Goal: Task Accomplishment & Management: Manage account settings

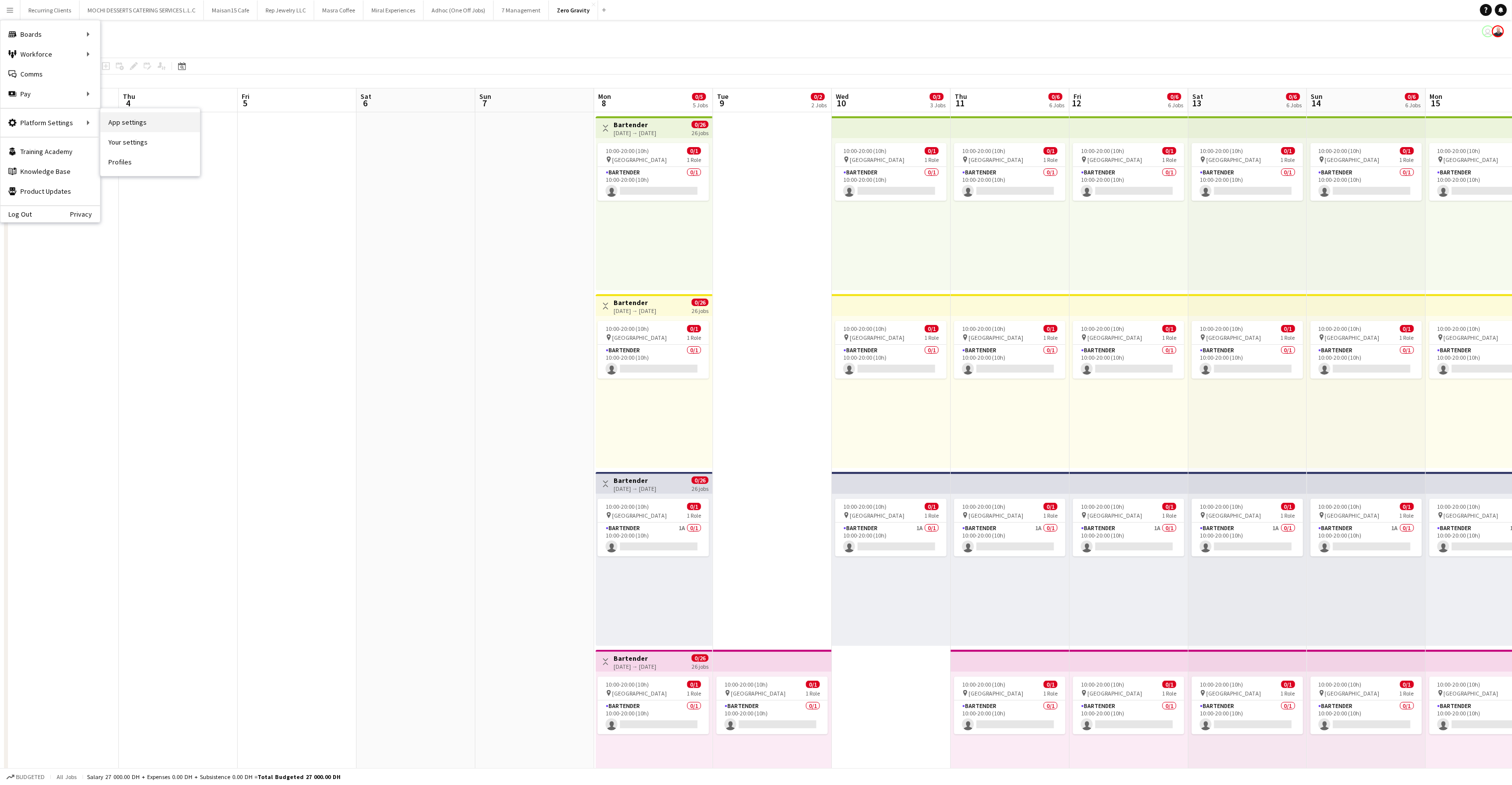
scroll to position [0, 389]
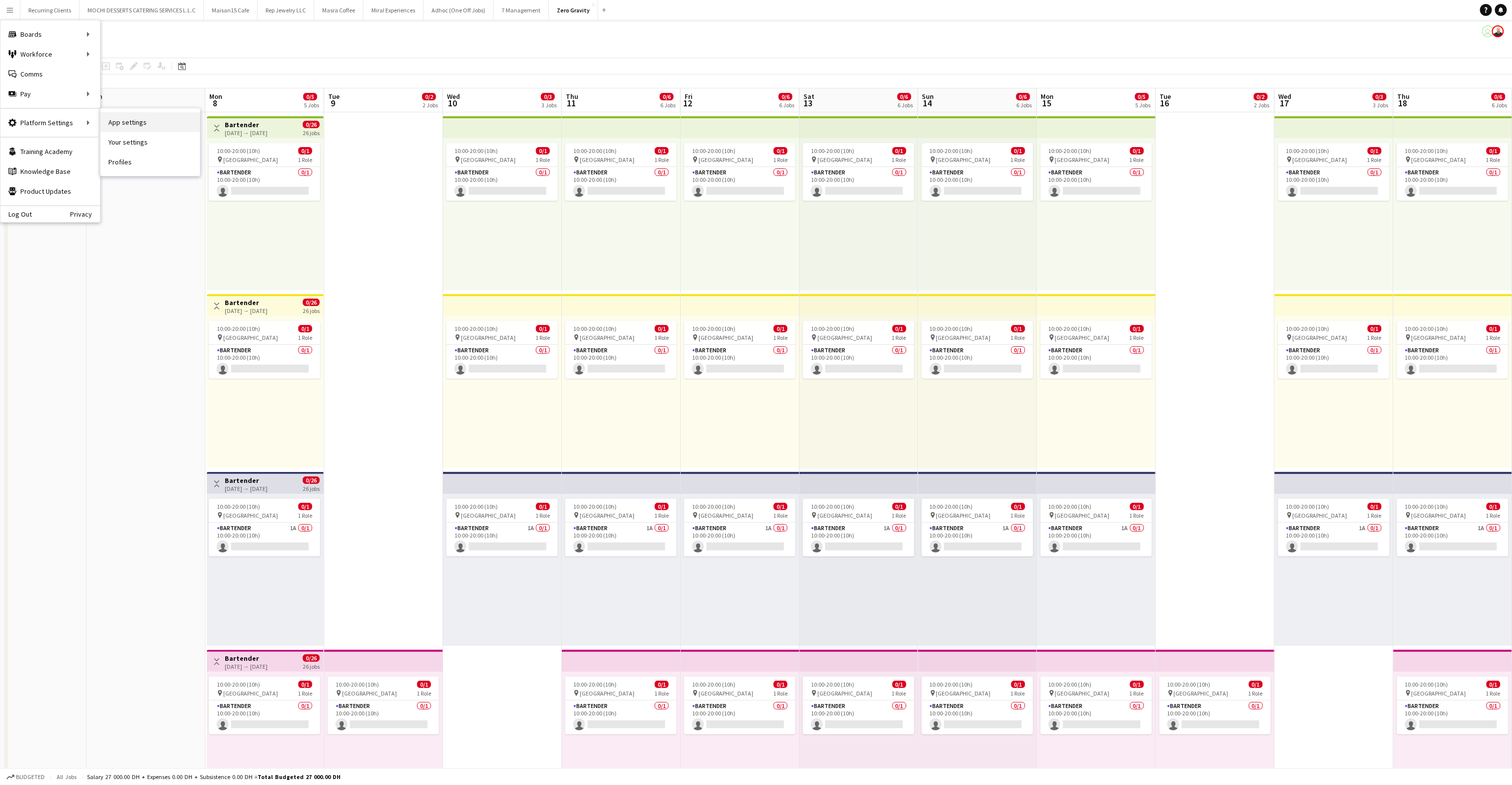
click at [145, 119] on link "App settings" at bounding box center [150, 123] width 99 height 20
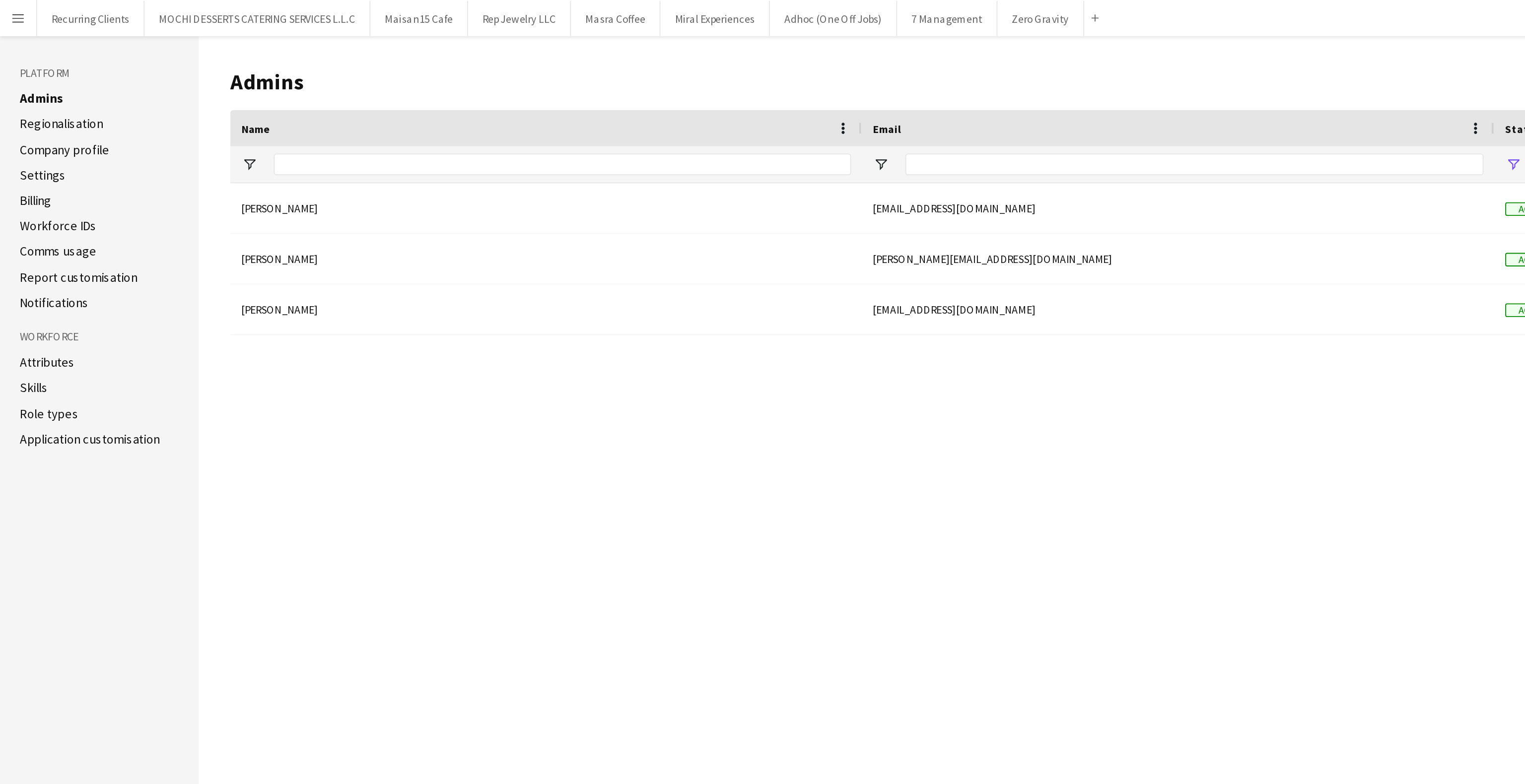
click at [31, 125] on link "Workforce IDs" at bounding box center [31, 124] width 42 height 9
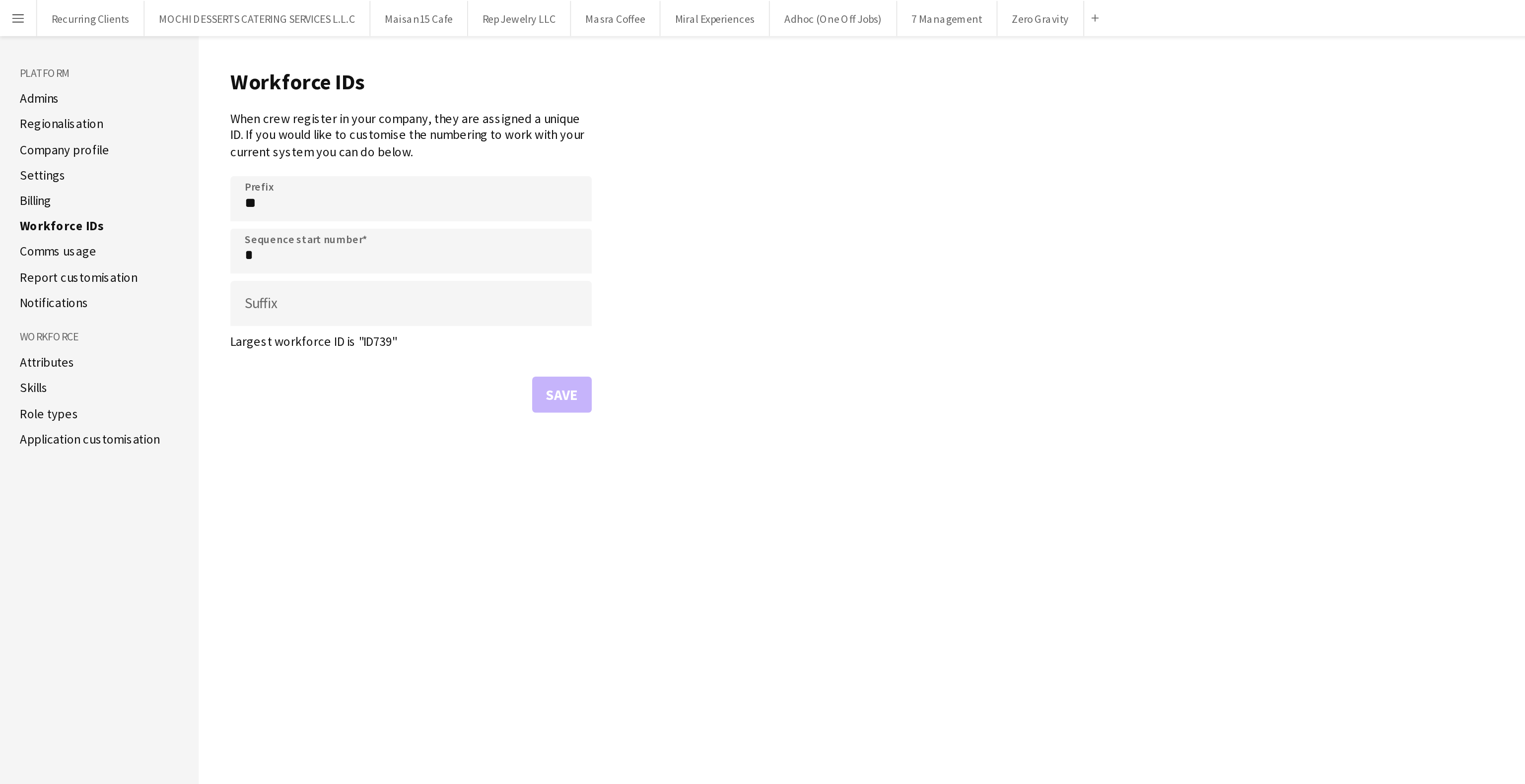
click at [17, 98] on link "Settings" at bounding box center [23, 96] width 26 height 9
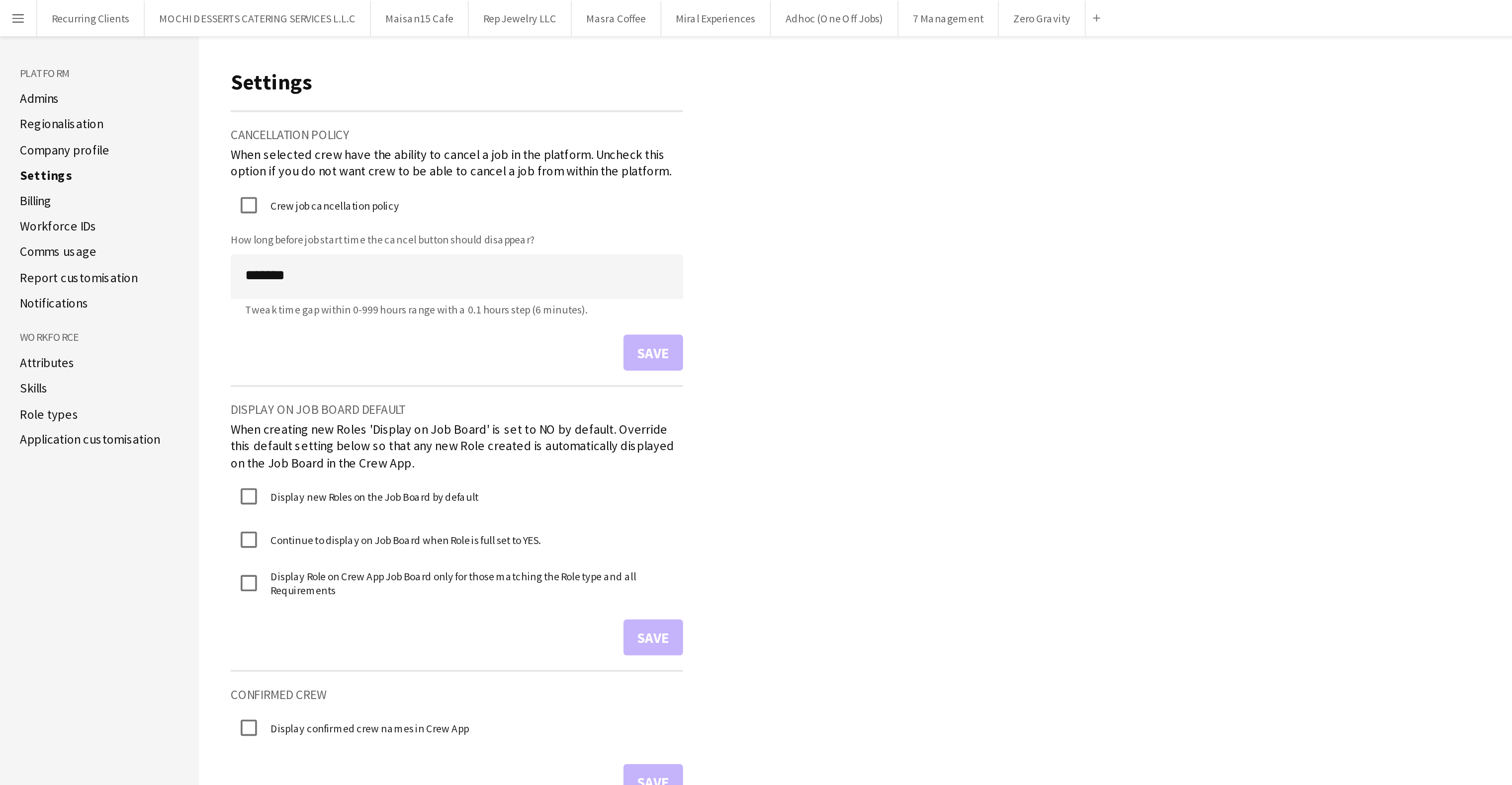
click at [22, 241] on link "Application customisation" at bounding box center [49, 241] width 77 height 9
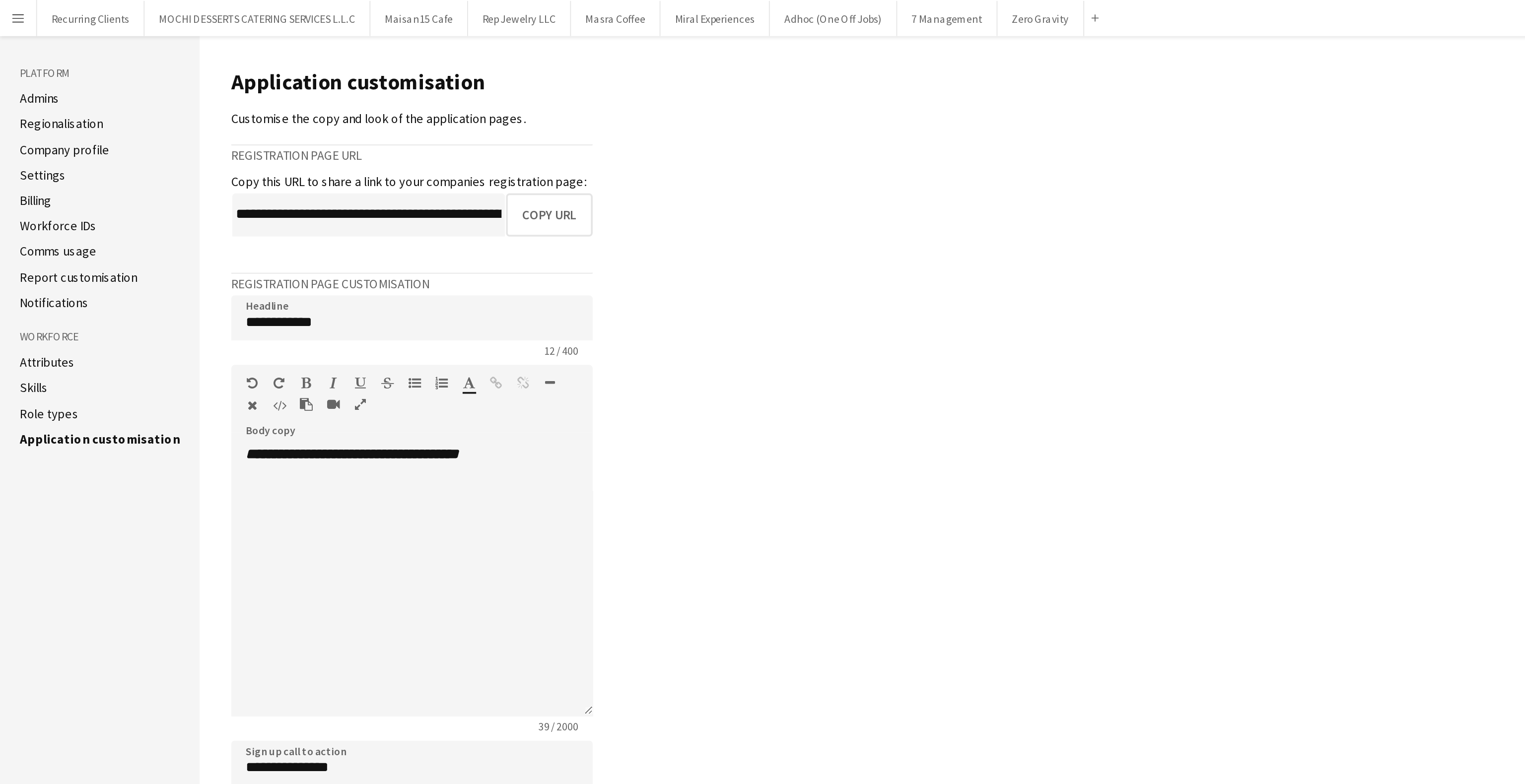
click at [25, 198] on link "Attributes" at bounding box center [26, 198] width 31 height 9
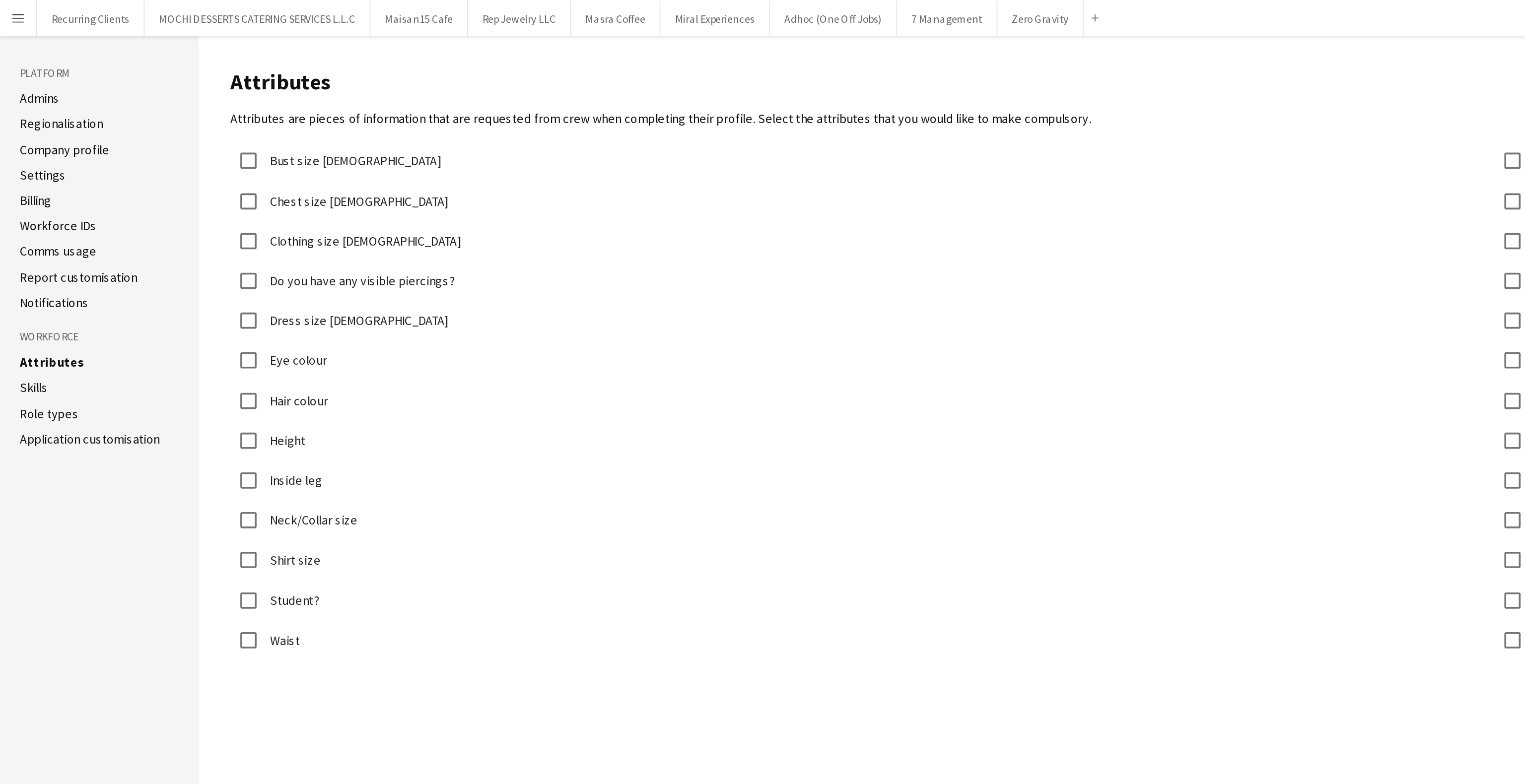
click at [18, 210] on link "Skills" at bounding box center [18, 213] width 16 height 9
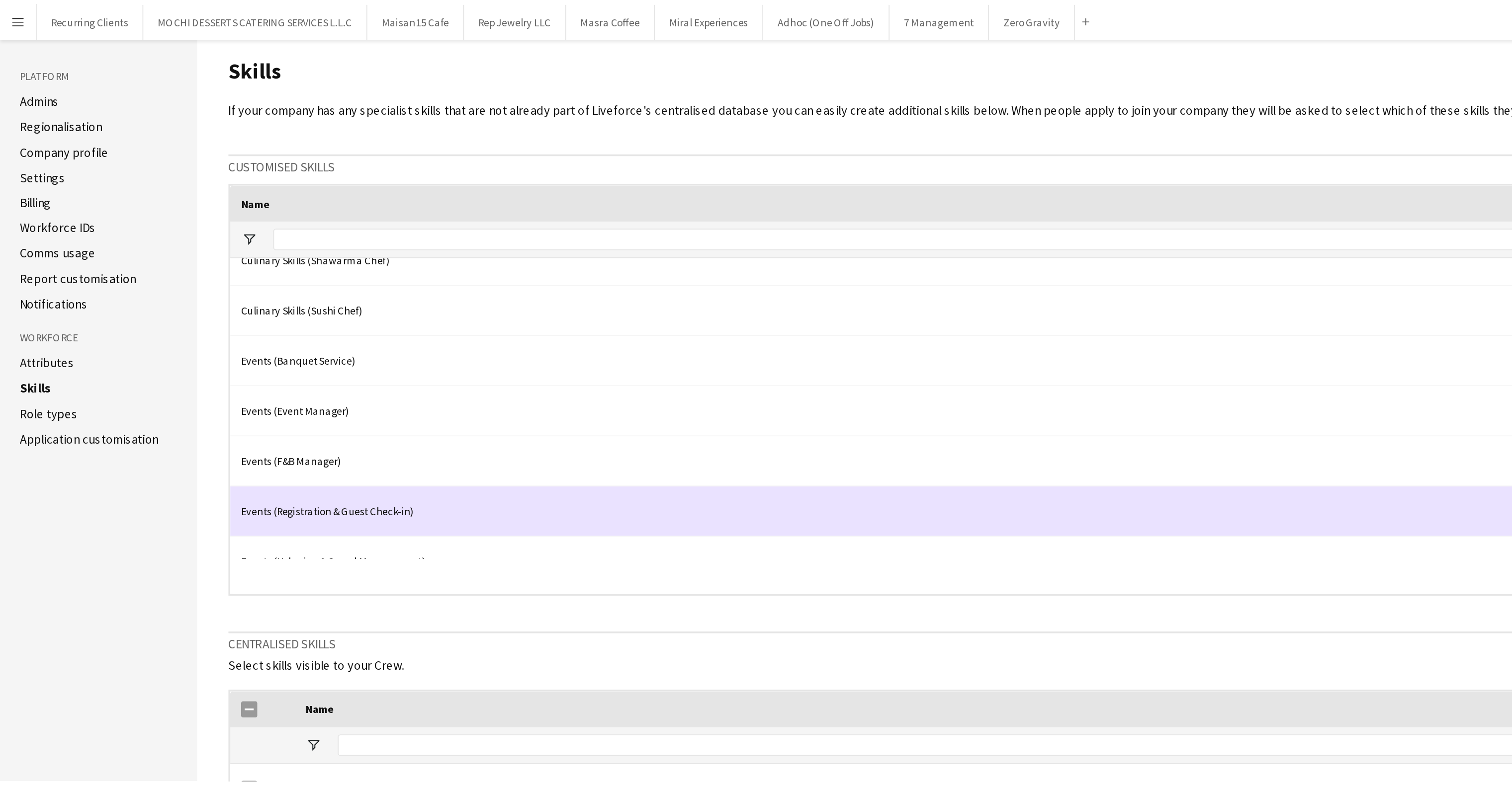
scroll to position [326, 0]
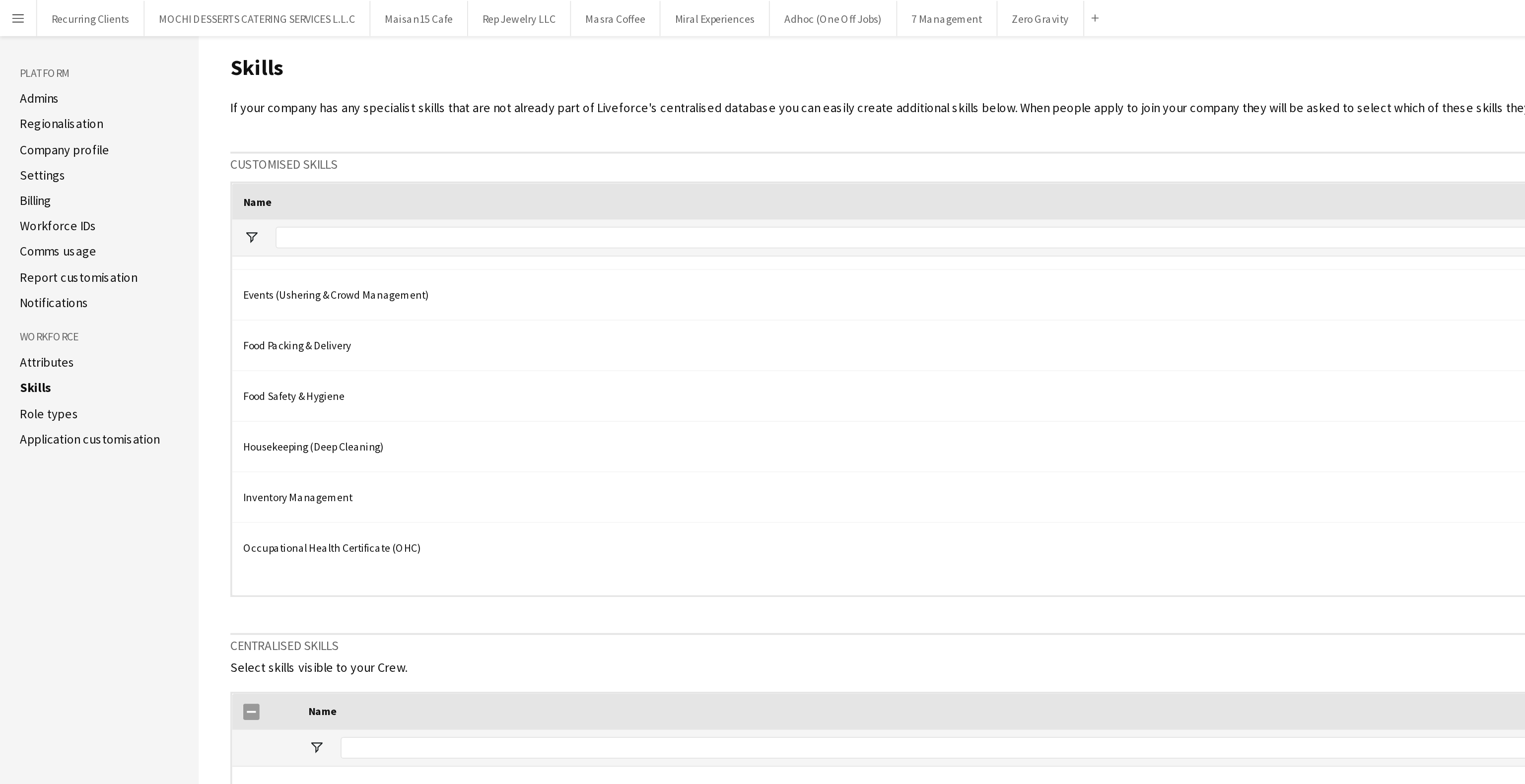
click at [50, 245] on link "Application customisation" at bounding box center [49, 241] width 77 height 9
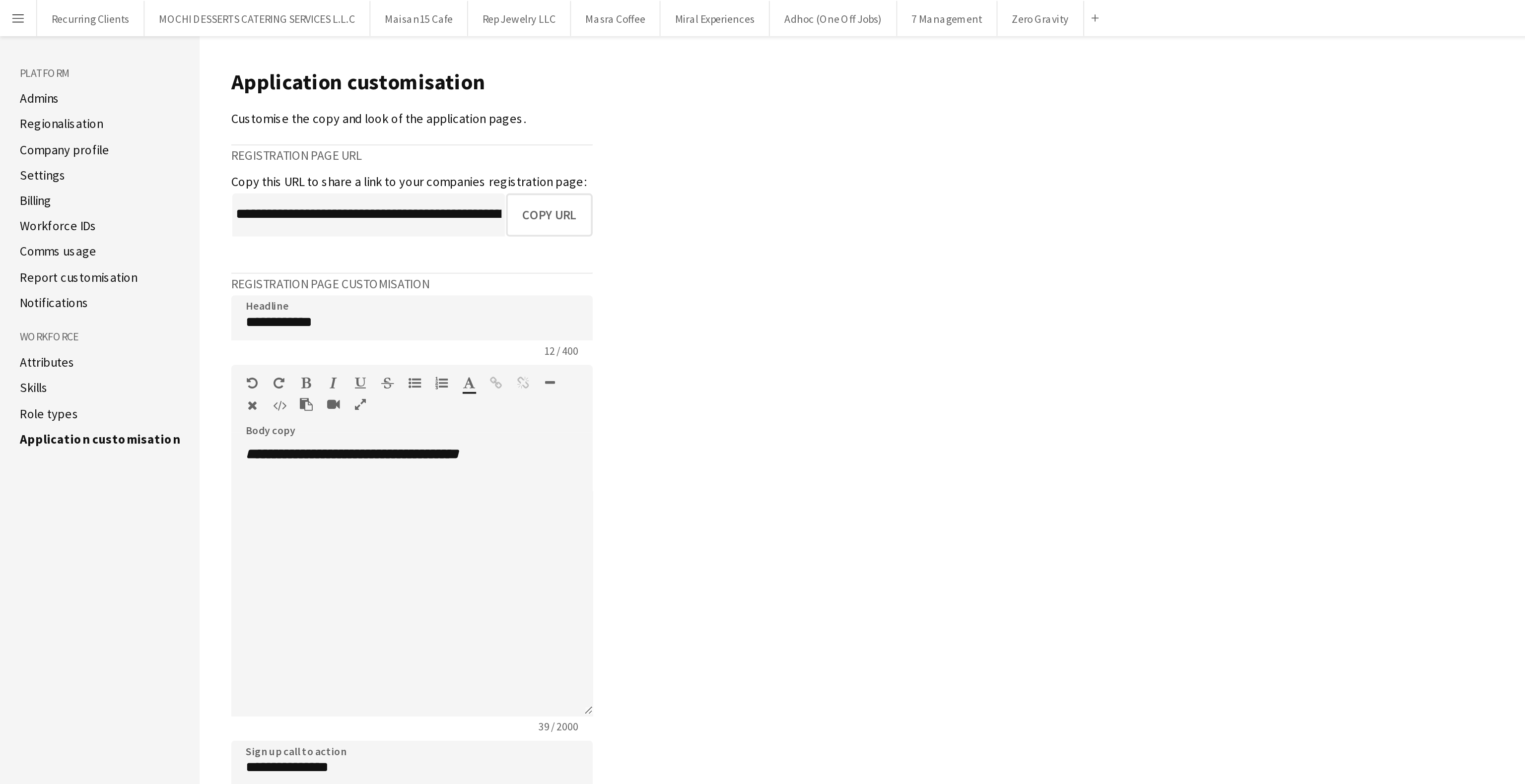
click at [7, 12] on app-icon "Menu" at bounding box center [10, 10] width 8 height 8
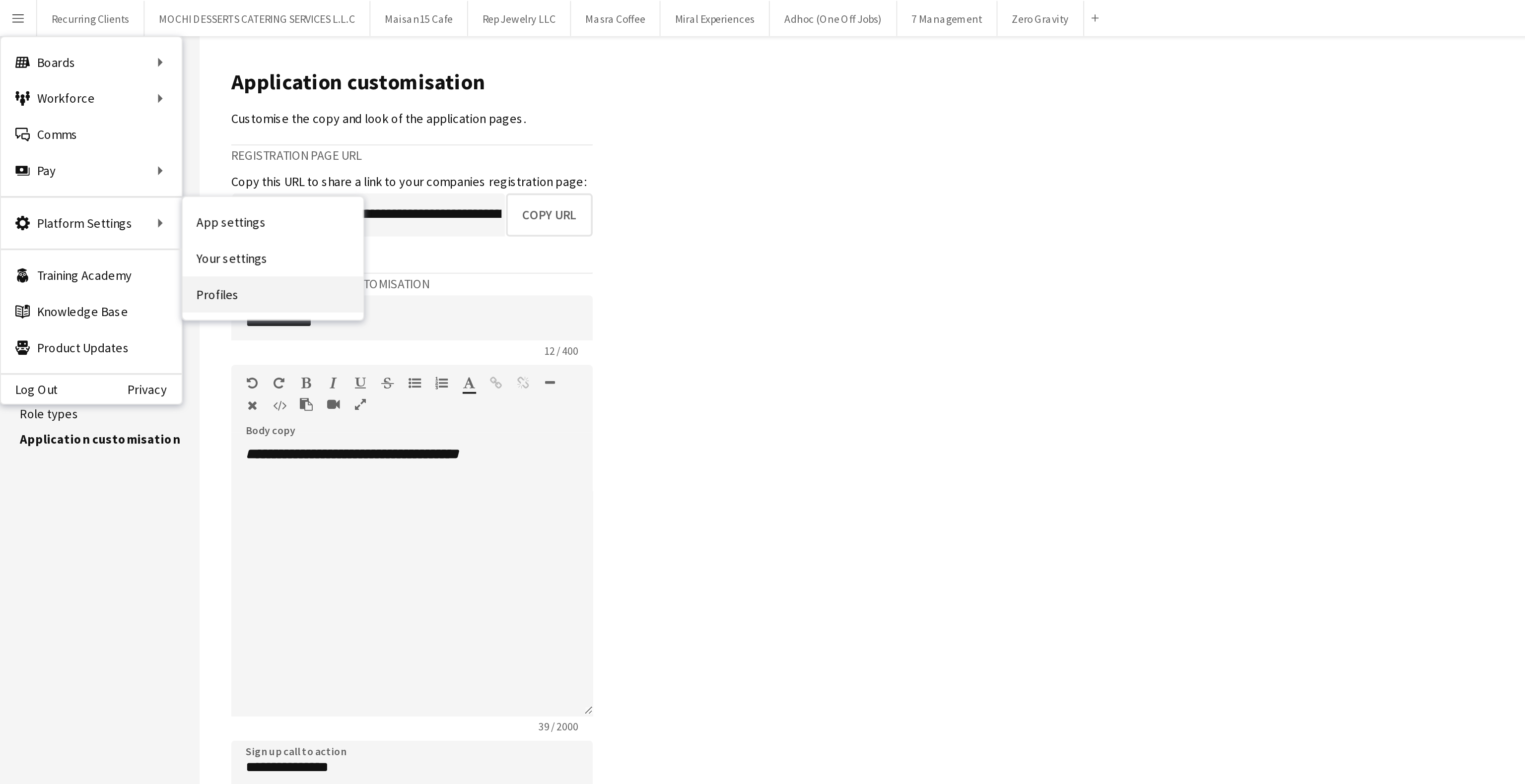
click at [126, 160] on link "Profiles" at bounding box center [150, 162] width 99 height 20
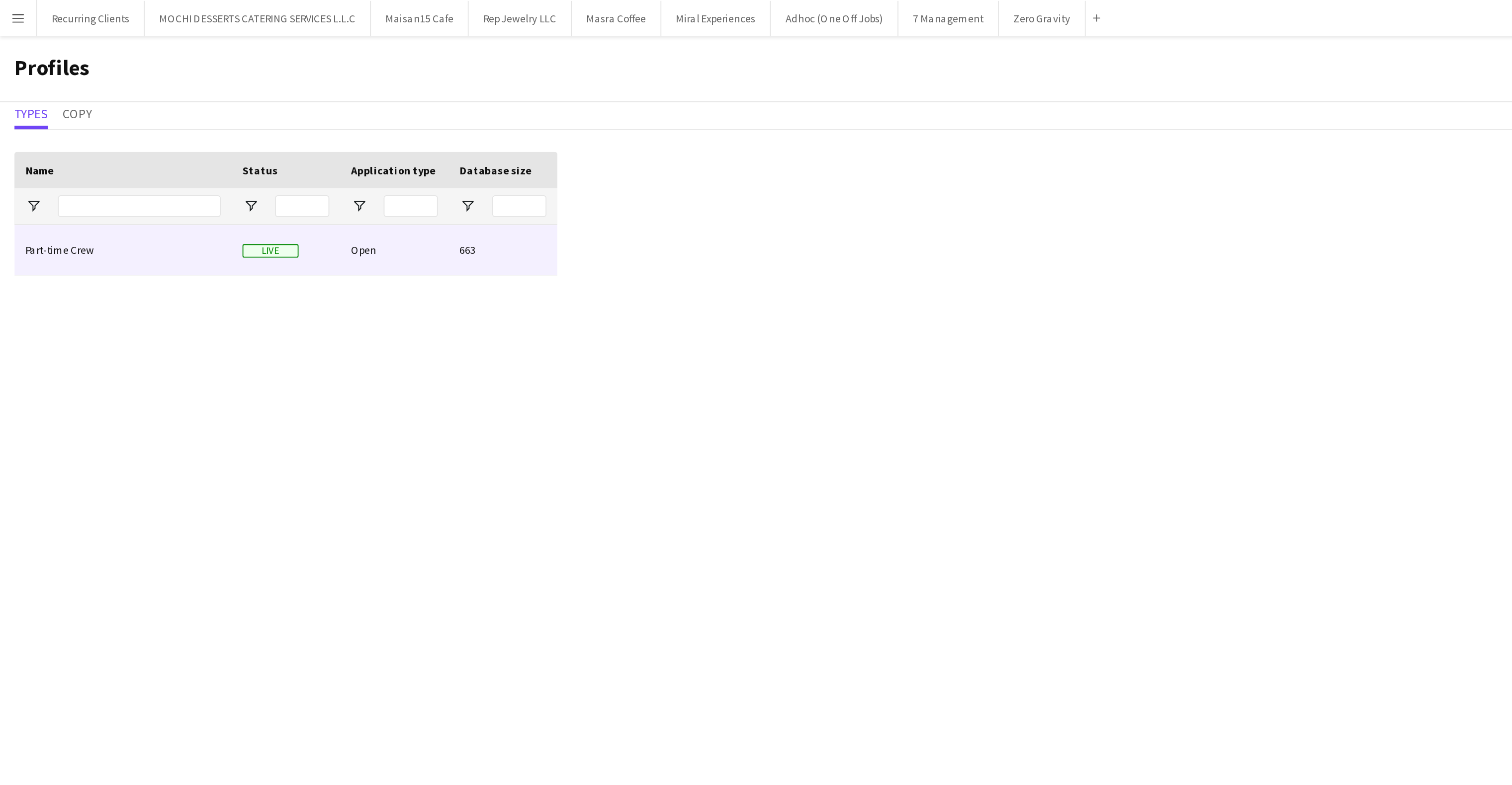
click at [46, 133] on div "Part-time Crew" at bounding box center [68, 137] width 119 height 27
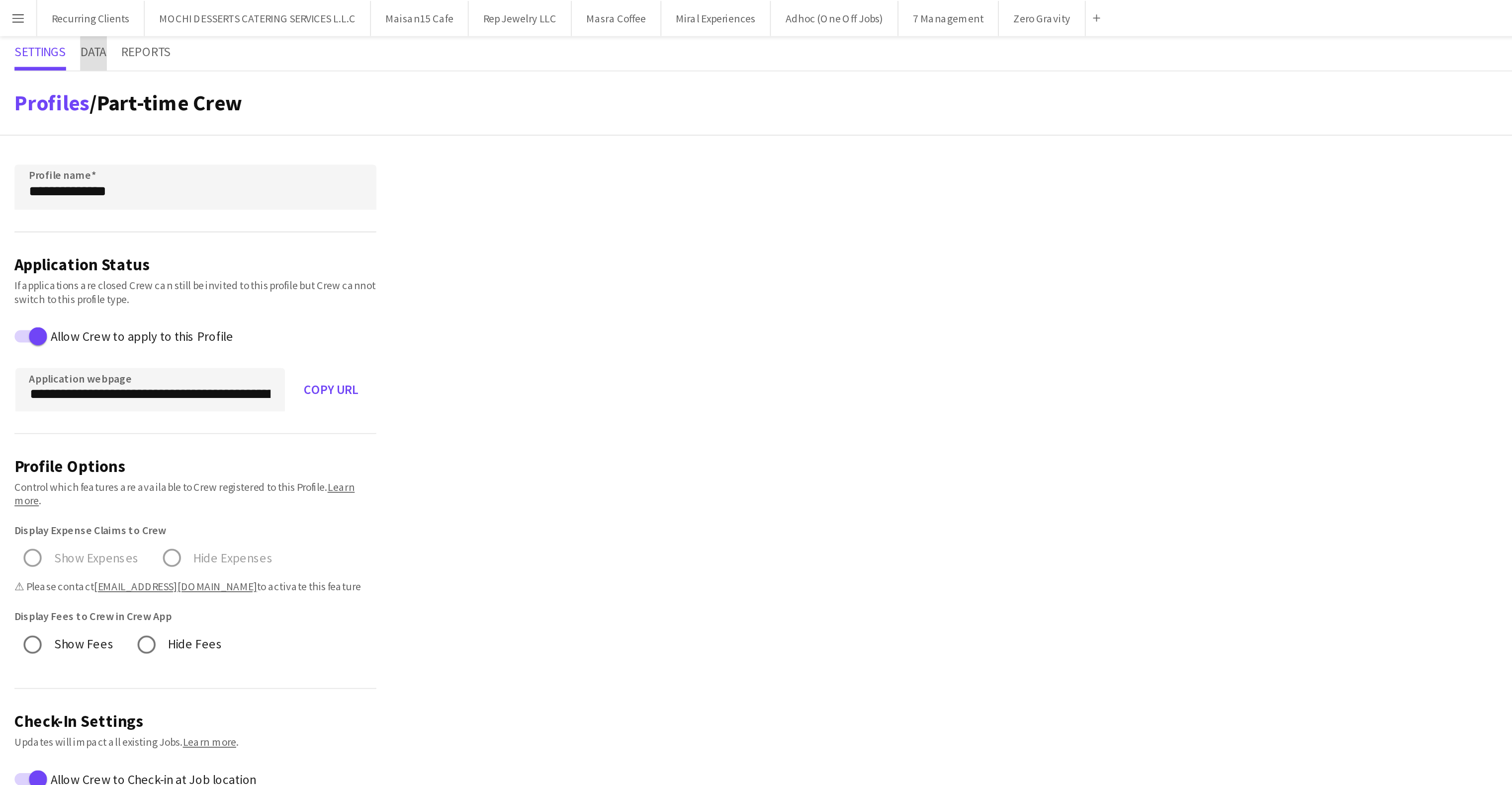
click at [57, 31] on span "Data" at bounding box center [51, 28] width 14 height 7
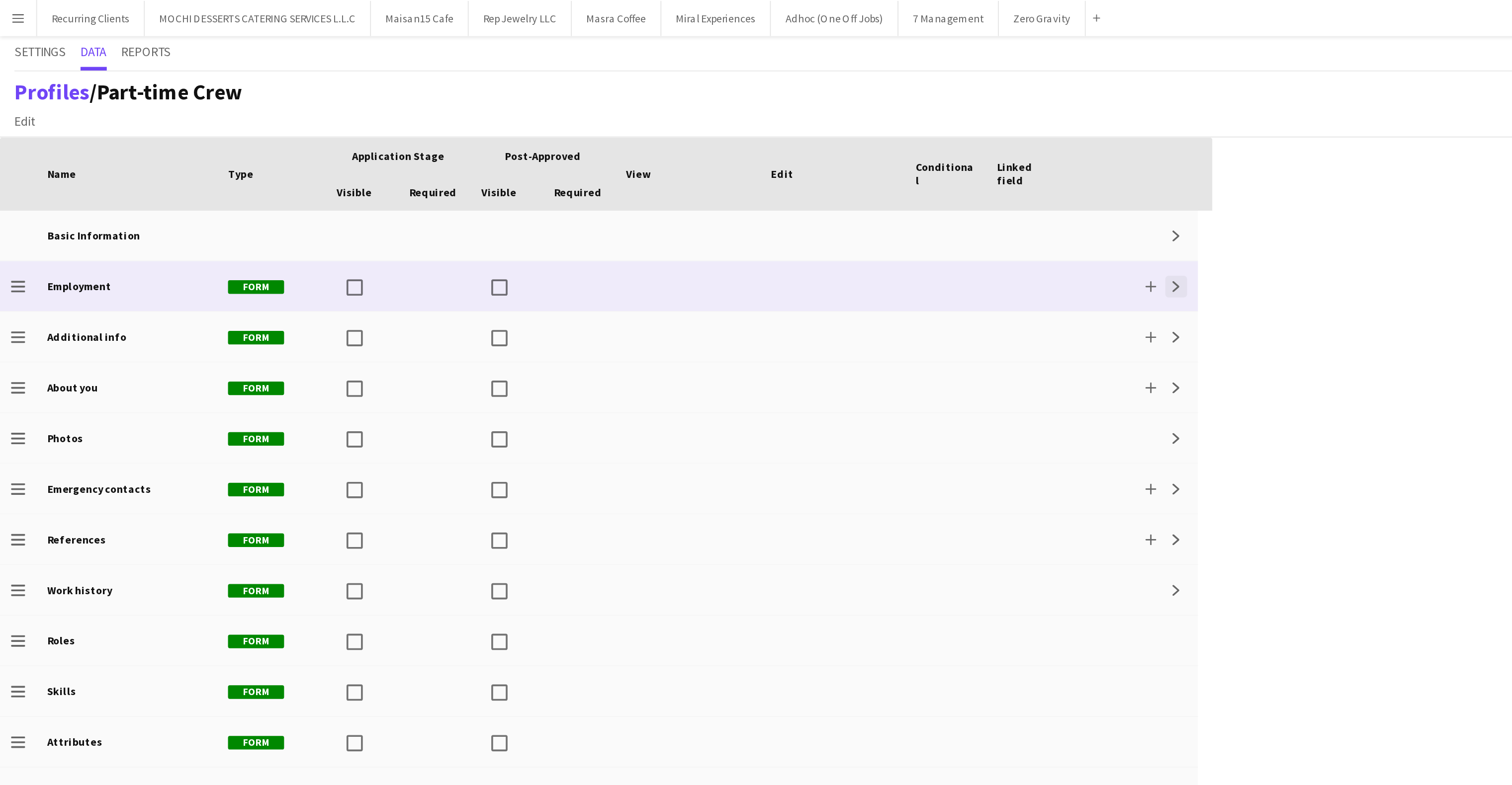
click at [647, 152] on button "Expand" at bounding box center [646, 157] width 12 height 12
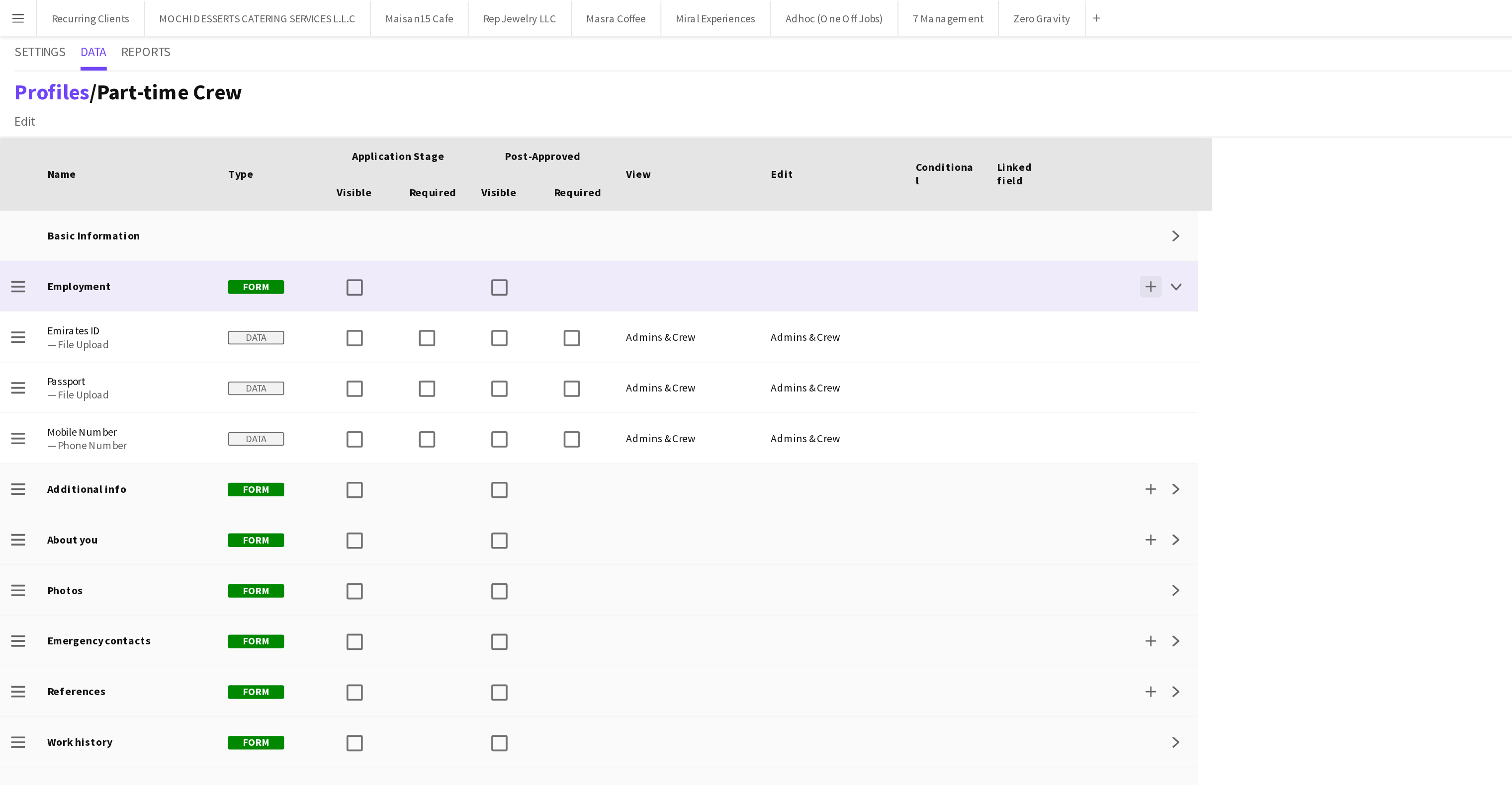
click at [634, 156] on app-icon "Add" at bounding box center [632, 157] width 6 height 6
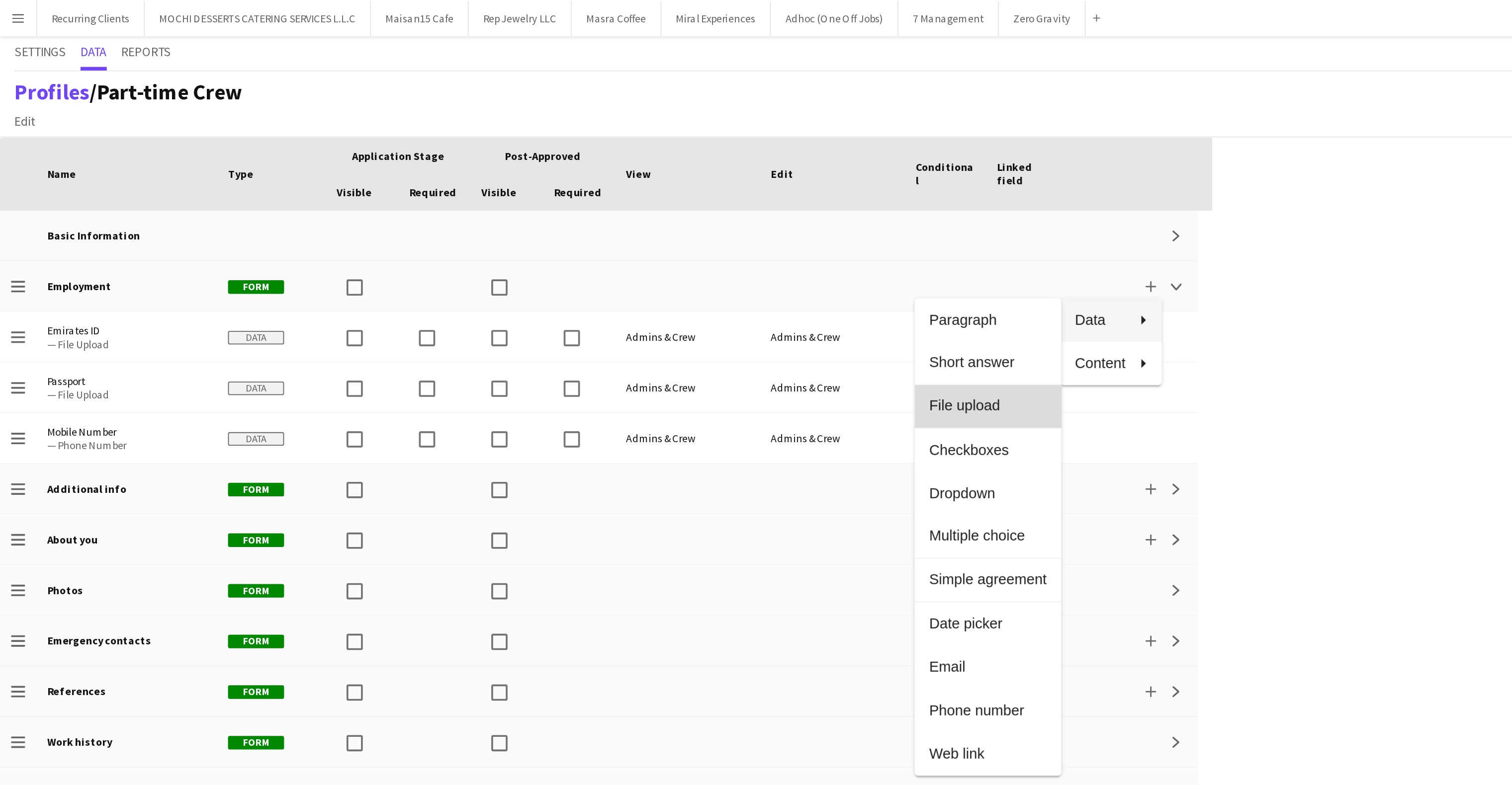
click at [525, 228] on button "File upload" at bounding box center [543, 224] width 80 height 24
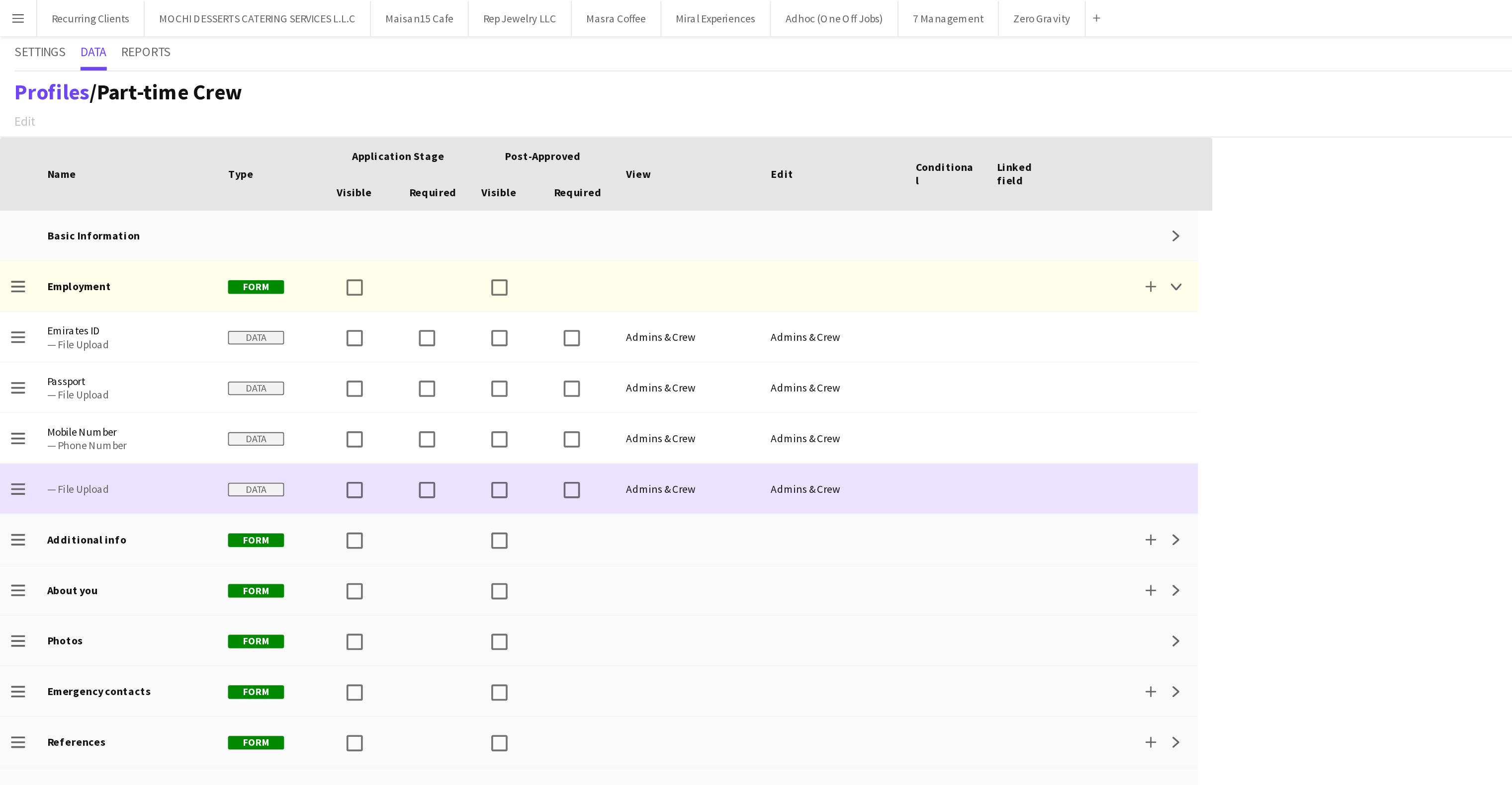
click at [72, 272] on span "— File Upload" at bounding box center [70, 268] width 88 height 7
click at [54, 272] on span "— File Upload" at bounding box center [70, 268] width 88 height 27
click at [58, 269] on span "— File Upload" at bounding box center [70, 268] width 88 height 7
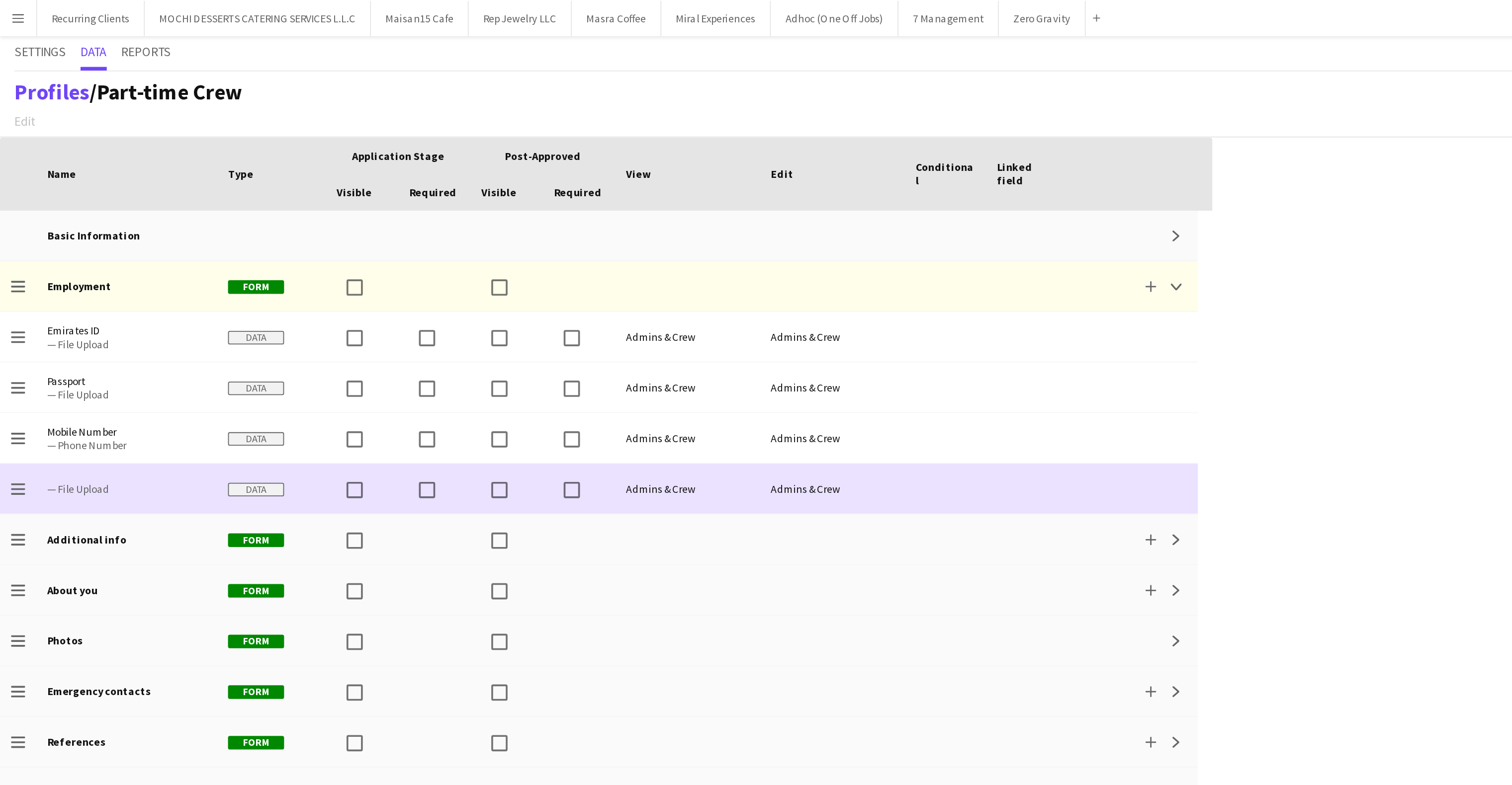
click at [58, 269] on span "— File Upload" at bounding box center [70, 268] width 88 height 7
click at [138, 267] on span "Data" at bounding box center [140, 268] width 31 height 7
click at [89, 267] on span "— File Upload" at bounding box center [70, 268] width 88 height 7
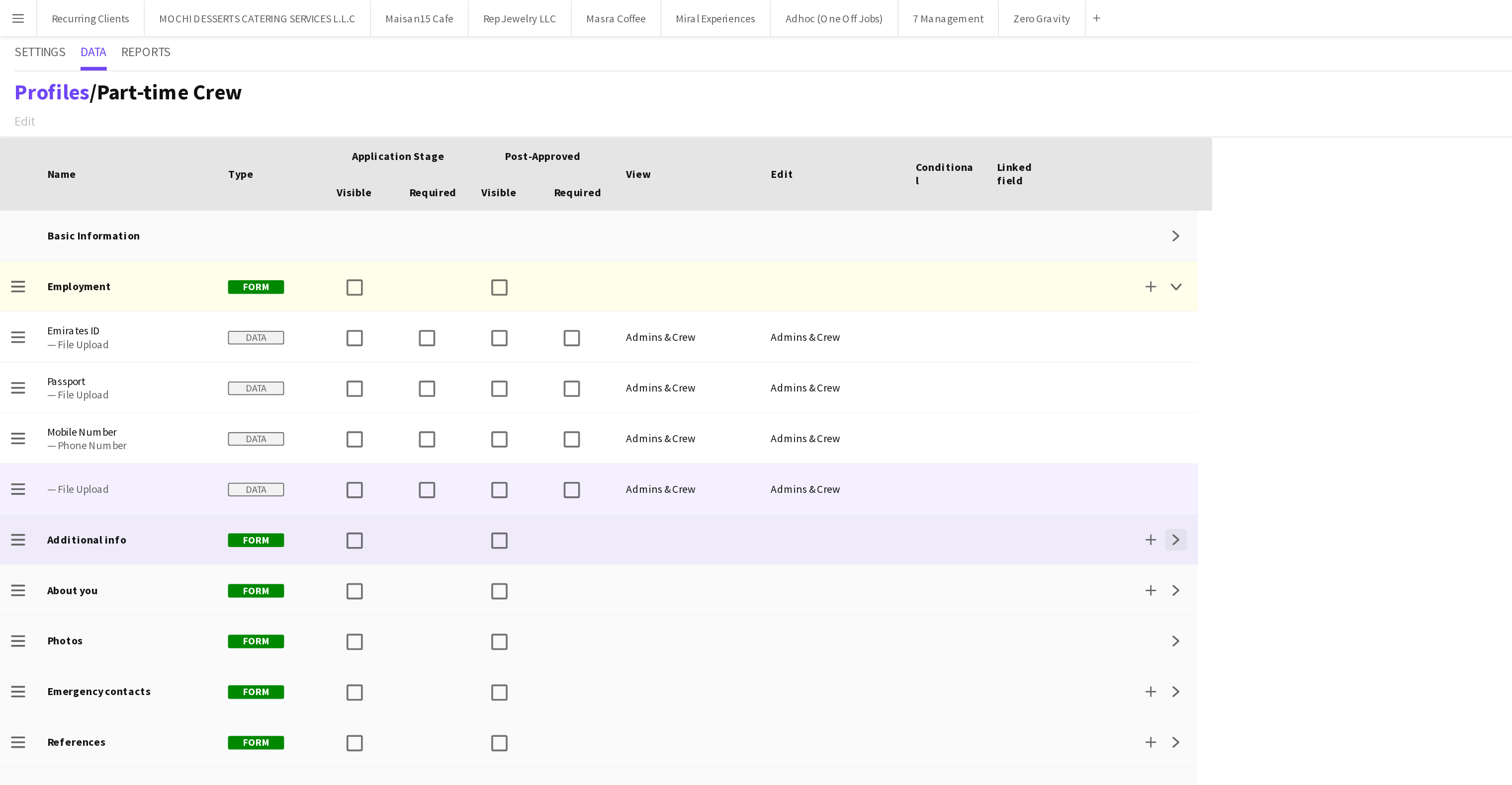
click at [647, 294] on app-icon "Expand" at bounding box center [645, 296] width 6 height 6
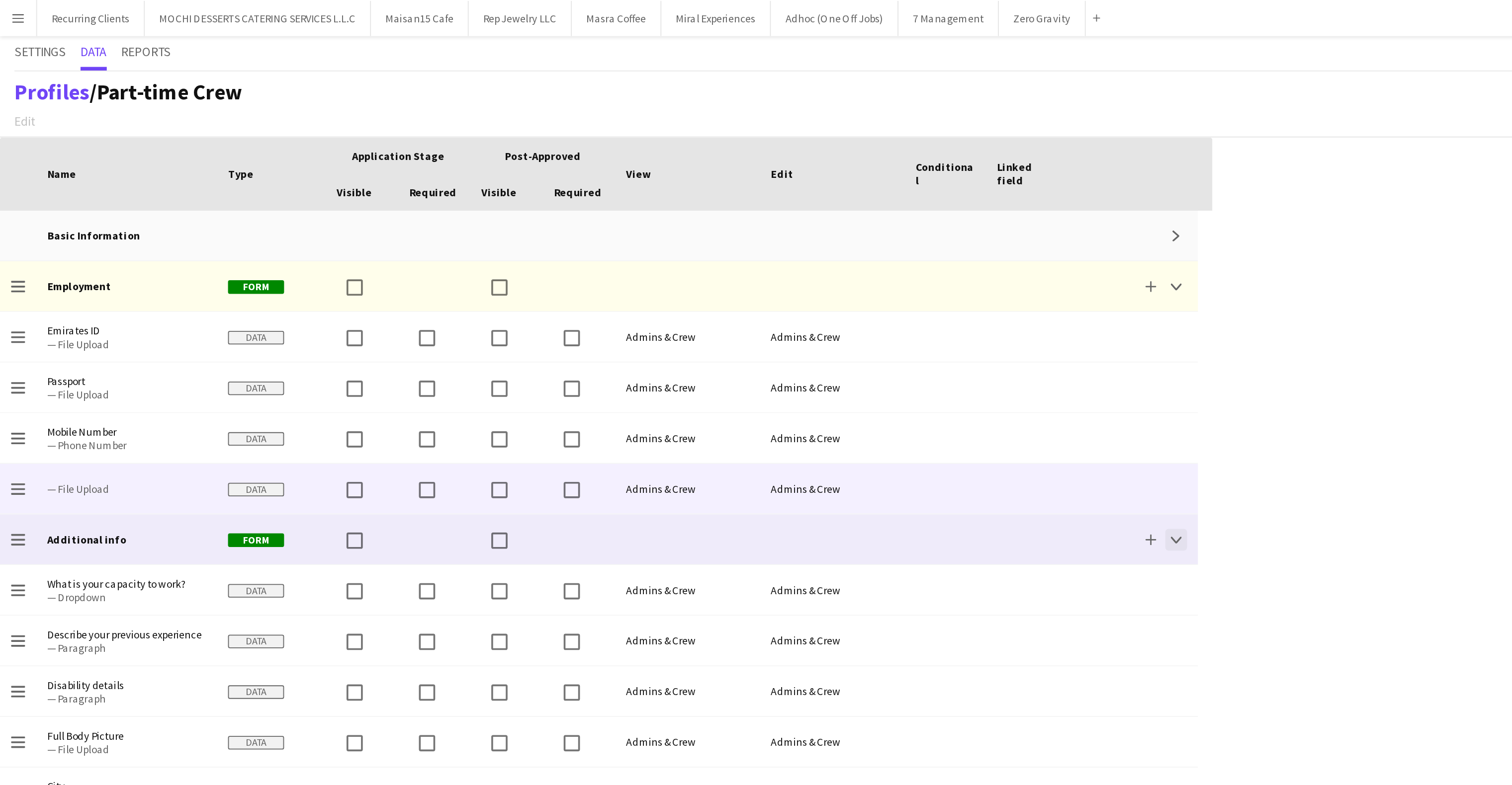
click at [649, 294] on app-icon "Collapse" at bounding box center [645, 296] width 6 height 6
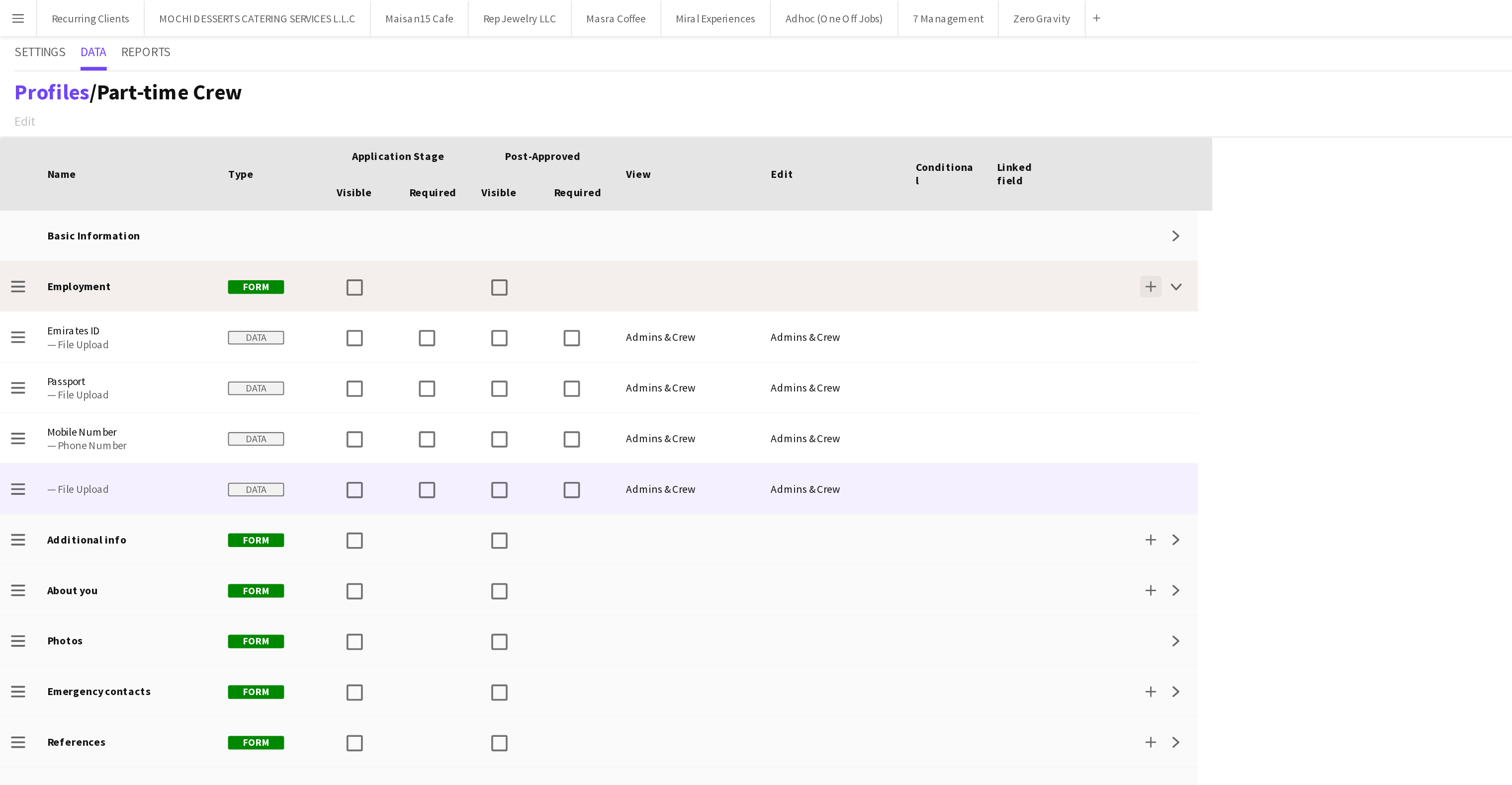
click at [635, 163] on button "Add" at bounding box center [632, 157] width 12 height 12
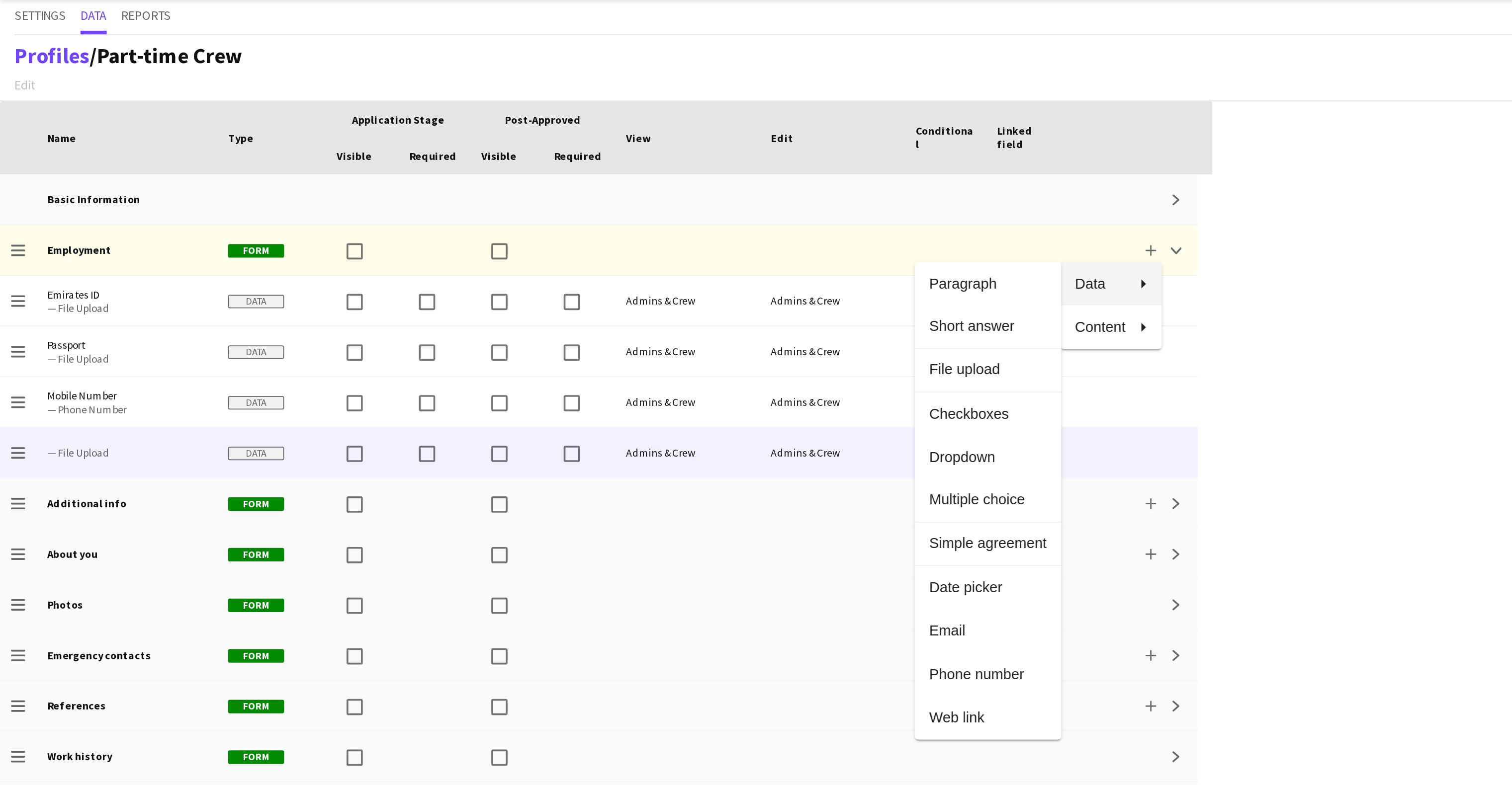
click at [754, 265] on div at bounding box center [756, 392] width 1512 height 785
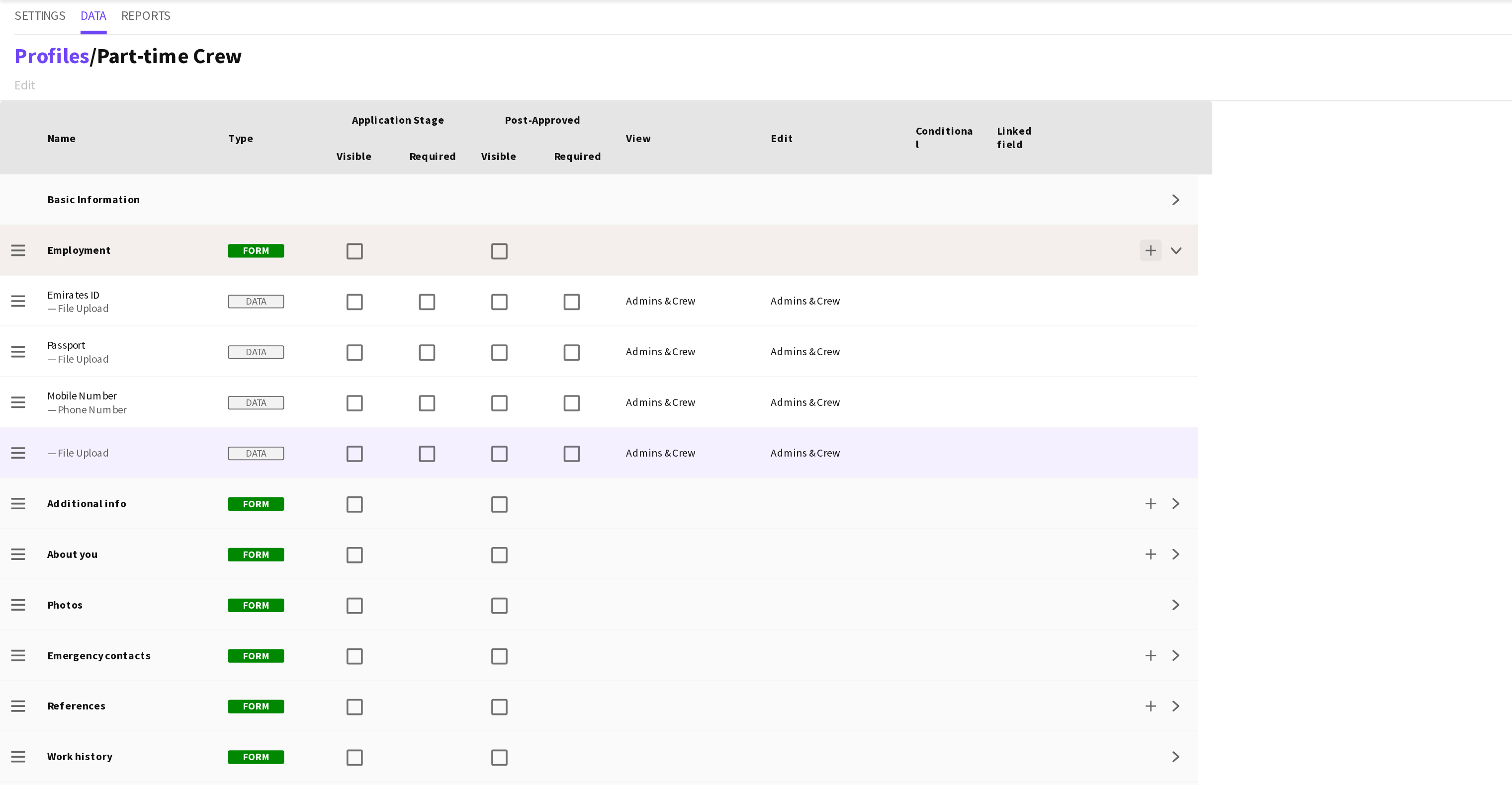
click at [630, 161] on button "Add" at bounding box center [632, 157] width 12 height 12
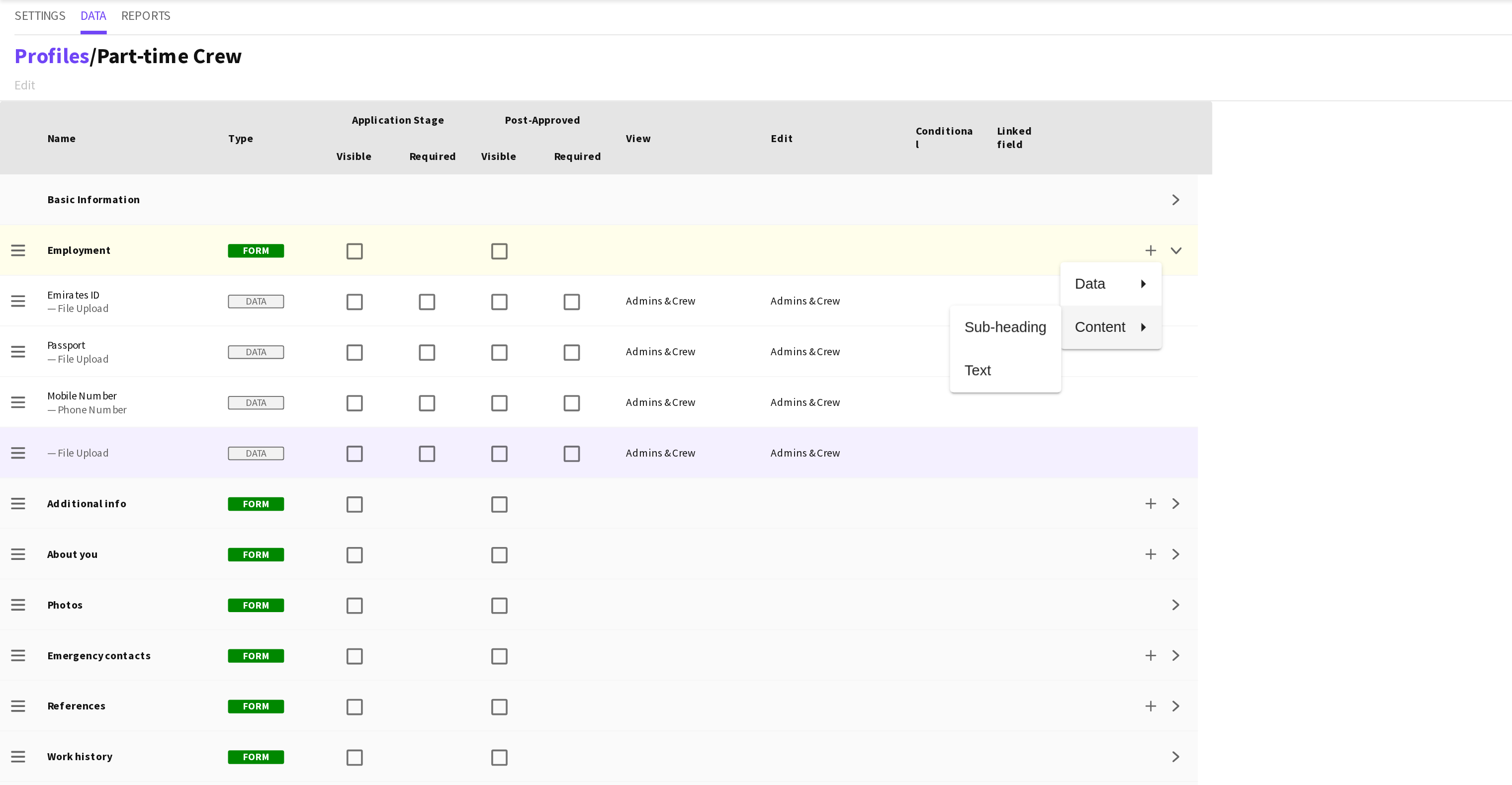
click at [786, 235] on div at bounding box center [756, 392] width 1512 height 785
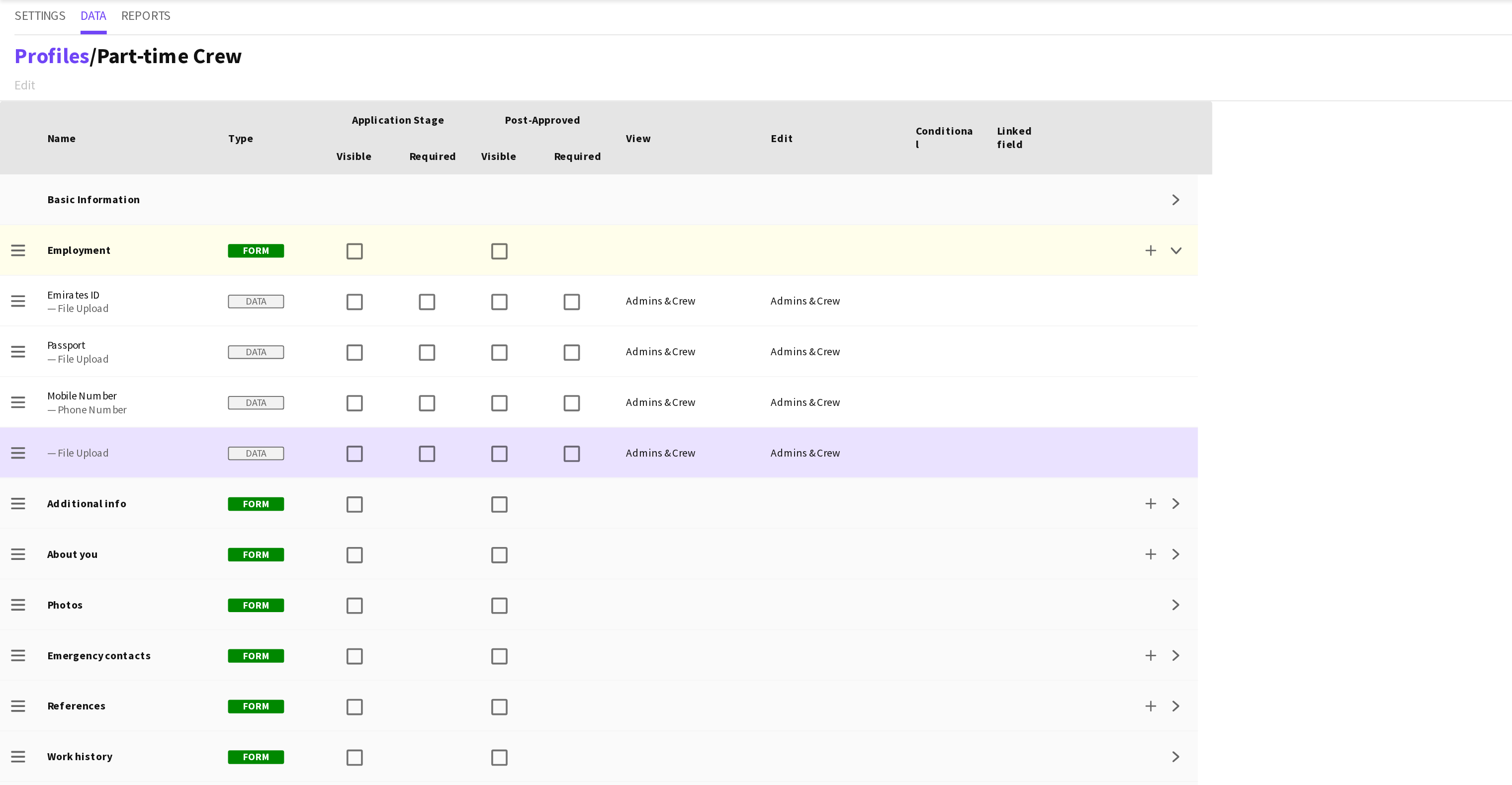
click at [39, 272] on span "— File Upload" at bounding box center [70, 268] width 88 height 7
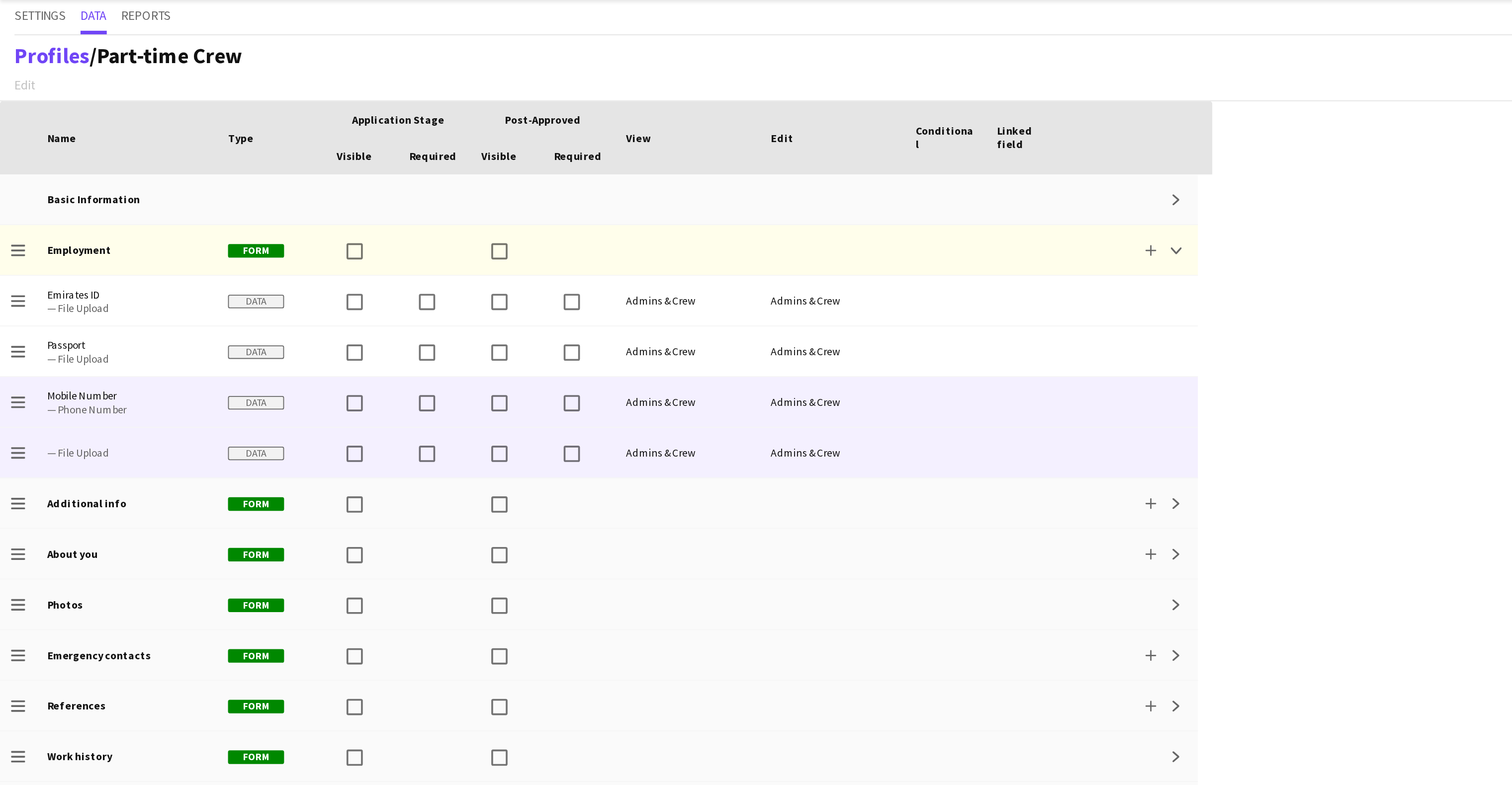
click at [34, 244] on span "— Phone Number" at bounding box center [70, 244] width 88 height 7
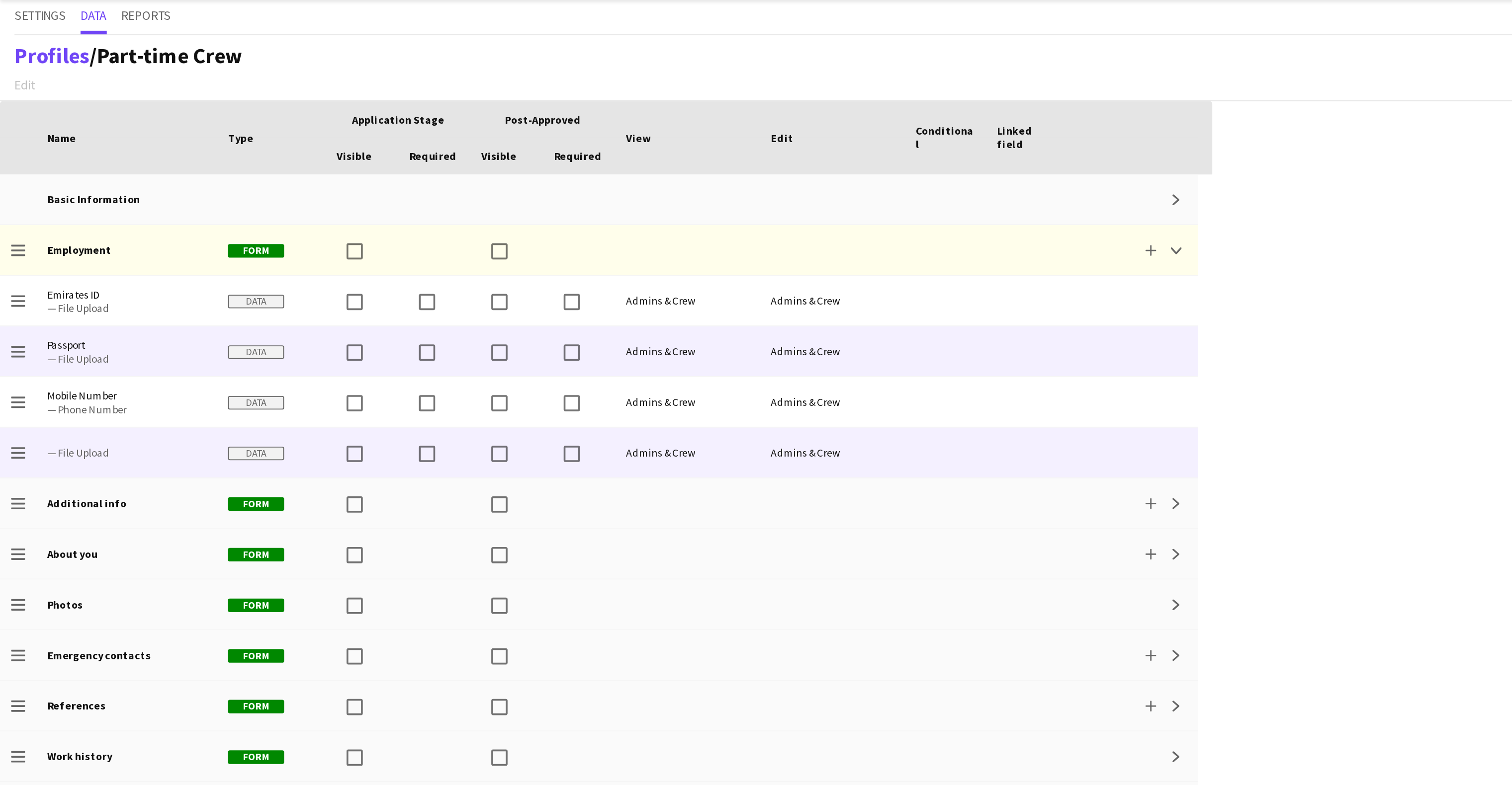
click at [44, 212] on span "Passport" at bounding box center [70, 209] width 88 height 7
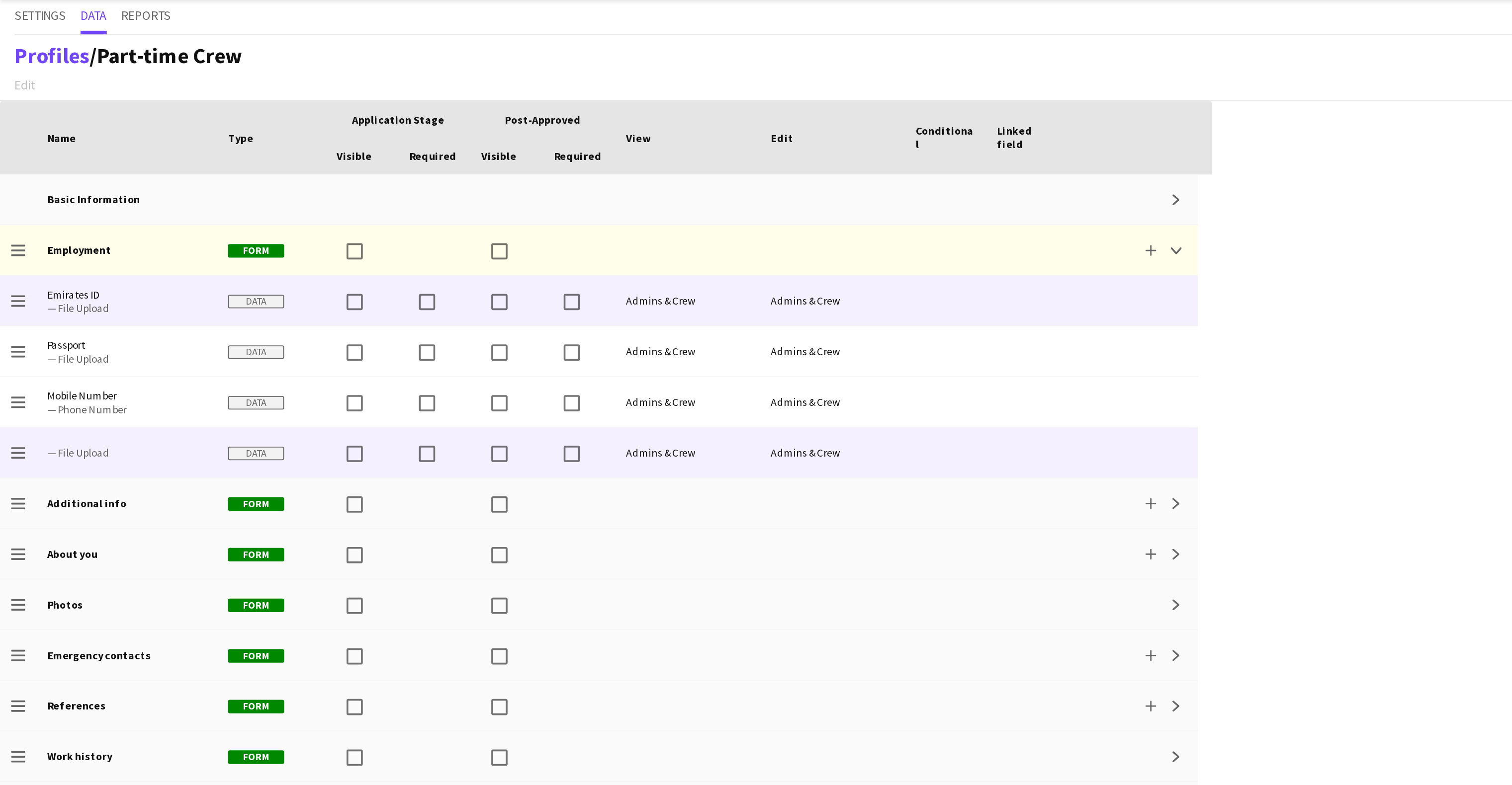
click at [59, 182] on span "Emirates ID" at bounding box center [70, 181] width 88 height 7
click at [58, 181] on span "Emirates ID" at bounding box center [70, 181] width 88 height 7
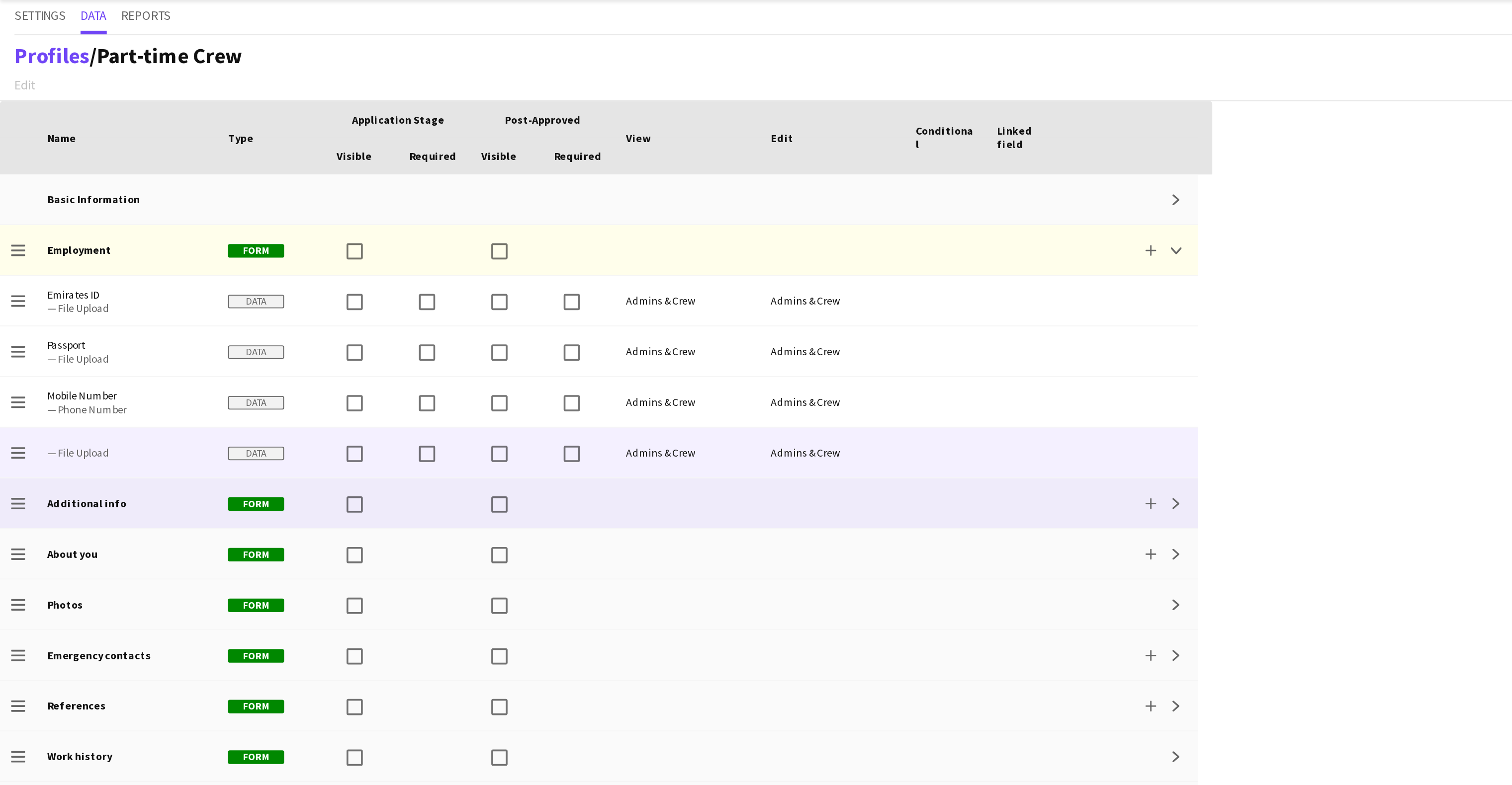
click at [58, 292] on b "Additional info" at bounding box center [47, 296] width 44 height 7
click at [650, 300] on button "Expand" at bounding box center [646, 296] width 12 height 12
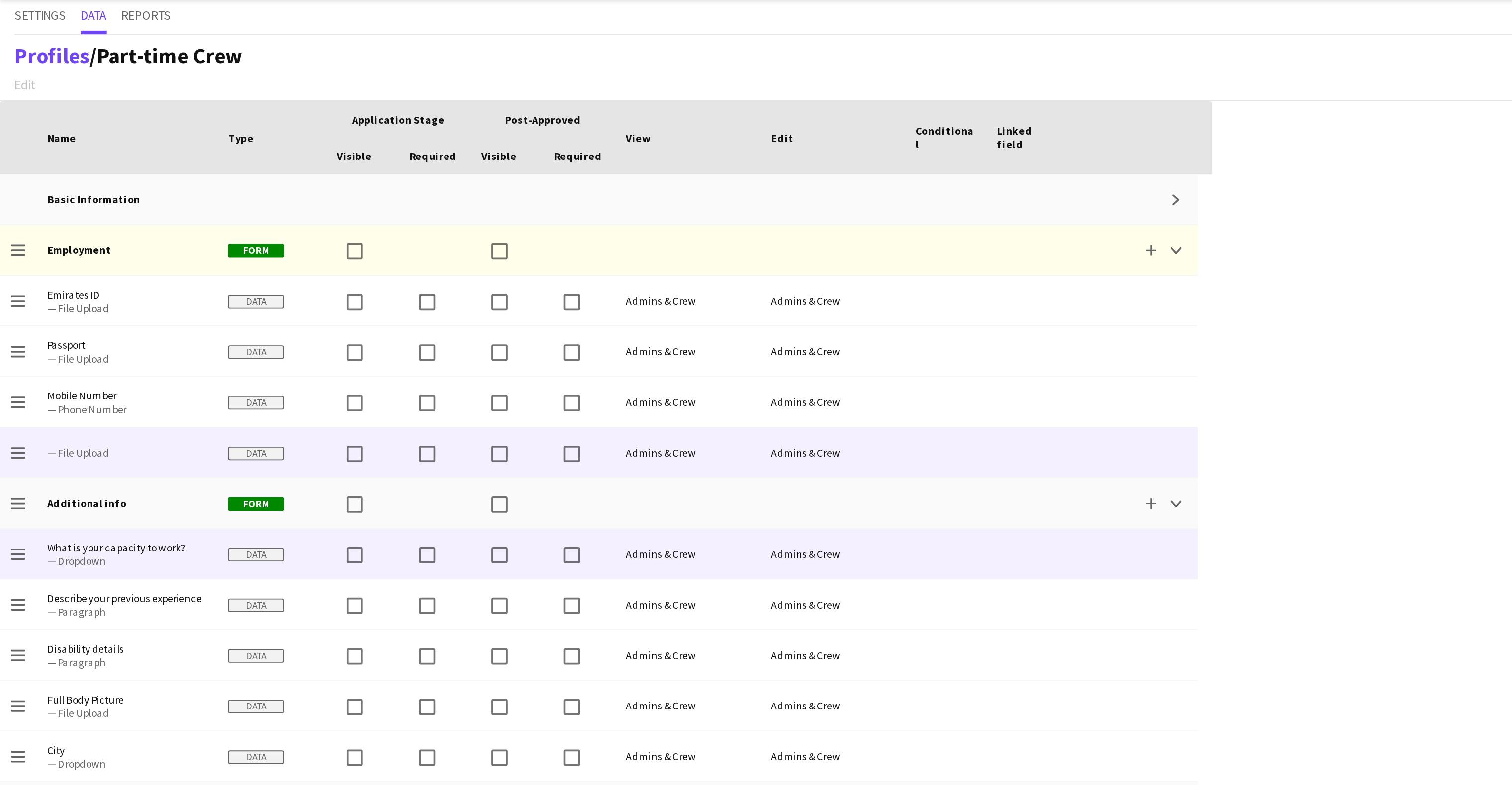
click at [51, 320] on span "What is your capacity to work?" at bounding box center [70, 320] width 88 height 7
click at [60, 331] on span "— Dropdown" at bounding box center [70, 328] width 88 height 7
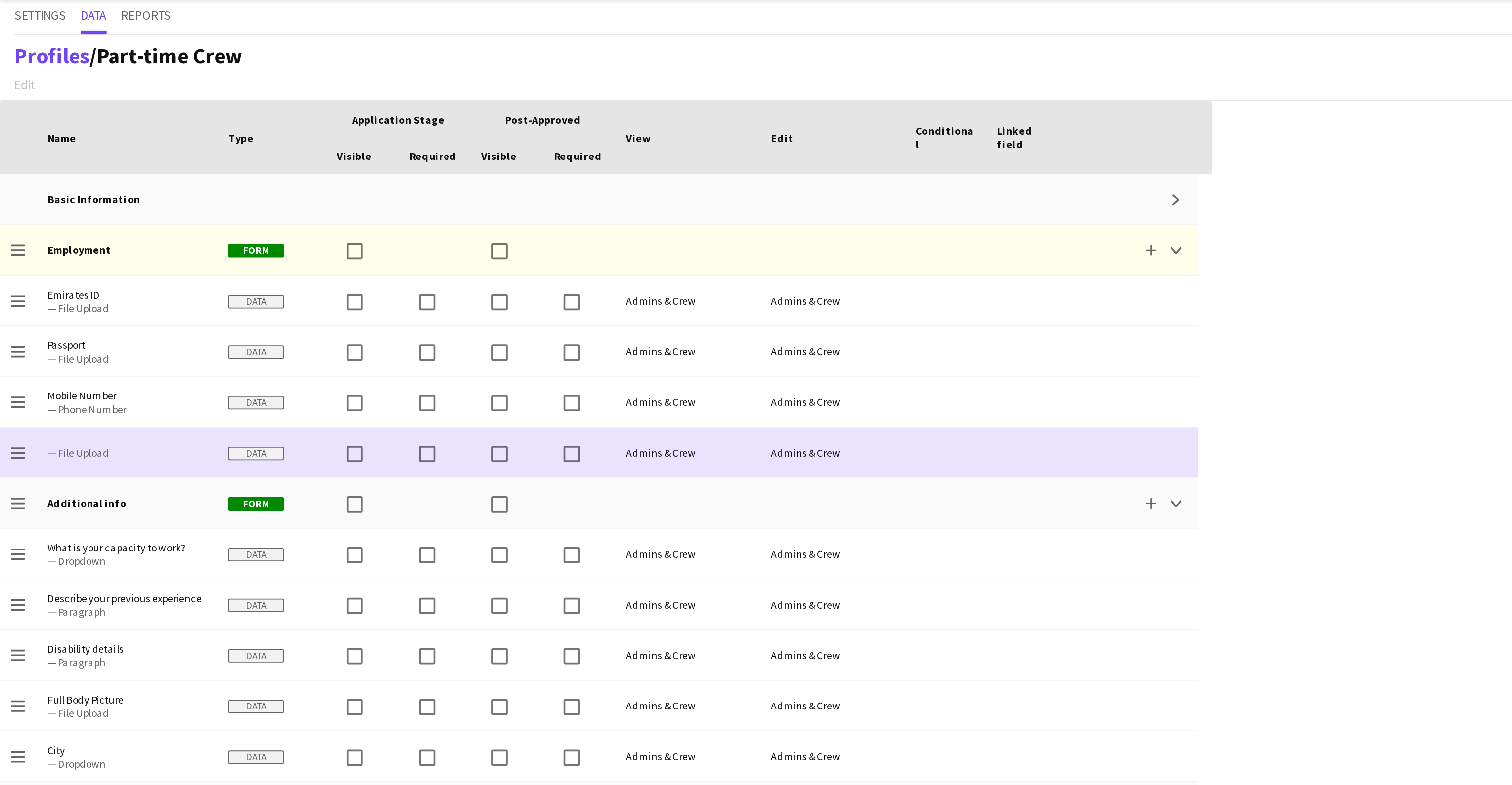
click at [45, 267] on span "— File Upload" at bounding box center [70, 268] width 88 height 7
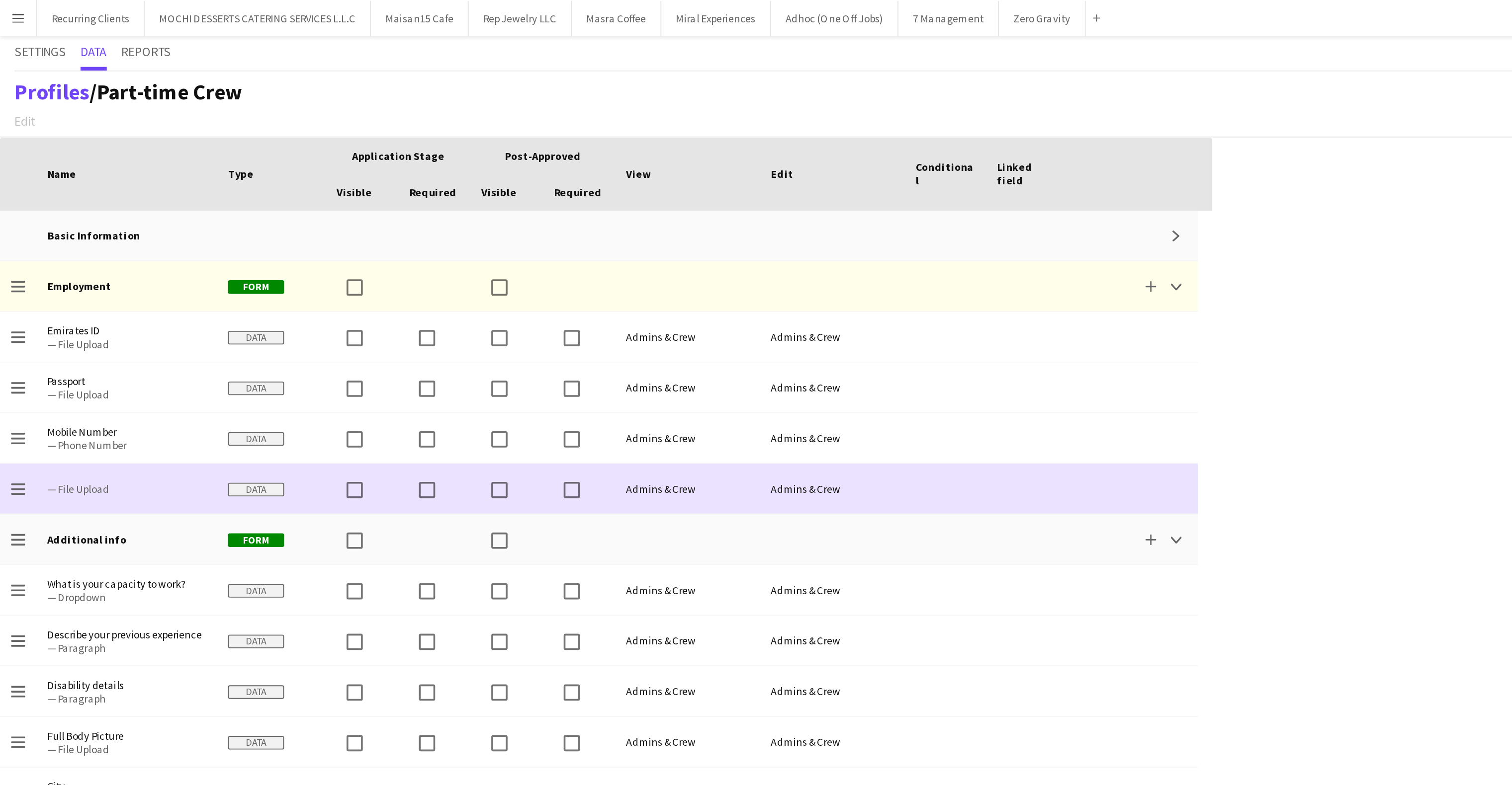
click at [8, 277] on app-icon "Drag to change order" at bounding box center [10, 268] width 8 height 27
click at [439, 265] on div "Admins & Crew" at bounding box center [457, 268] width 80 height 27
click at [379, 267] on div "Admins & Crew" at bounding box center [378, 268] width 80 height 27
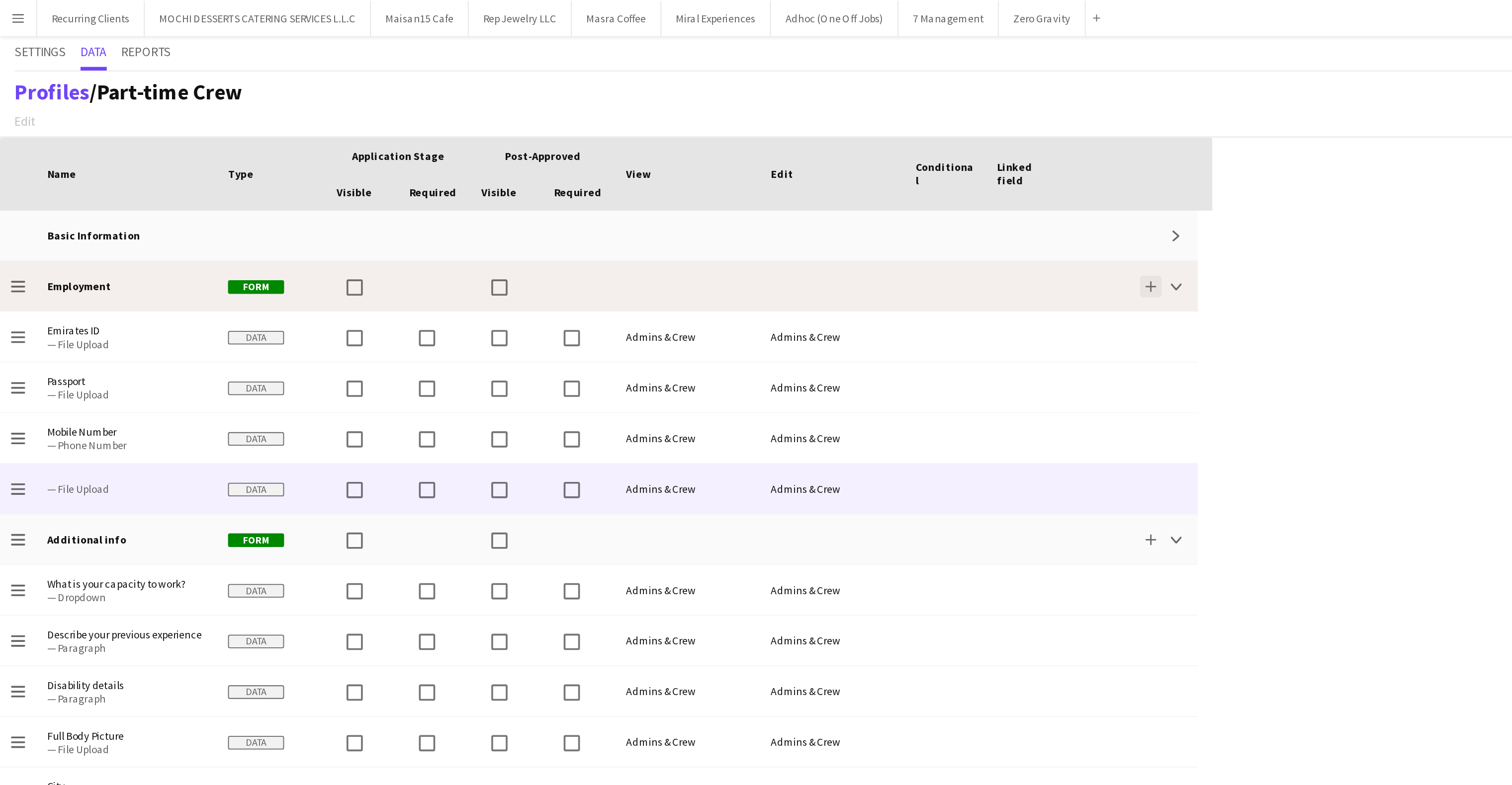
click at [635, 161] on button "Add" at bounding box center [632, 157] width 12 height 12
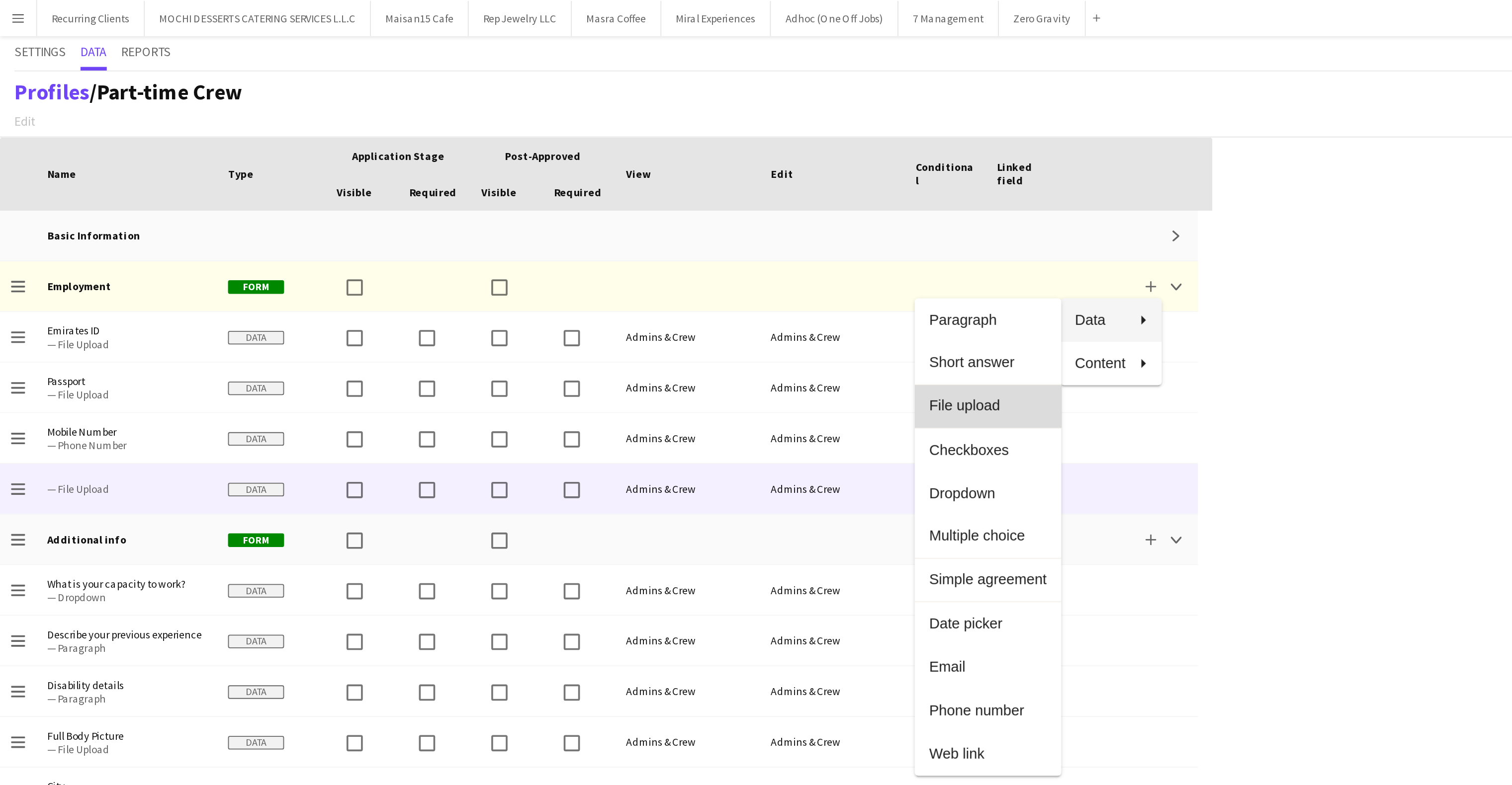
click at [516, 226] on span "File upload" at bounding box center [543, 223] width 65 height 9
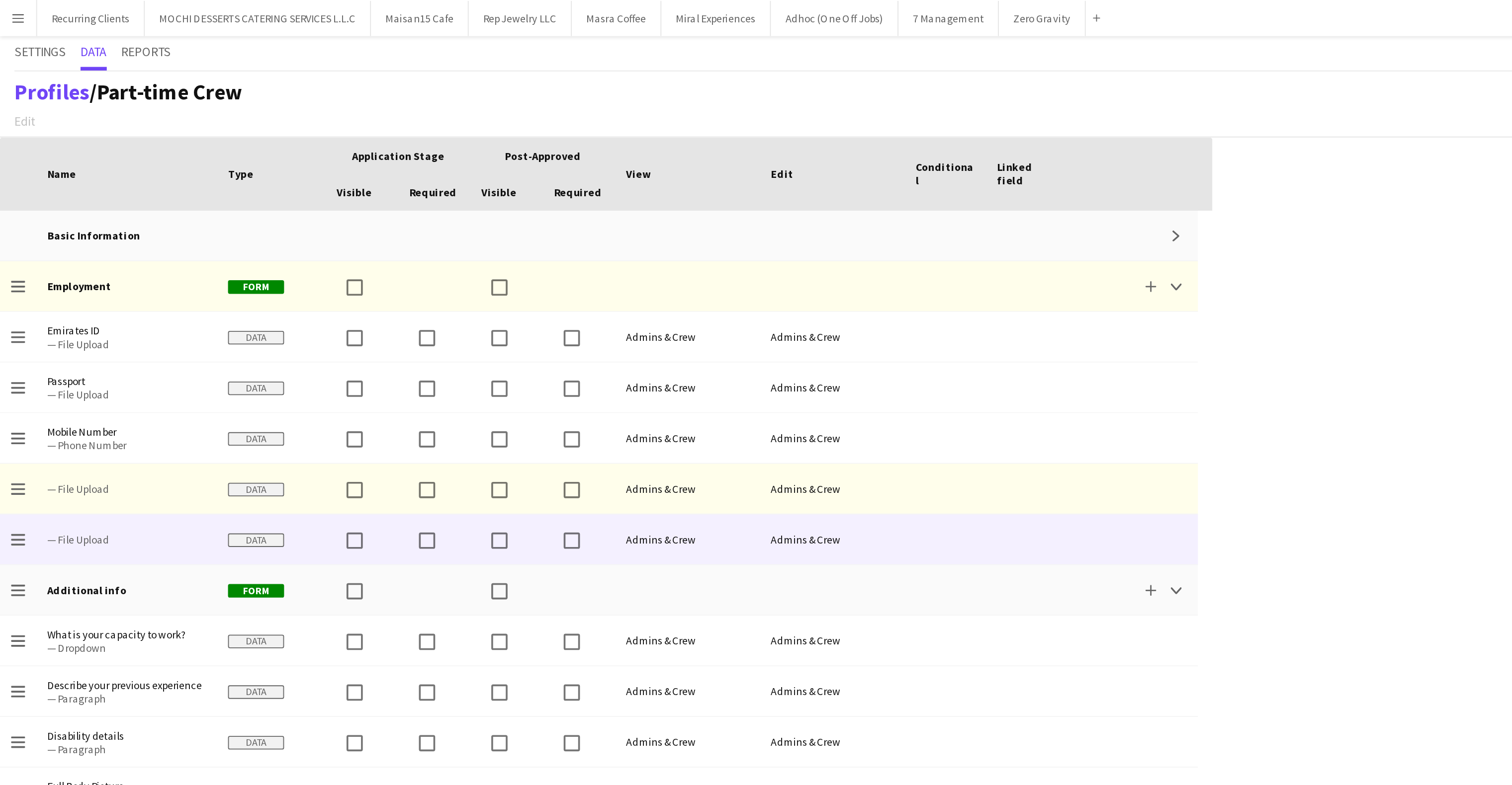
click at [16, 69] on app-page-menu "Edit Add section" at bounding box center [69, 65] width 129 height 15
click at [17, 31] on span "Settings" at bounding box center [22, 28] width 28 height 7
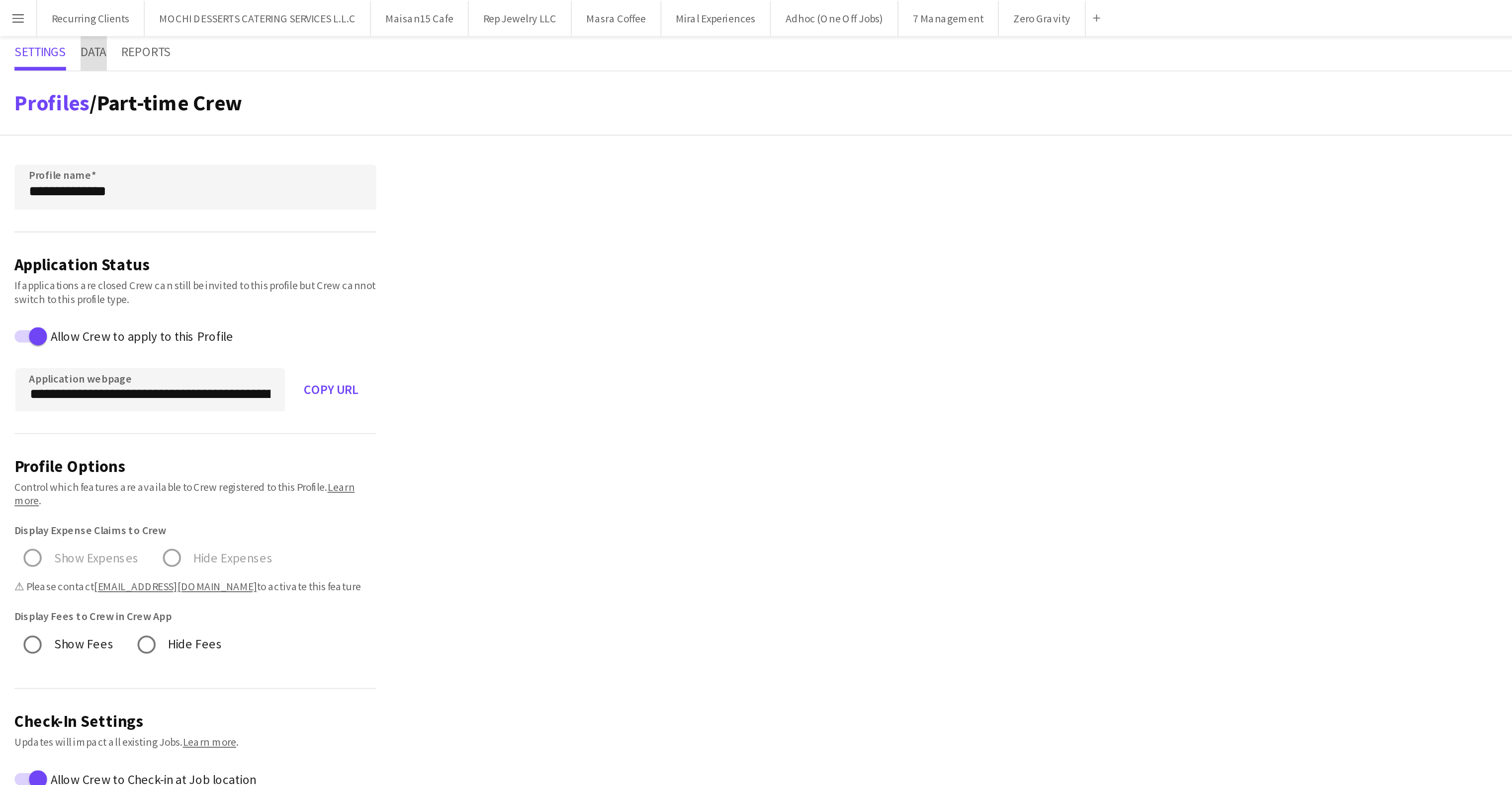
click at [54, 31] on span "Data" at bounding box center [51, 28] width 14 height 7
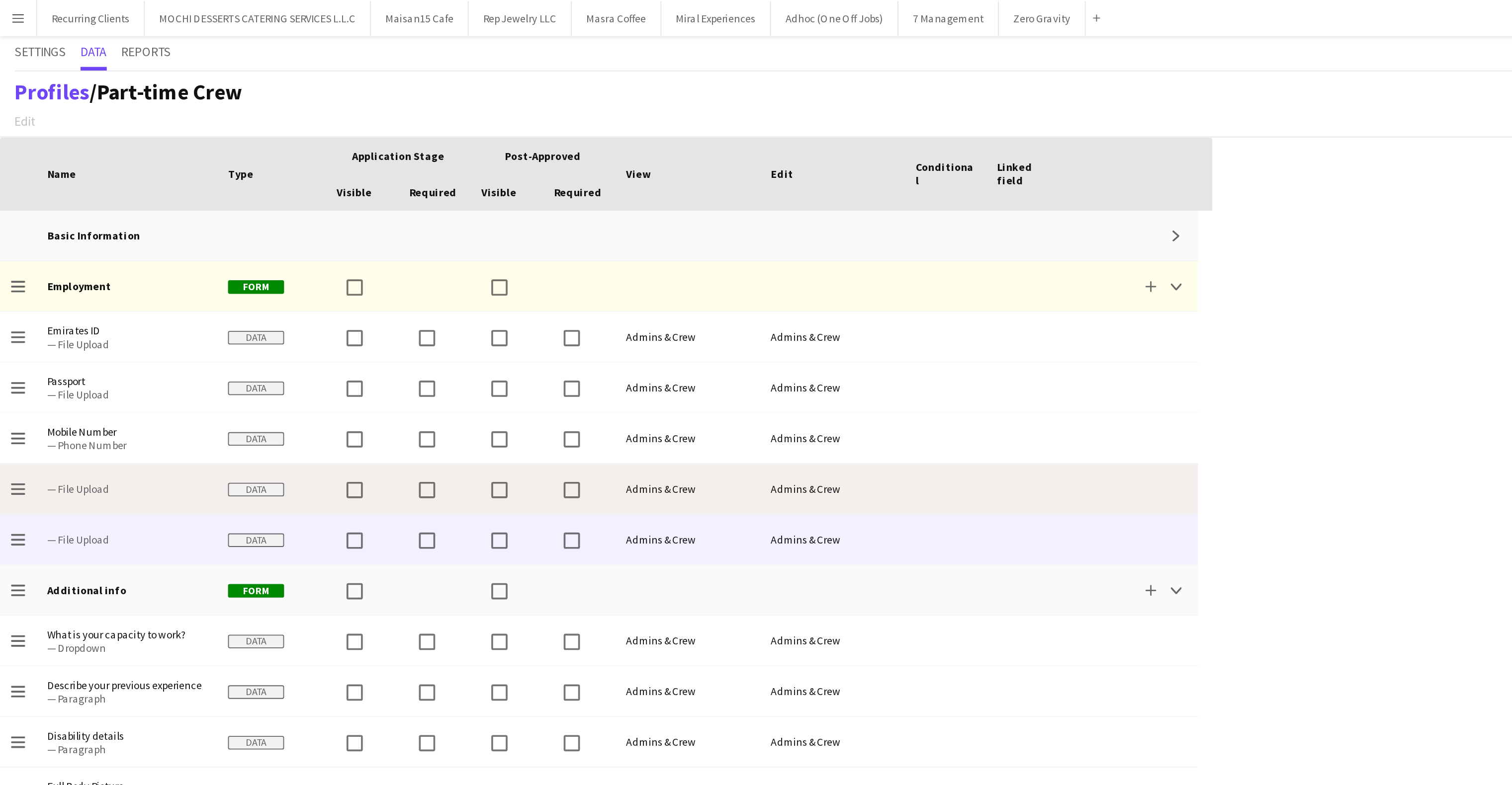
click at [48, 272] on span "— File Upload" at bounding box center [70, 268] width 88 height 7
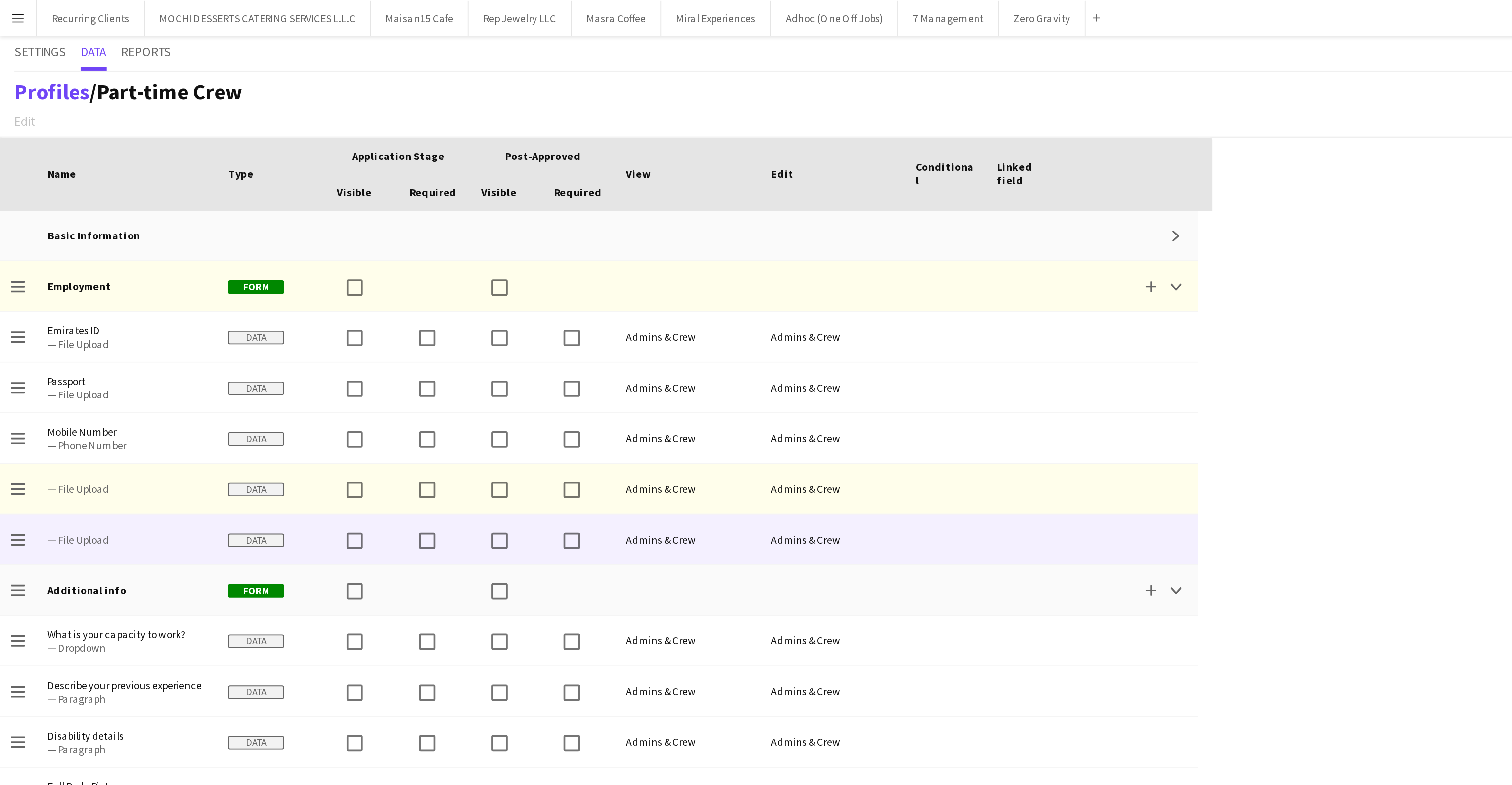
click at [428, 92] on span "Edit" at bounding box center [429, 95] width 12 height 7
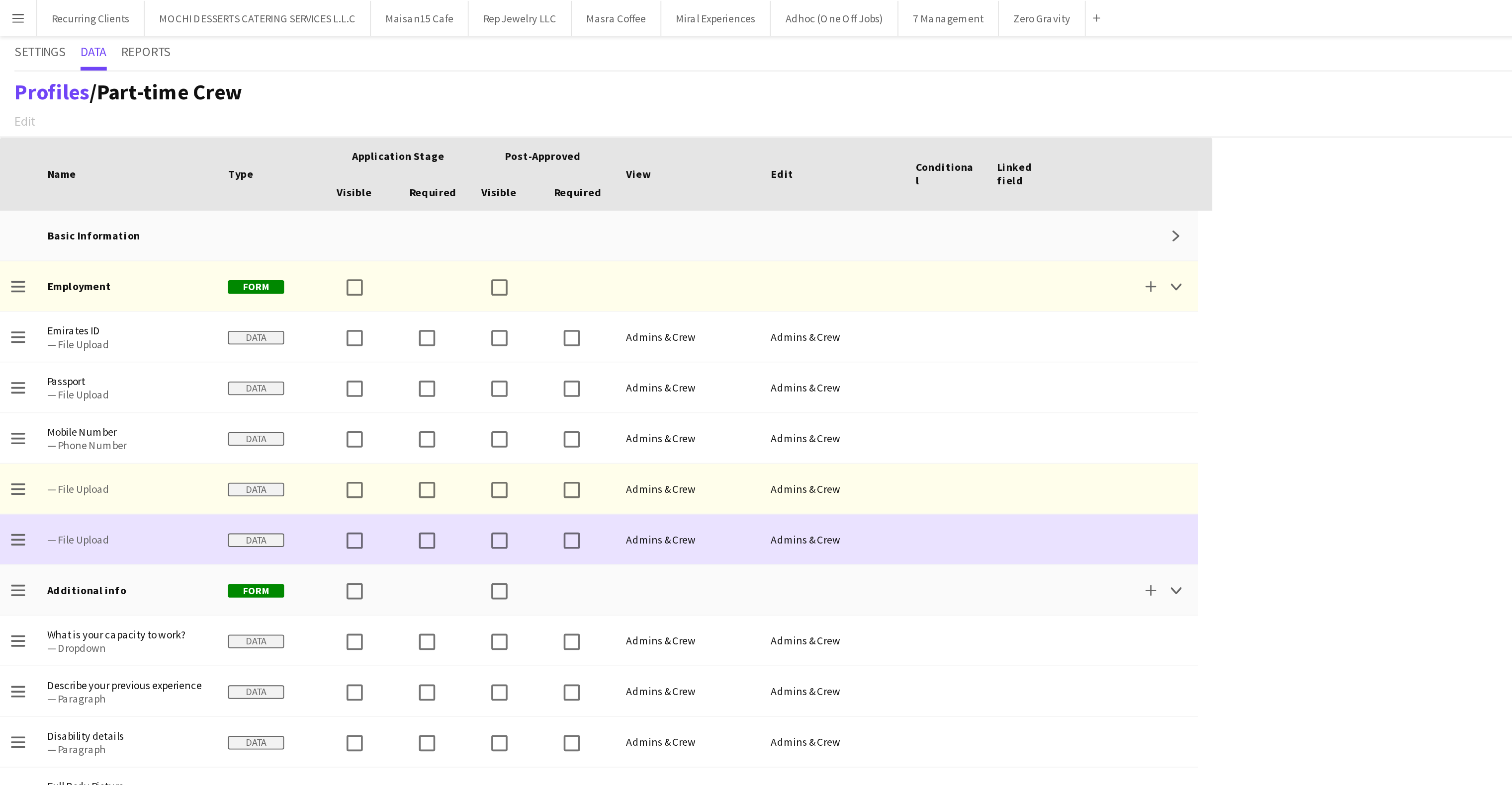
click at [582, 287] on div at bounding box center [564, 296] width 45 height 27
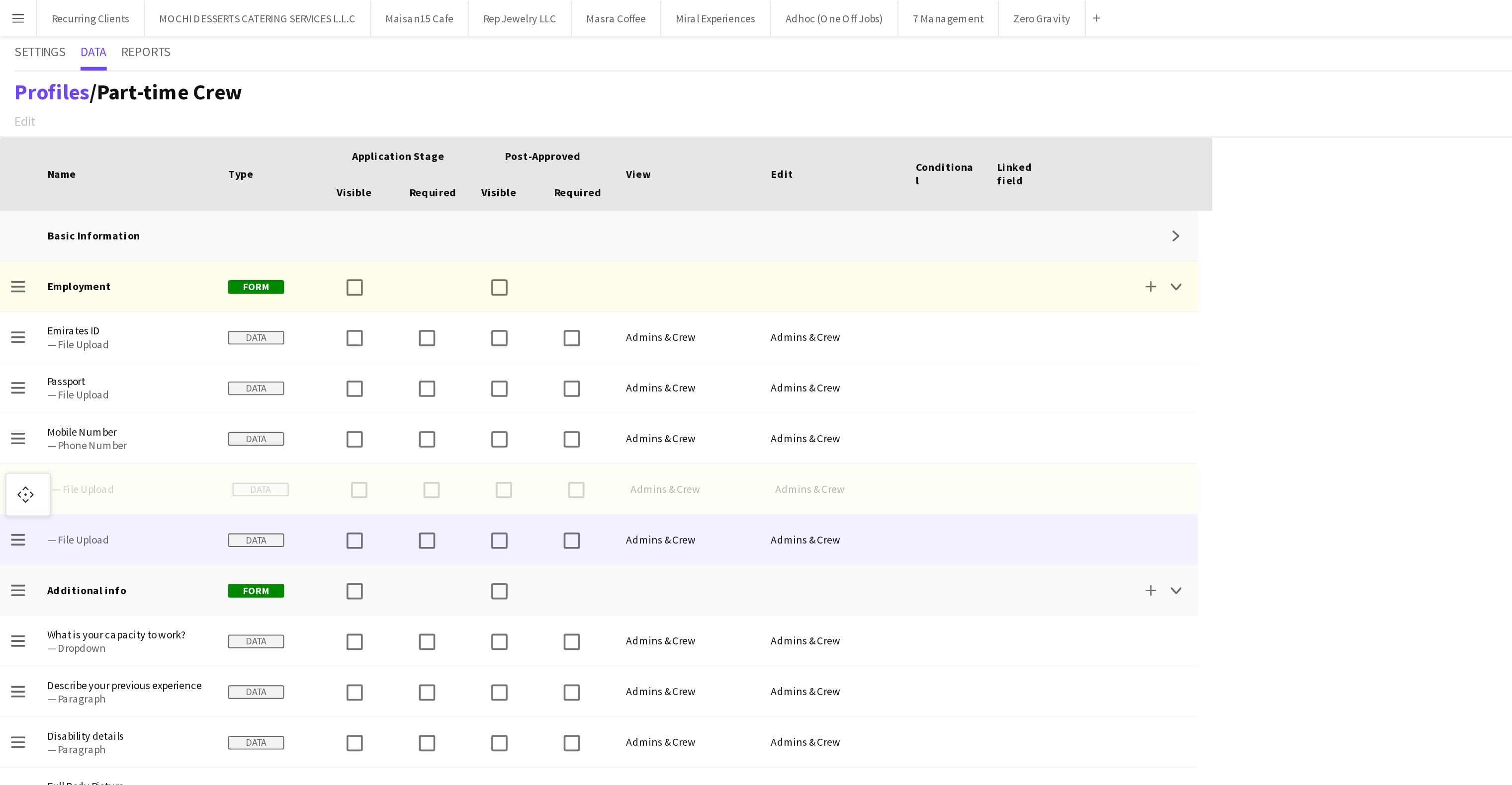
drag, startPoint x: 6, startPoint y: 272, endPoint x: 8, endPoint y: 266, distance: 6.3
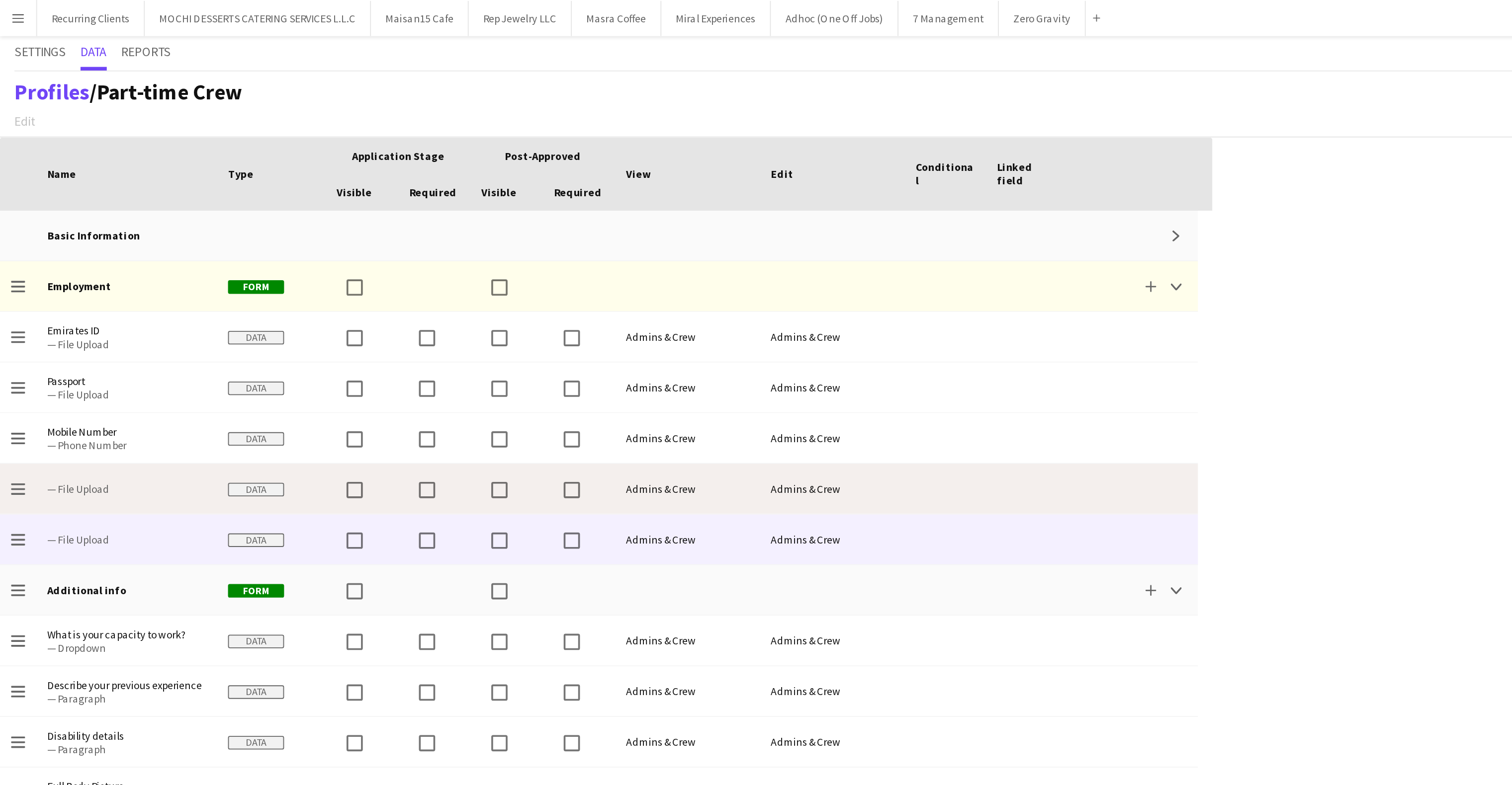
click at [36, 271] on span "— File Upload" at bounding box center [70, 268] width 88 height 7
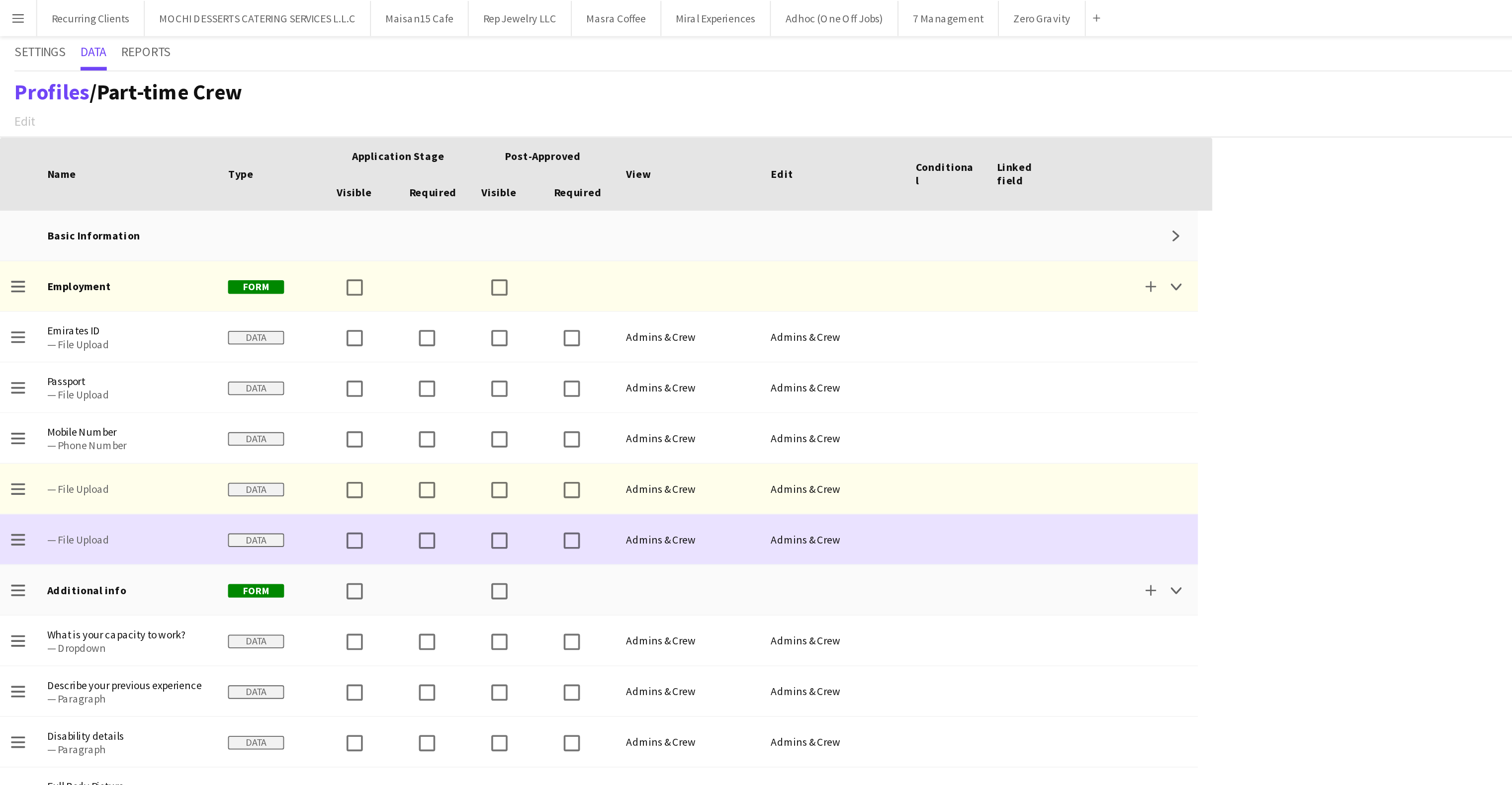
click at [136, 300] on span "Data" at bounding box center [140, 296] width 31 height 7
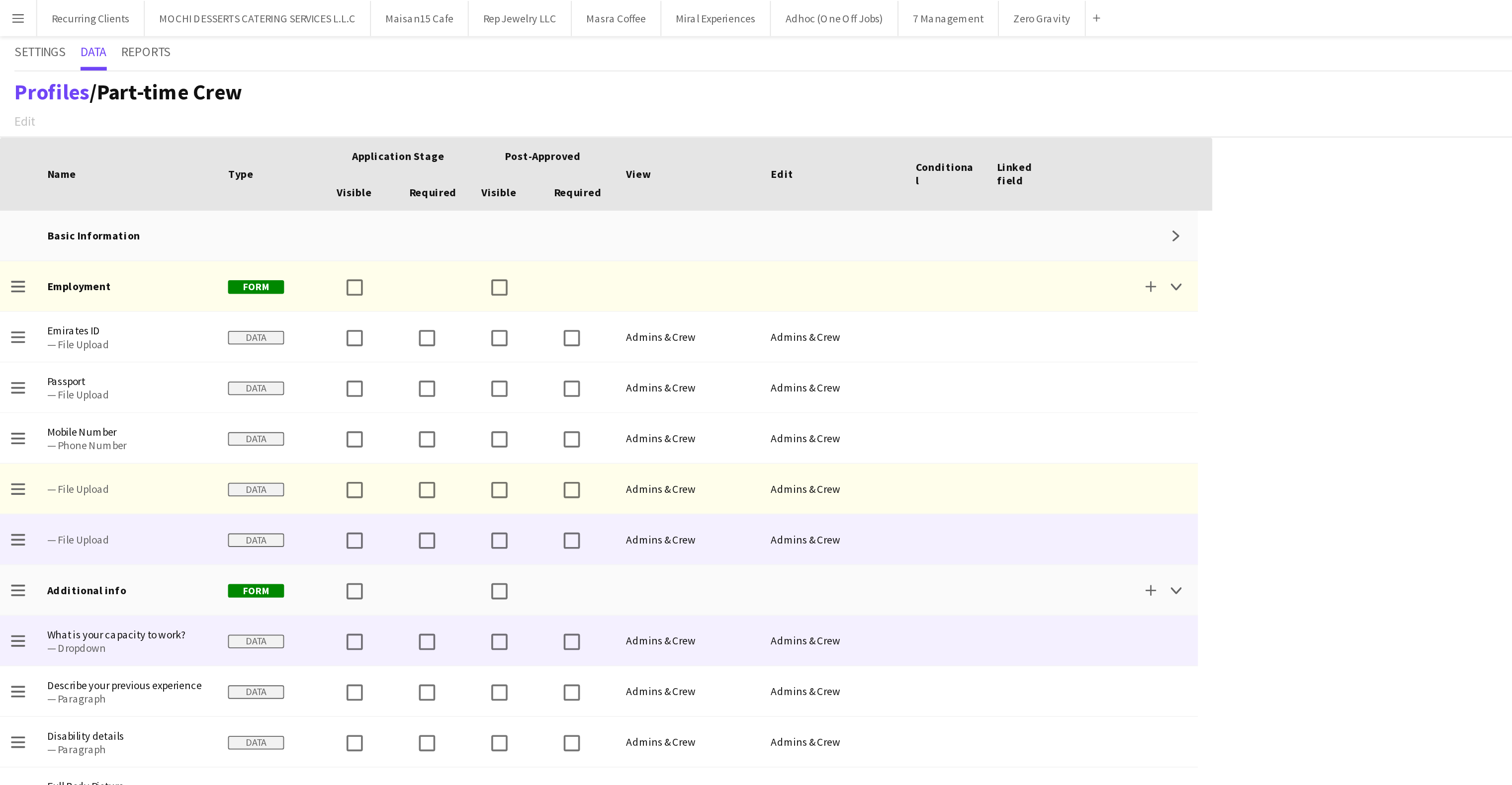
click at [76, 357] on span "— Dropdown" at bounding box center [70, 355] width 88 height 7
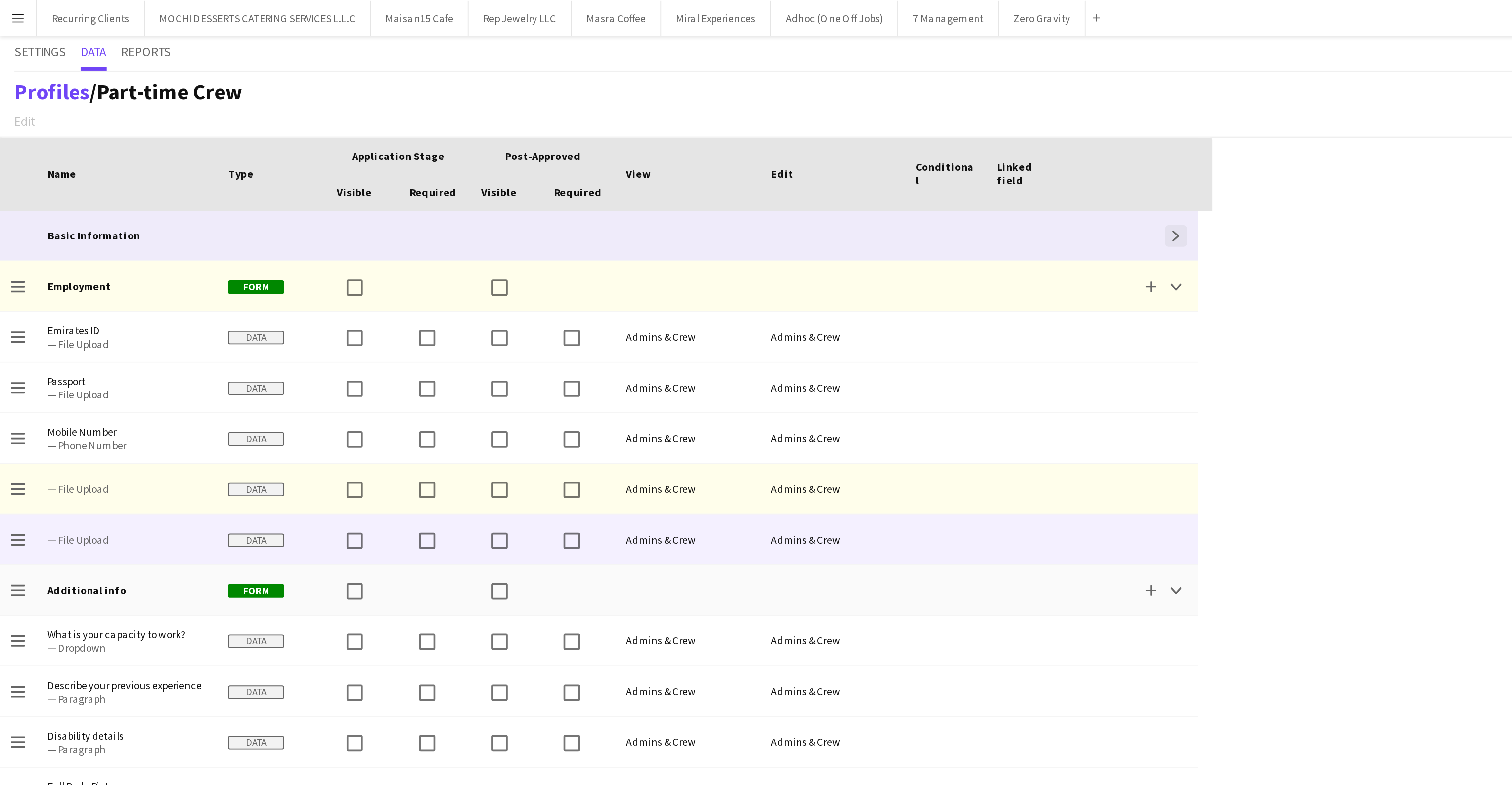
click at [650, 128] on button "Expand" at bounding box center [646, 129] width 12 height 12
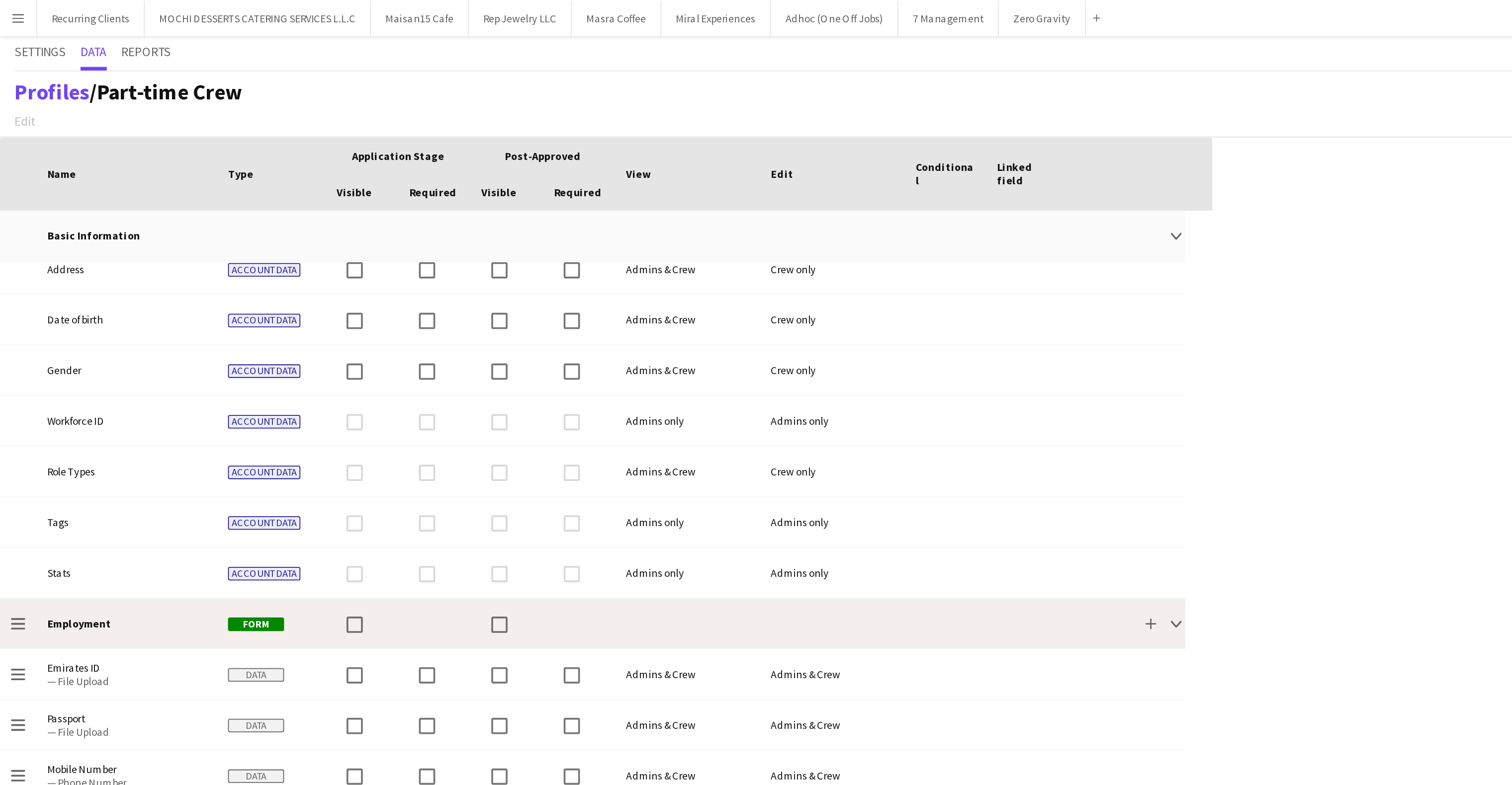
scroll to position [242, 0]
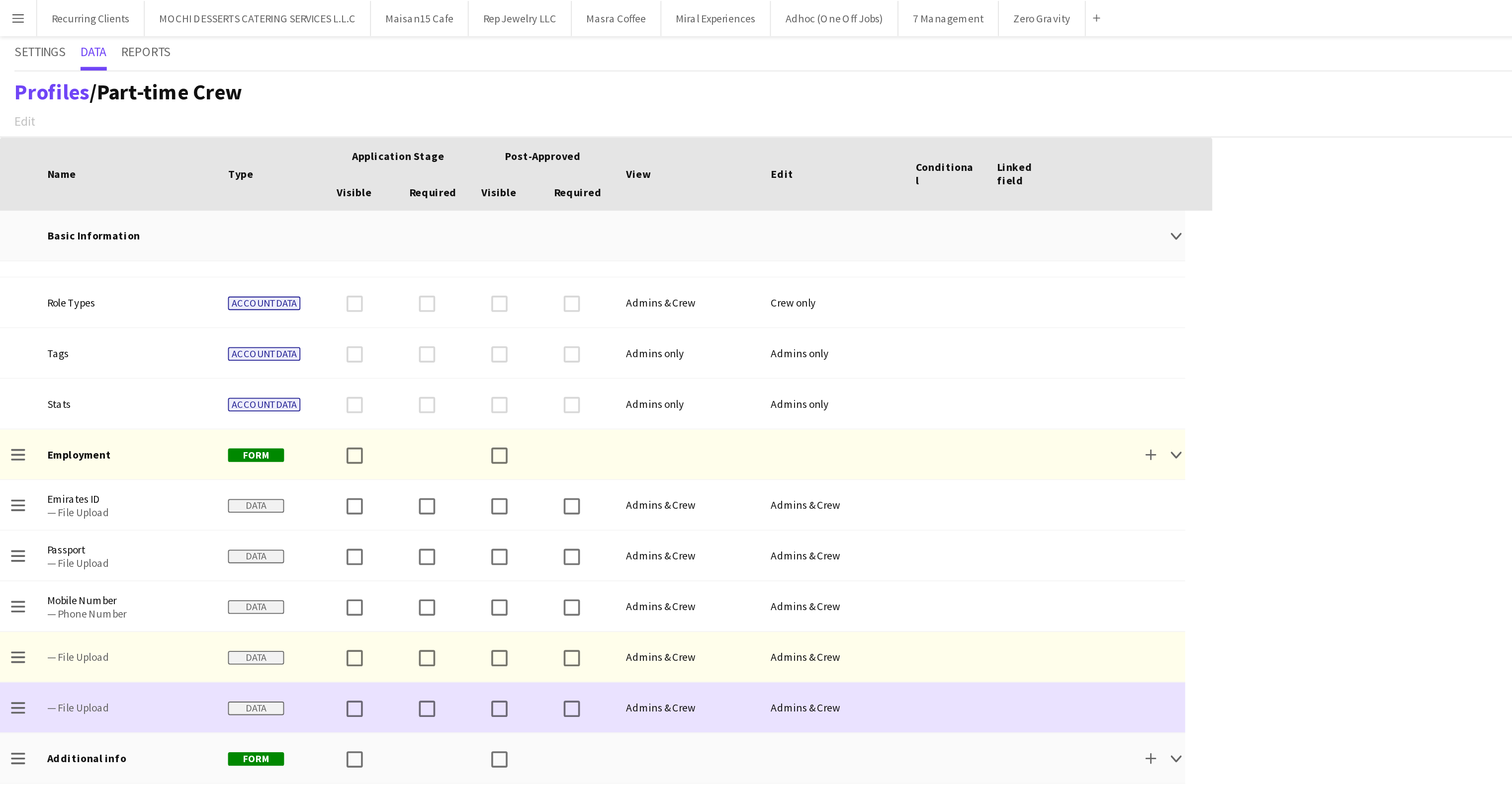
click at [78, 391] on span "— File Upload" at bounding box center [70, 388] width 88 height 7
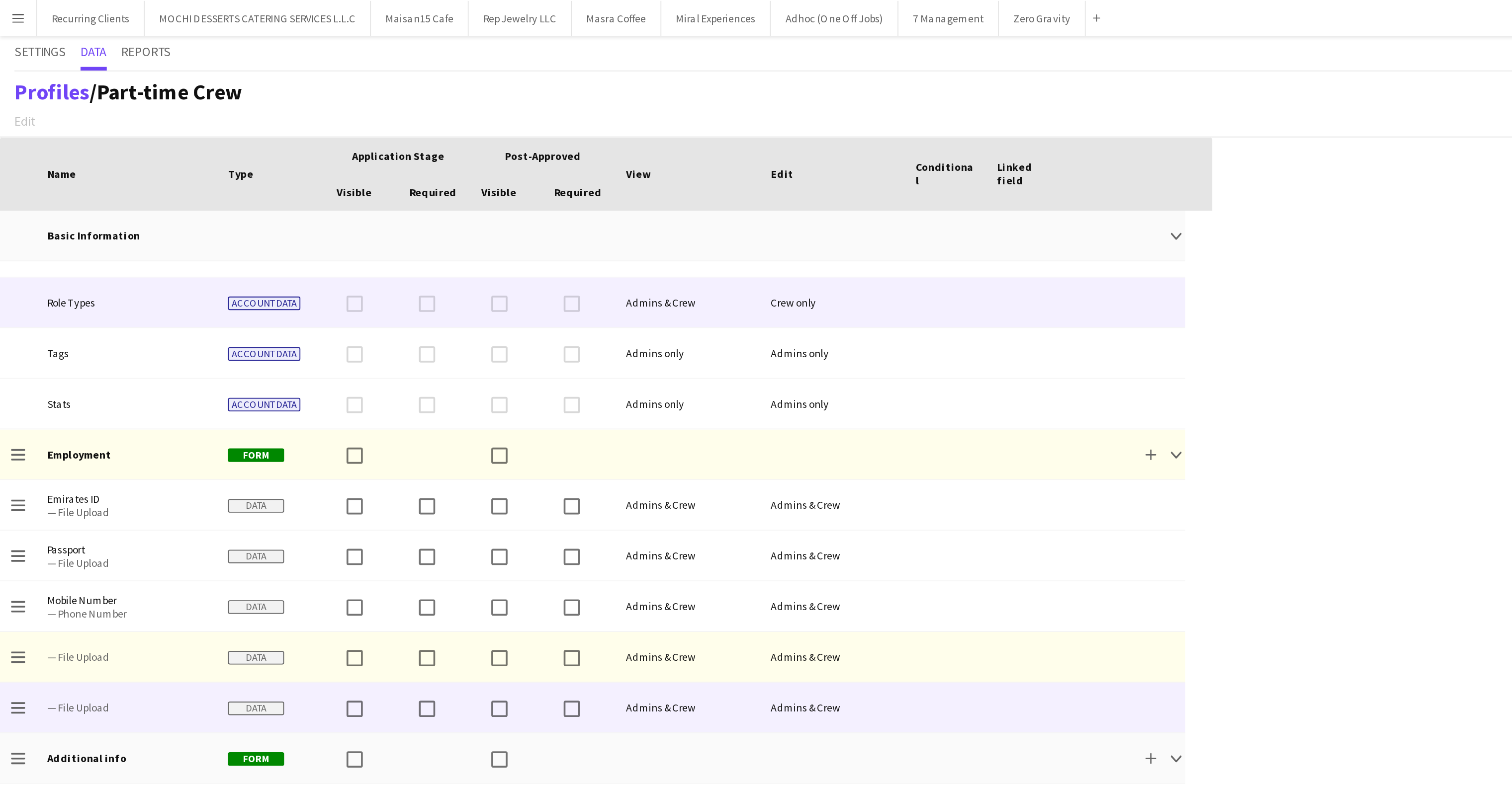
click at [524, 170] on div at bounding box center [519, 166] width 45 height 27
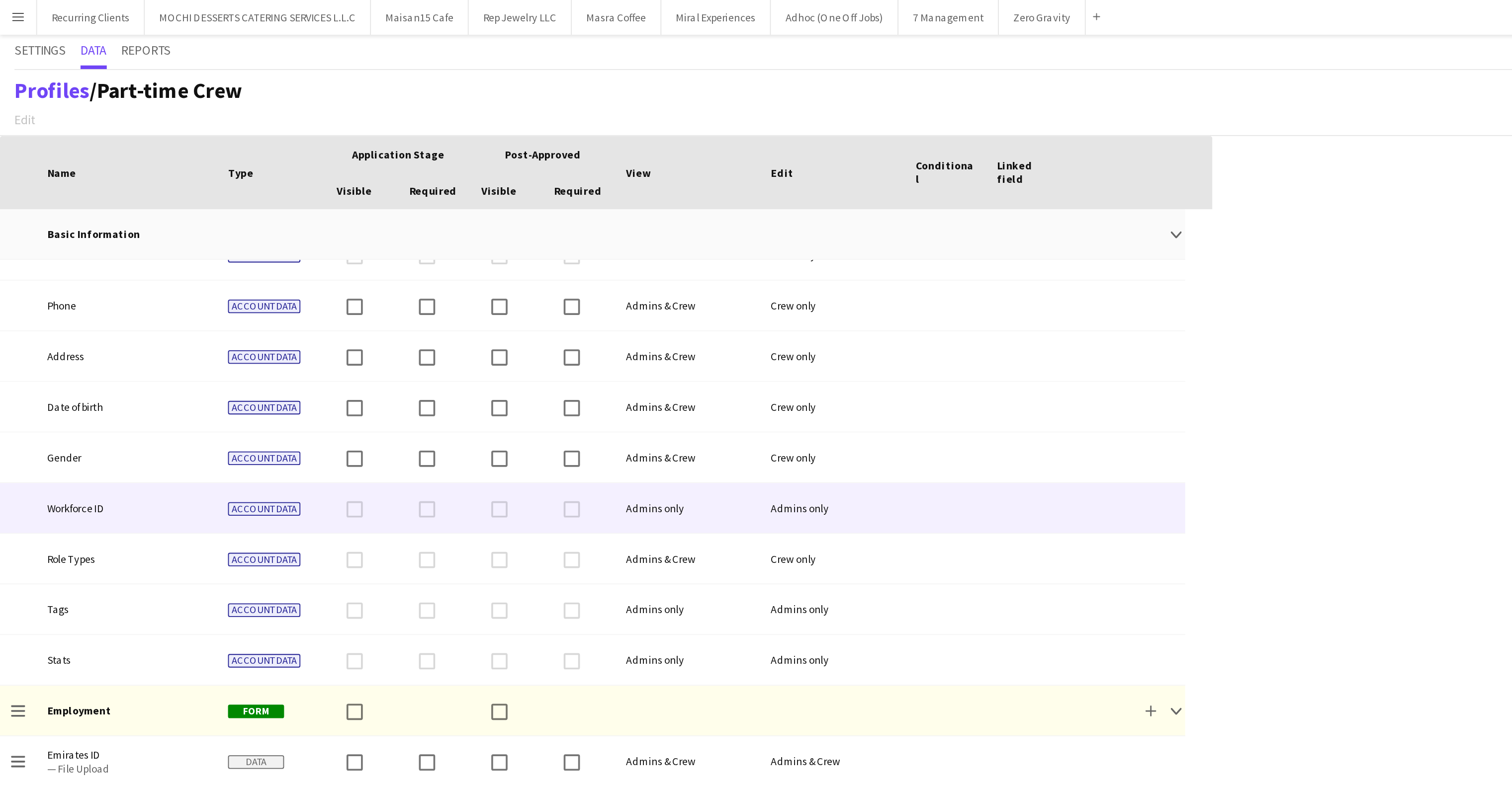
scroll to position [100, 0]
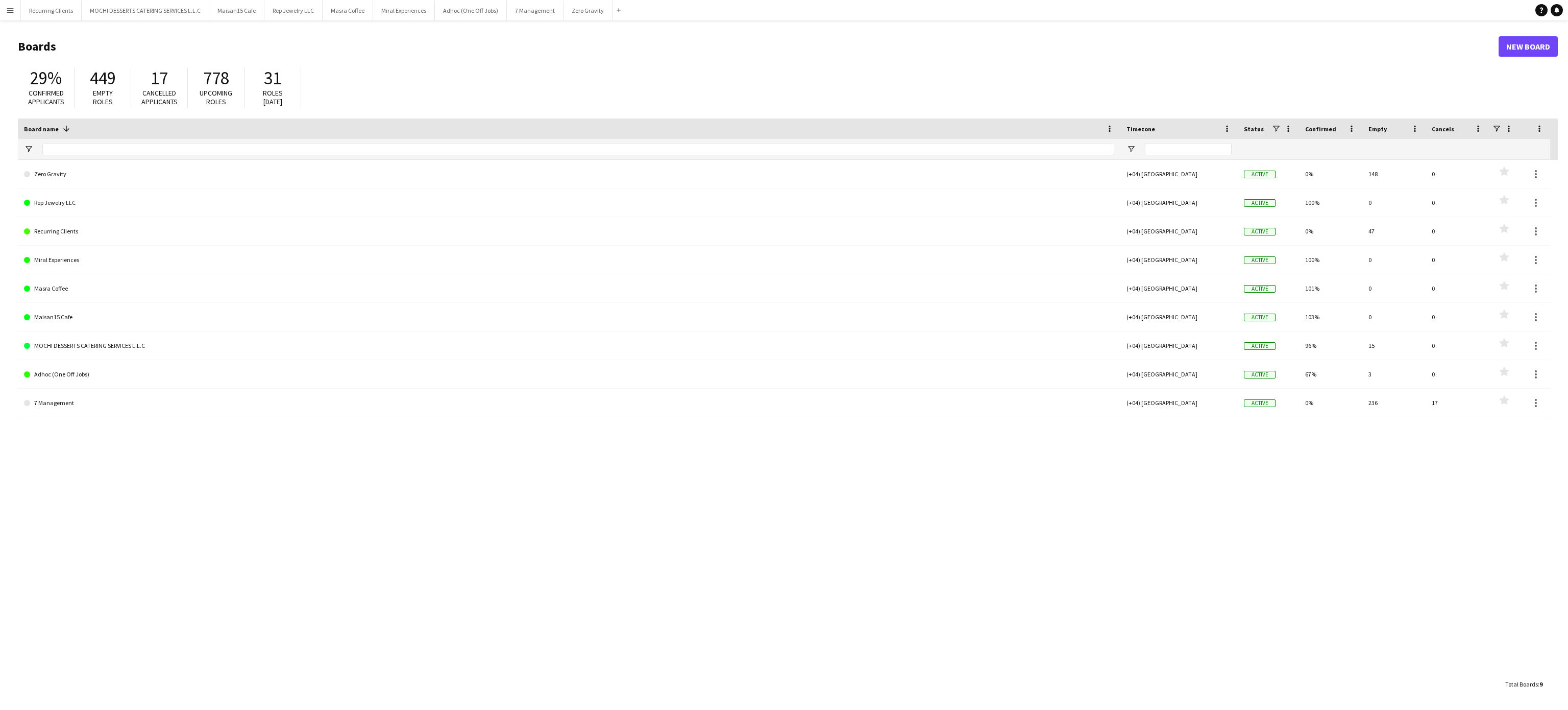
click at [9, 17] on button "Menu" at bounding box center [10, 10] width 20 height 20
click at [150, 128] on link "App settings" at bounding box center [154, 126] width 102 height 20
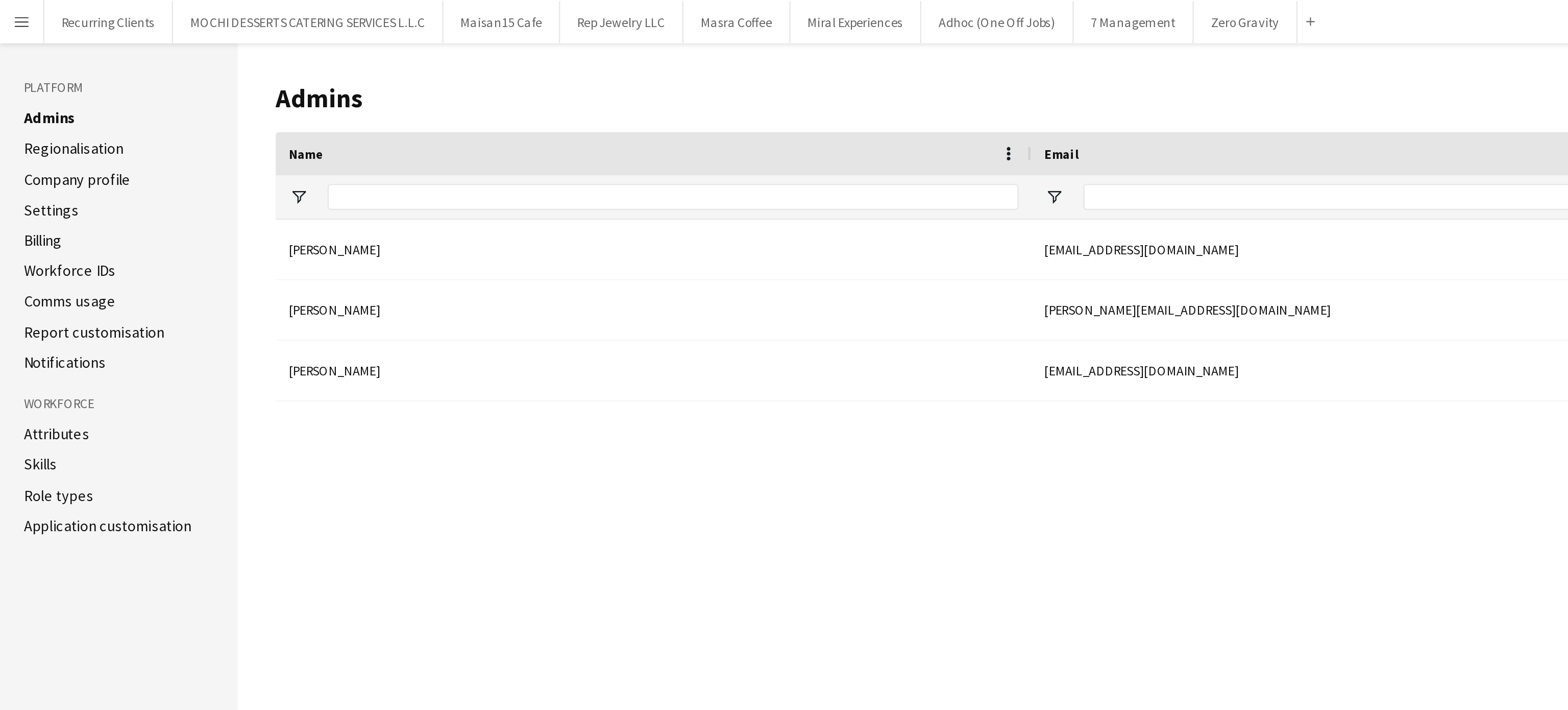
click at [12, 6] on app-icon "Menu" at bounding box center [10, 10] width 9 height 9
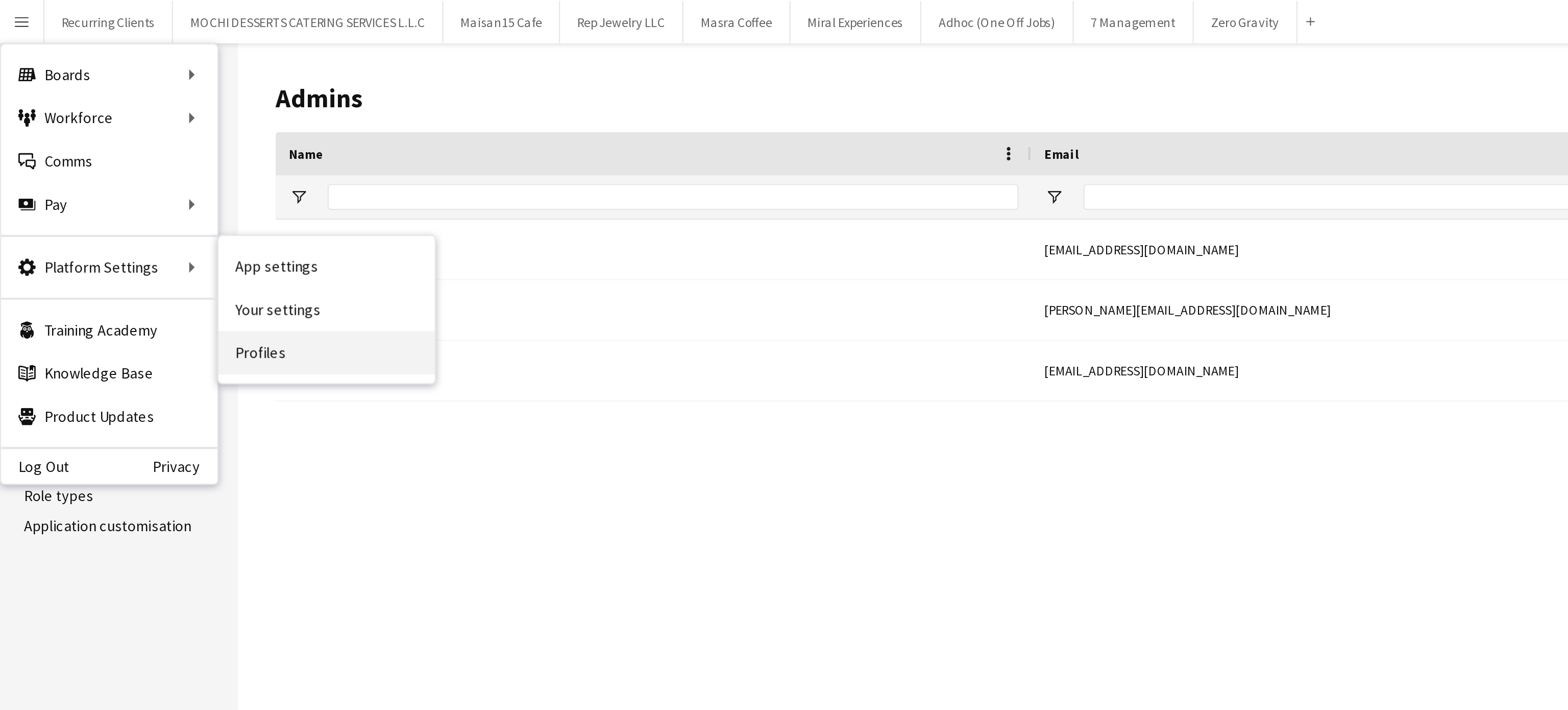
click at [134, 162] on link "Profiles" at bounding box center [154, 167] width 102 height 20
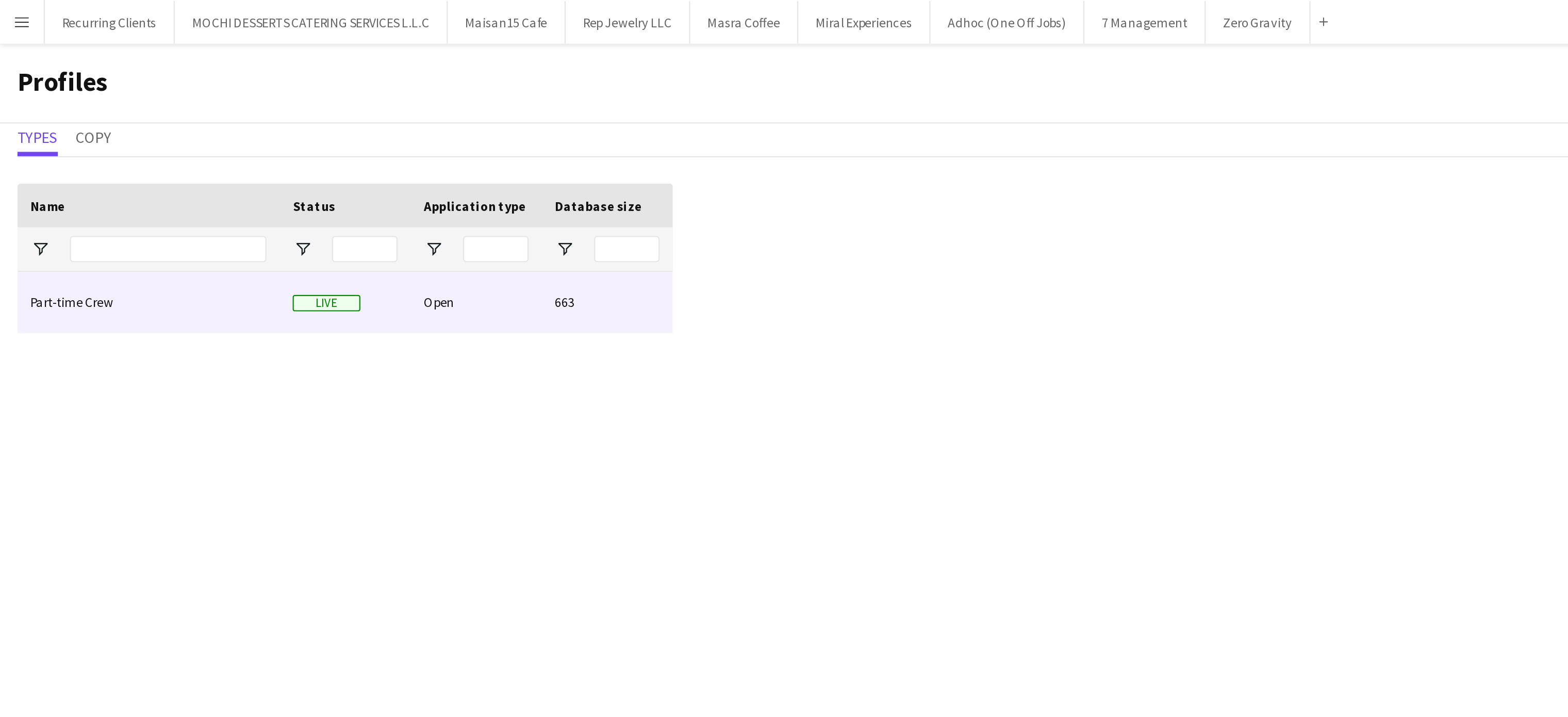
click at [37, 155] on div "Part-time Crew" at bounding box center [70, 142] width 124 height 28
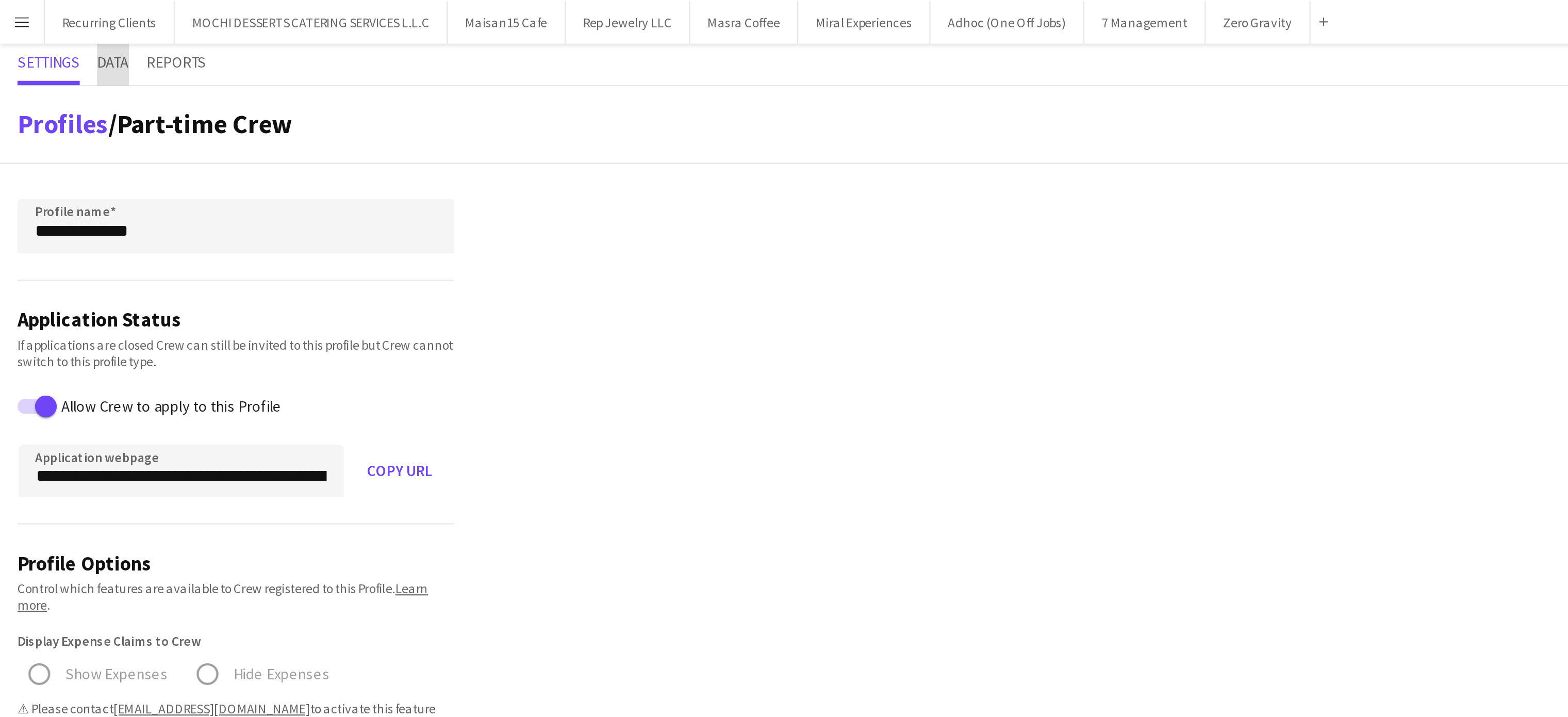
click at [56, 34] on span "Data" at bounding box center [52, 30] width 15 height 20
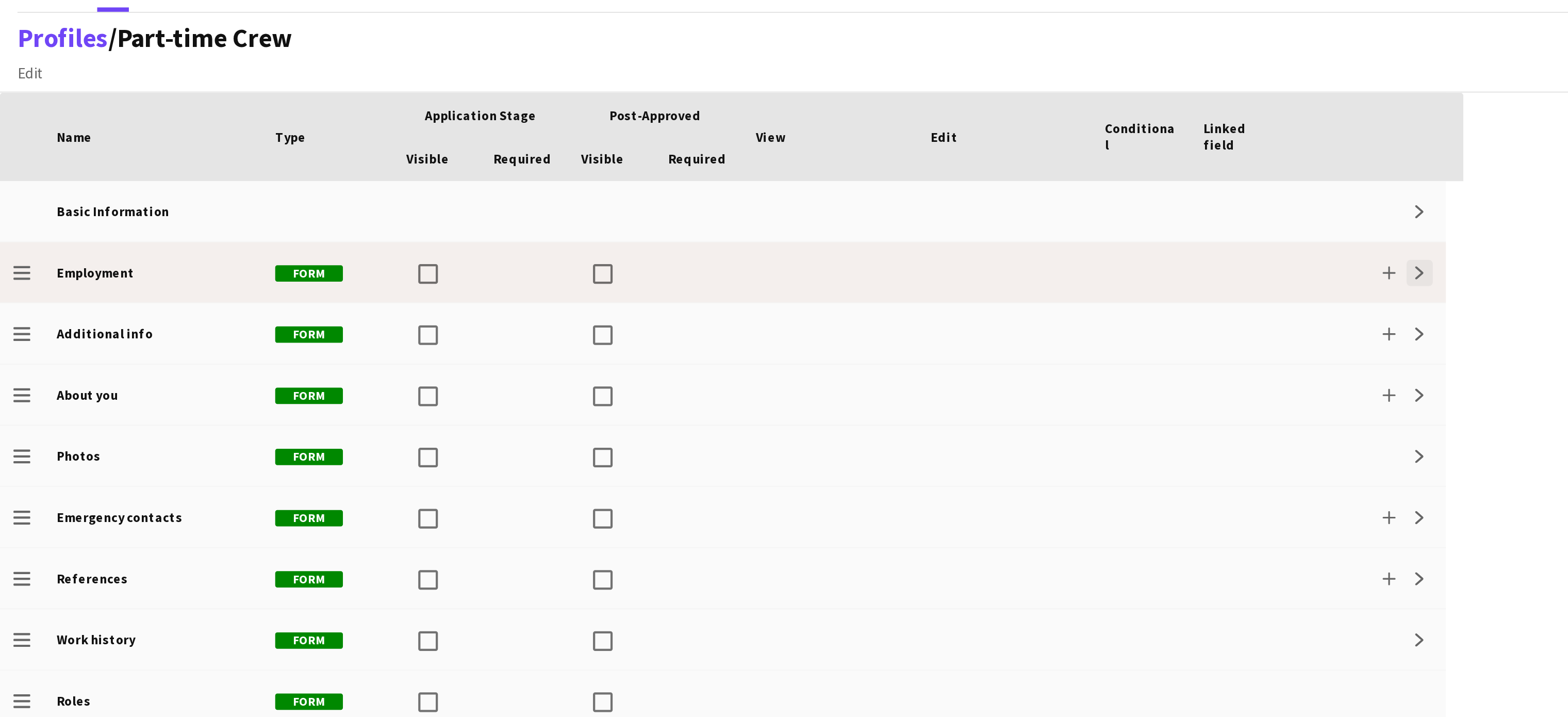
click at [676, 168] on button "Expand" at bounding box center [670, 163] width 12 height 12
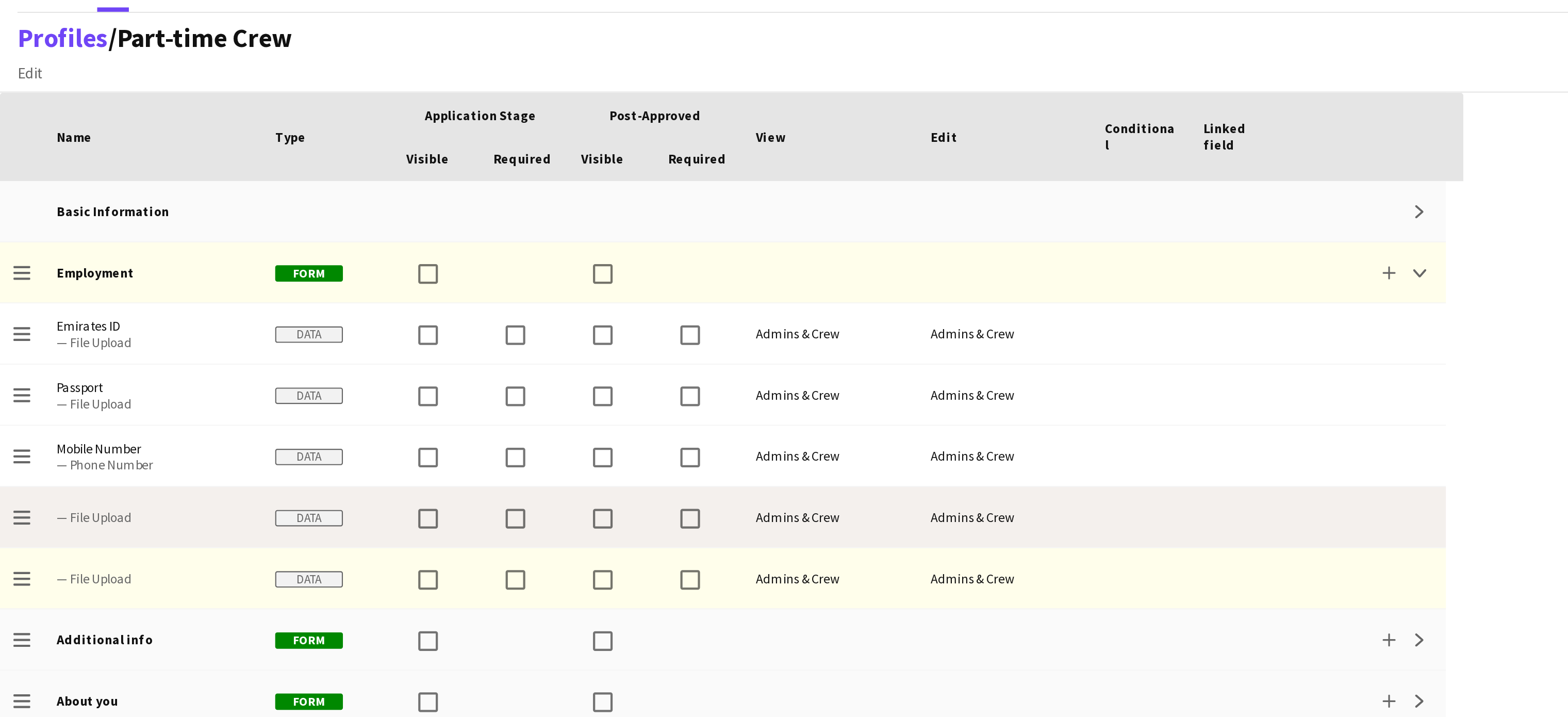
click at [43, 273] on span "— File Upload" at bounding box center [72, 279] width 91 height 28
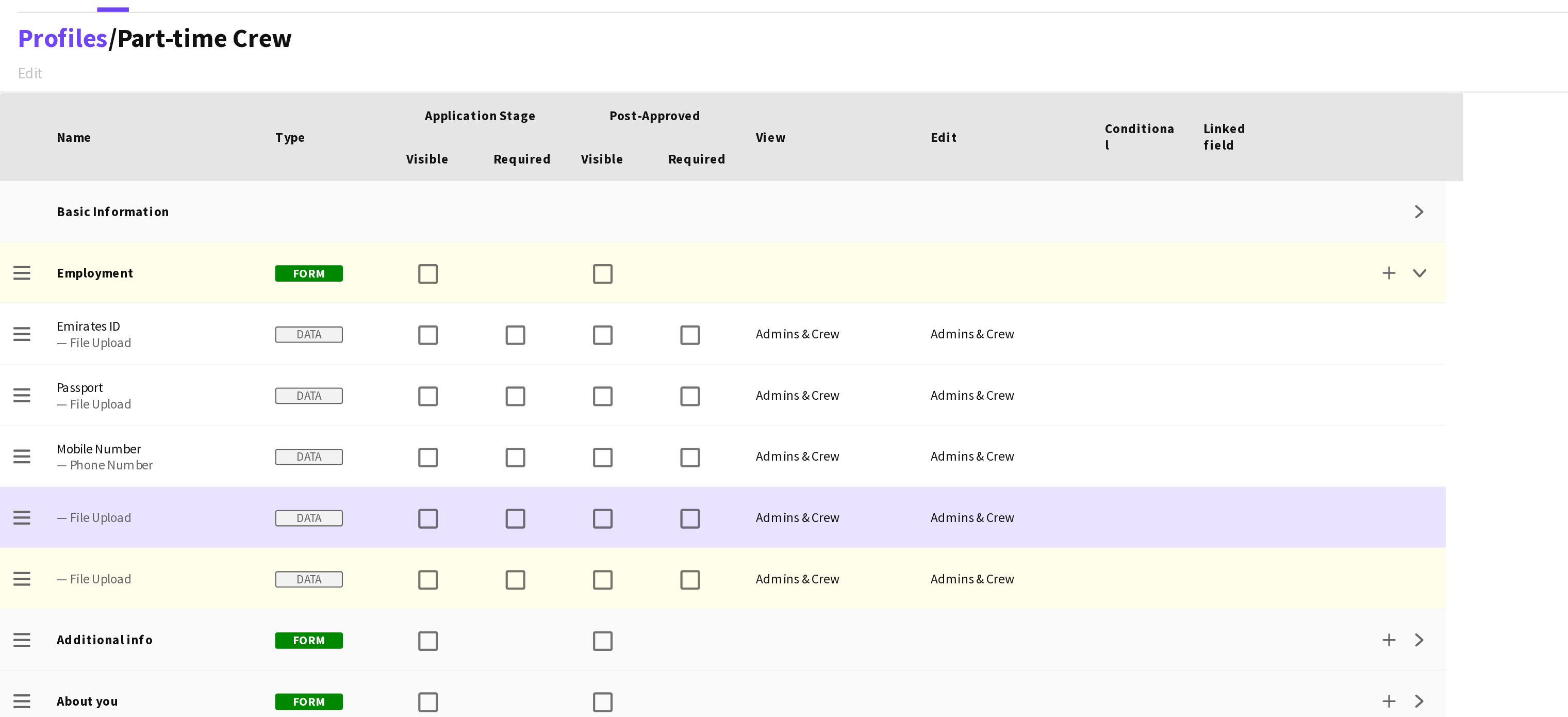
click at [43, 273] on span "— File Upload" at bounding box center [72, 279] width 91 height 28
click at [46, 273] on span "— File Upload" at bounding box center [72, 279] width 91 height 28
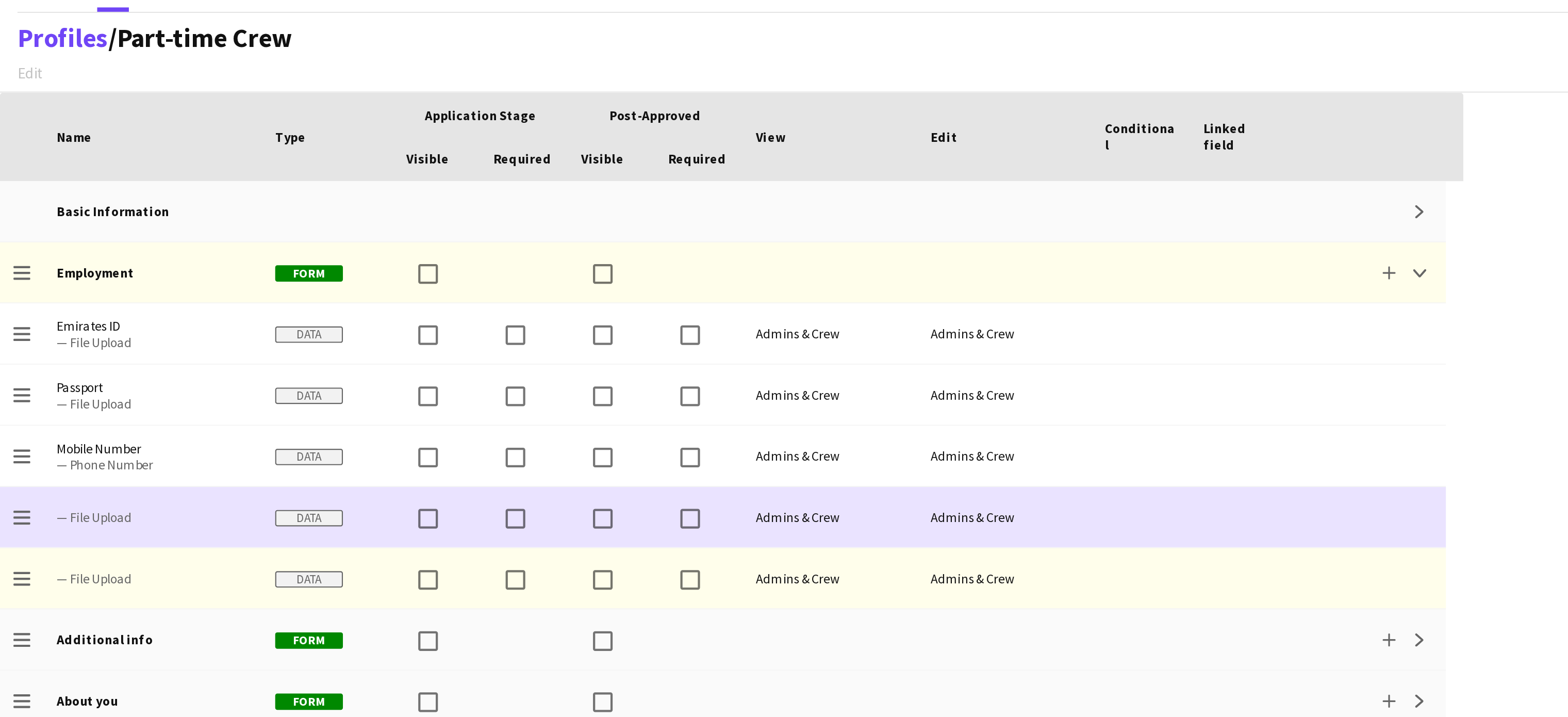
click at [46, 273] on span "— File Upload" at bounding box center [72, 279] width 91 height 28
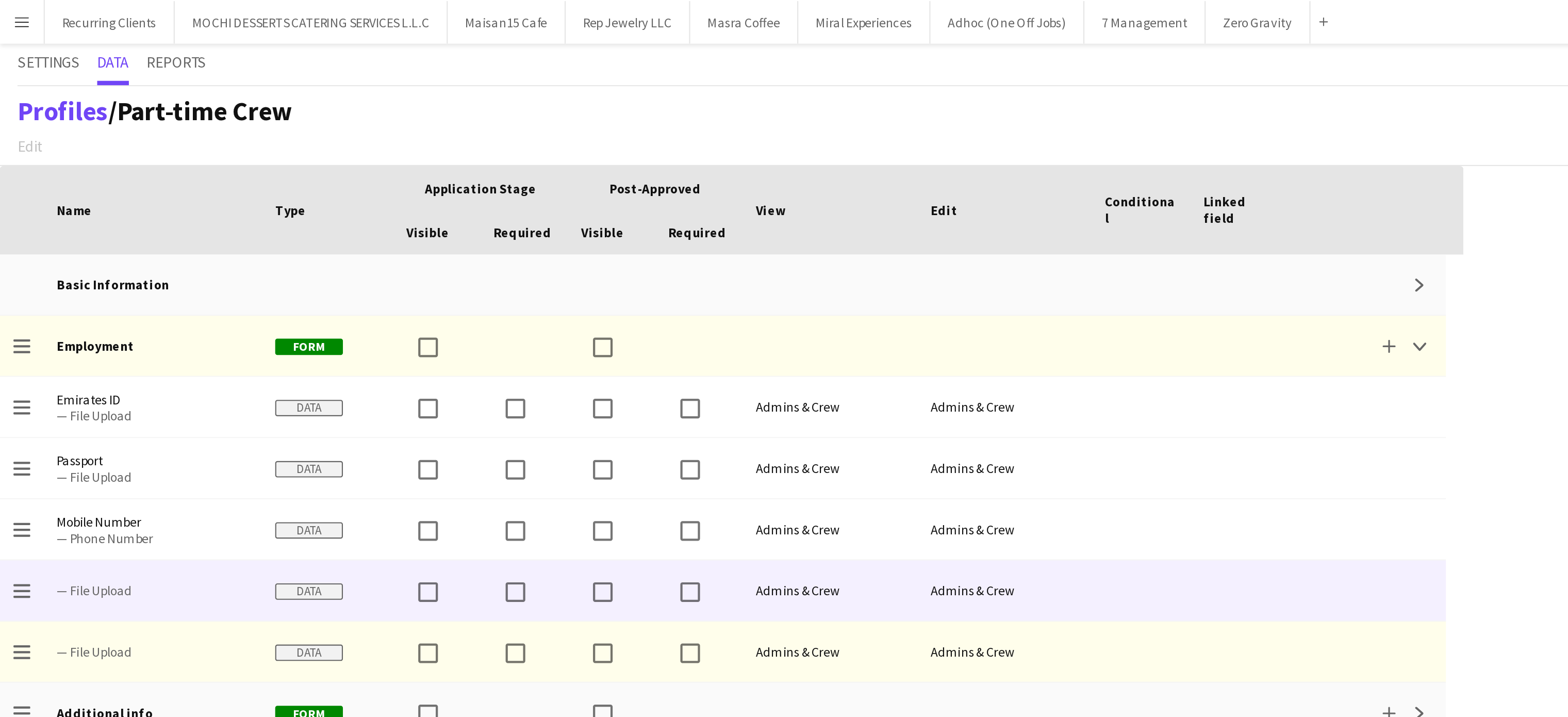
click at [11, 6] on app-icon "Menu" at bounding box center [10, 10] width 9 height 9
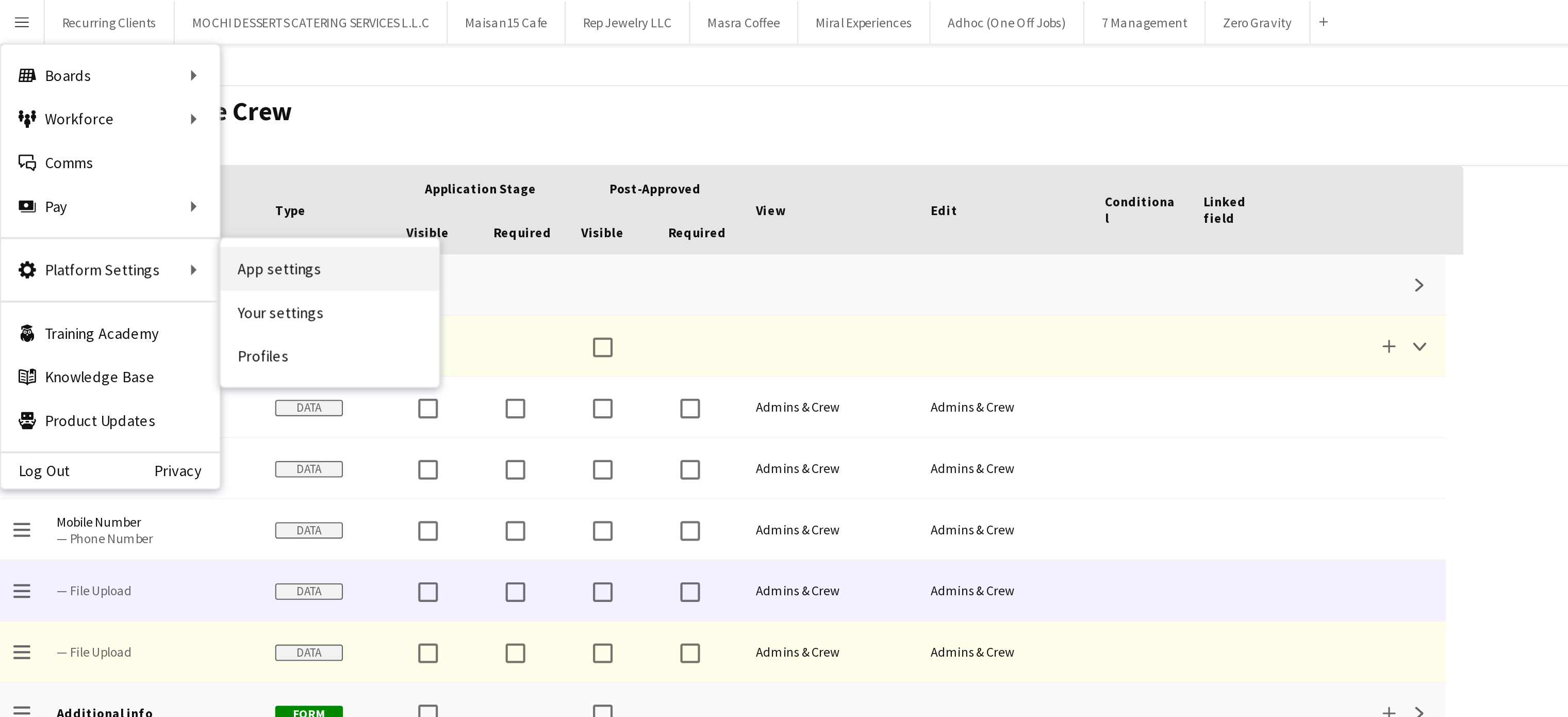
click at [132, 135] on link "App settings" at bounding box center [156, 127] width 103 height 21
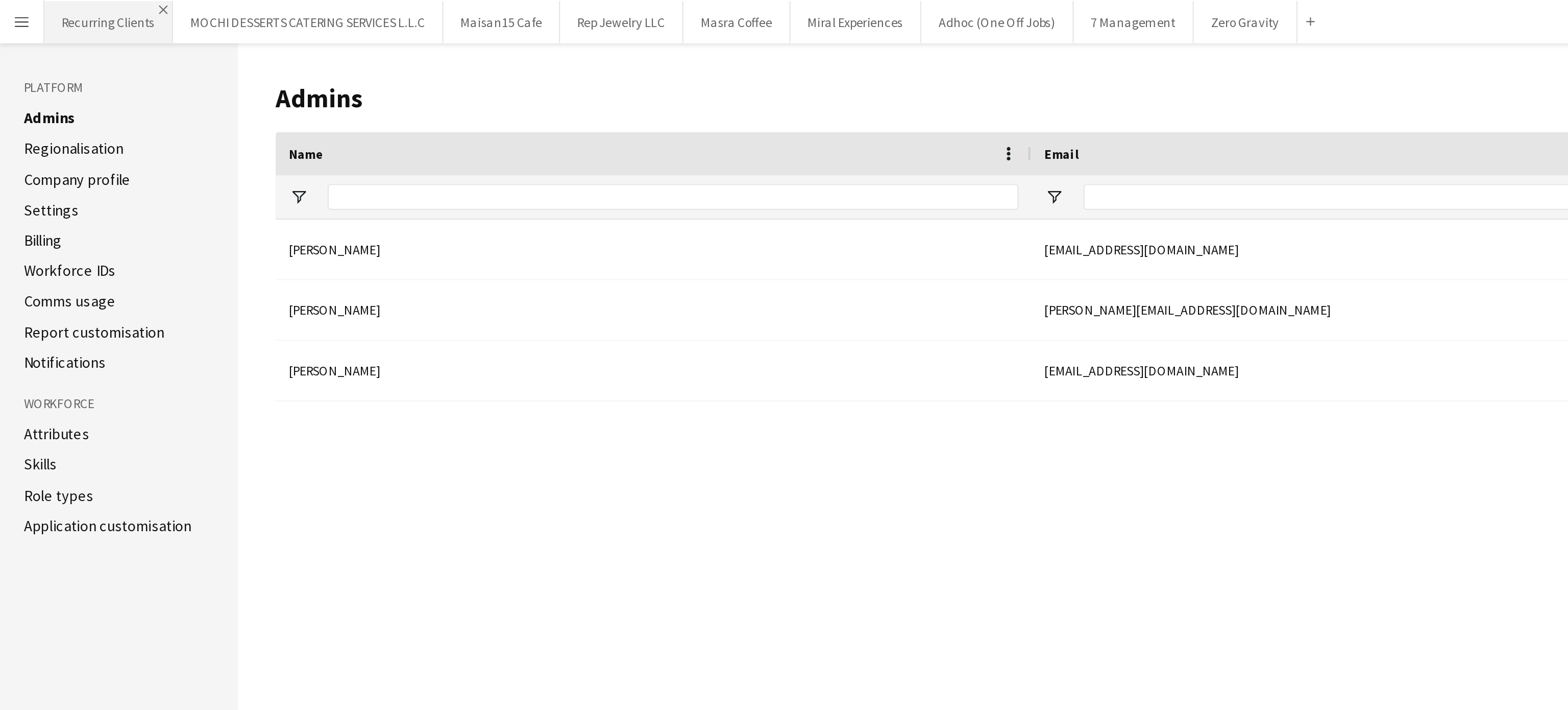
click at [76, 3] on app-icon "Close" at bounding box center [77, 4] width 4 height 4
click at [76, 3] on button "MOCHI DESSERTS CATERING SERVICES L.L.C Close" at bounding box center [85, 10] width 128 height 20
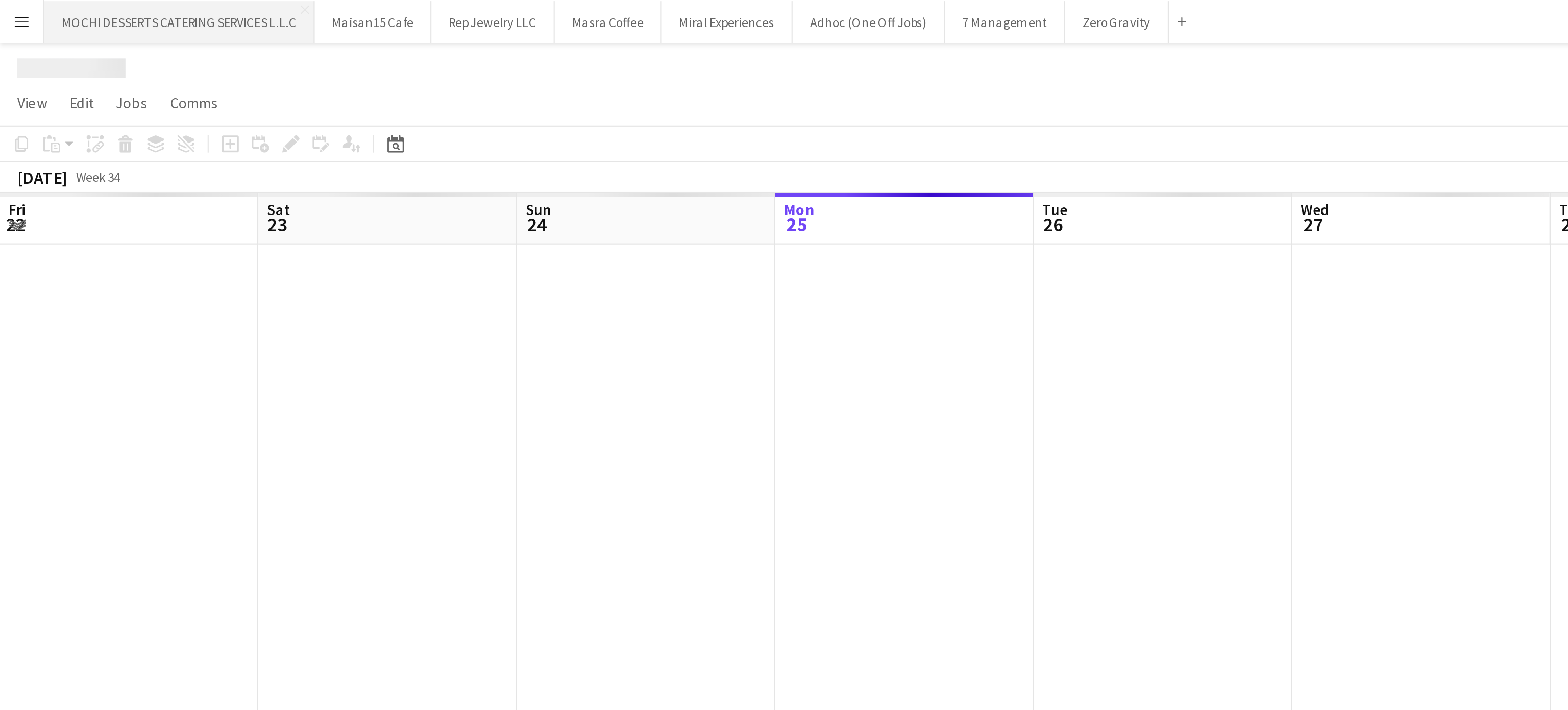
scroll to position [0, 244]
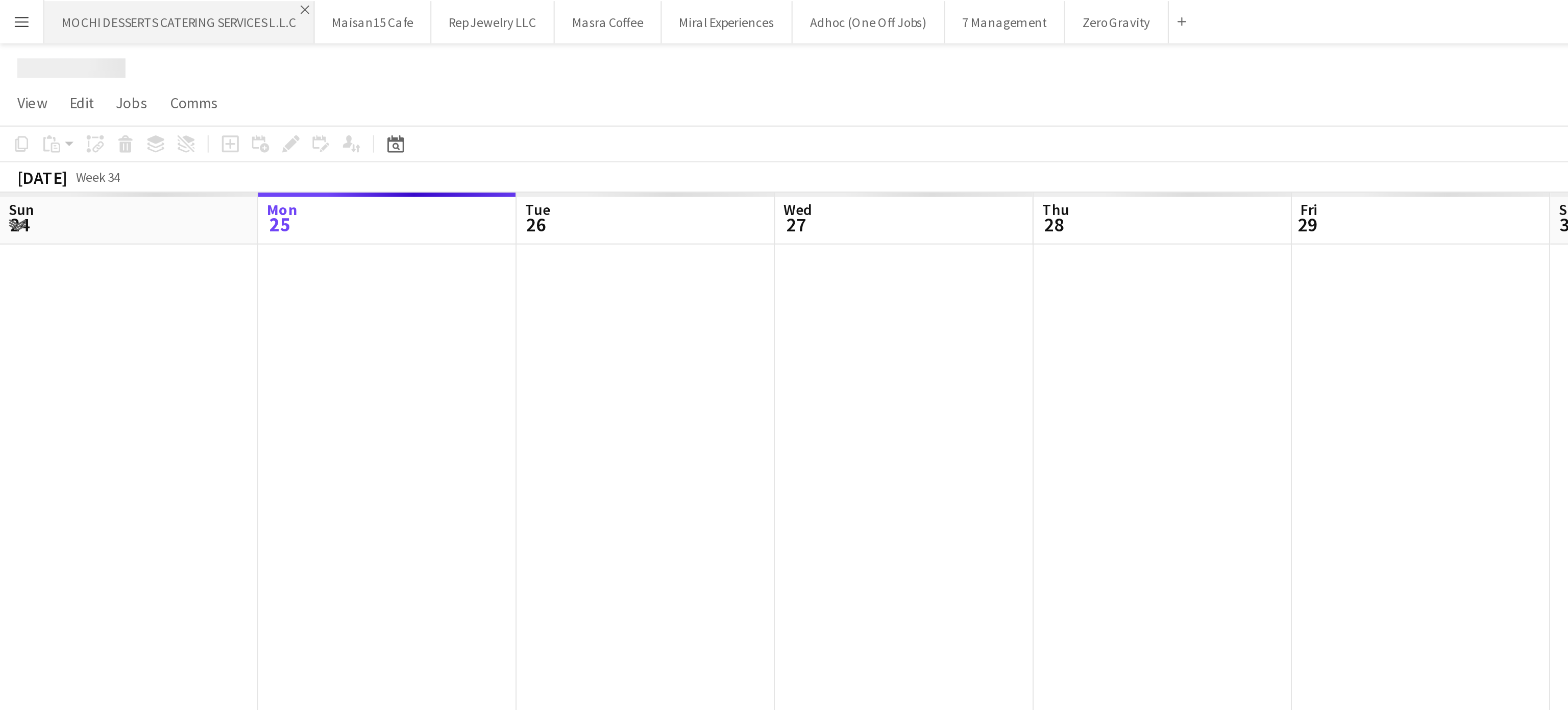
click at [146, 4] on app-icon "Close" at bounding box center [144, 4] width 4 height 4
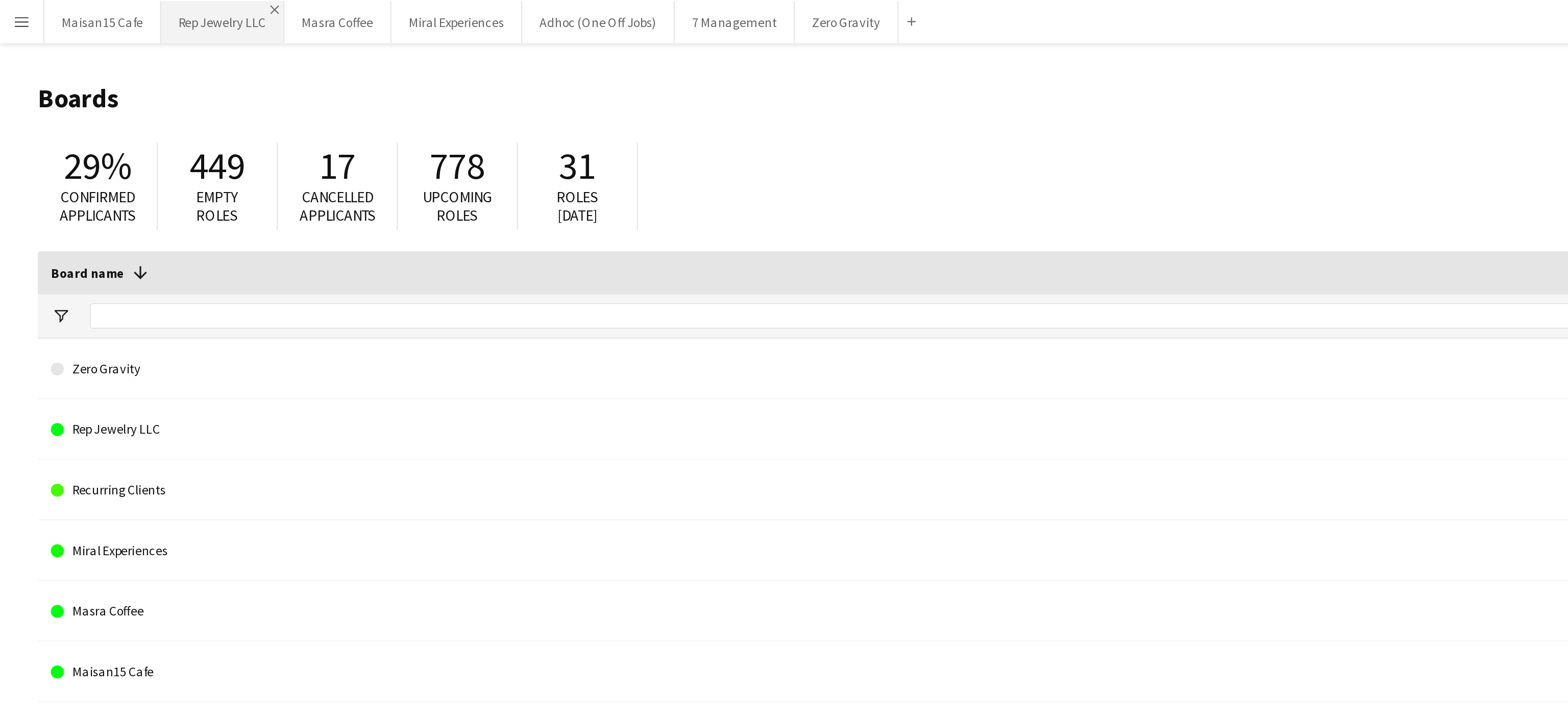
click at [128, 3] on app-icon "Close" at bounding box center [129, 4] width 4 height 4
click at [120, 4] on app-icon "Close" at bounding box center [122, 4] width 4 height 4
click at [131, 4] on app-icon "Close" at bounding box center [133, 4] width 4 height 4
click at [131, 4] on button "Adhoc (One Off Jobs) Close" at bounding box center [111, 10] width 72 height 20
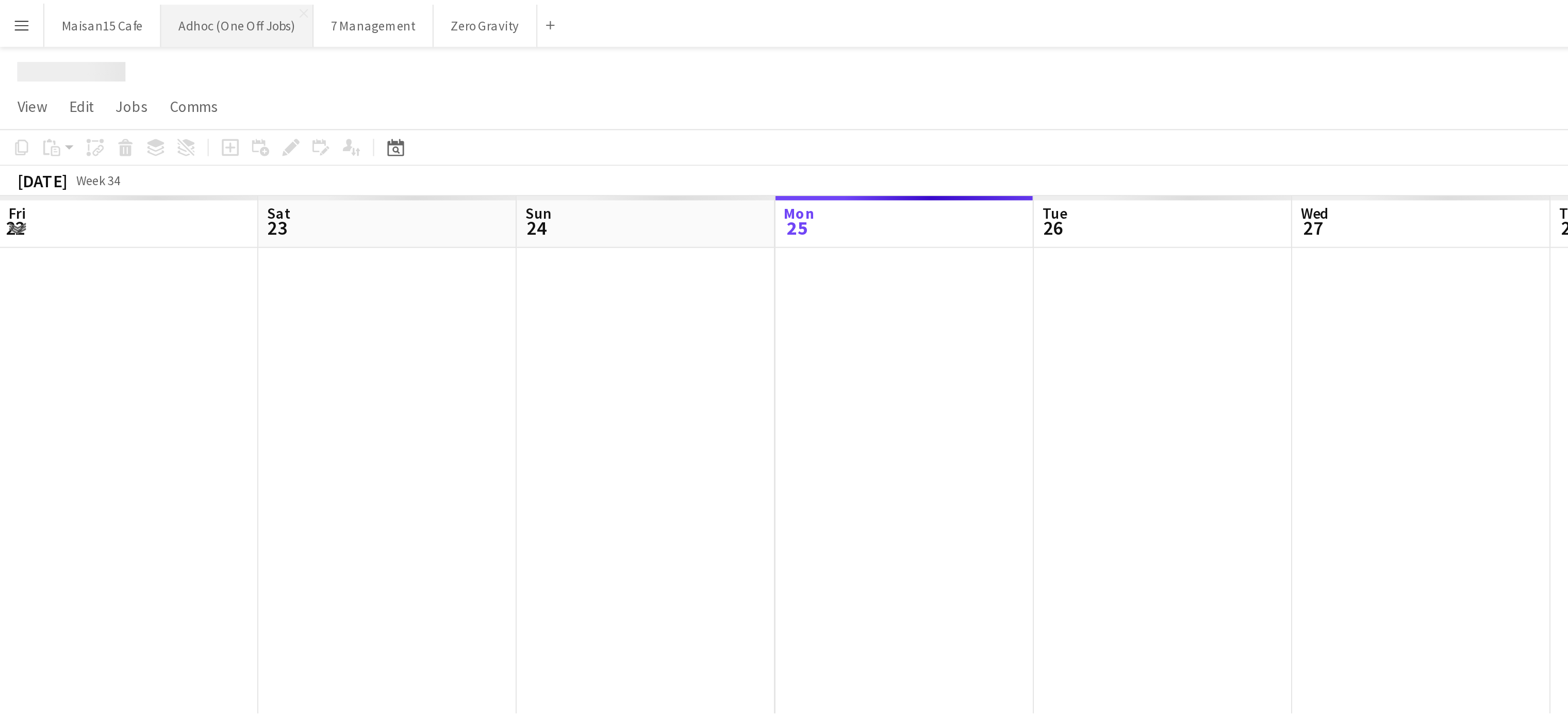
scroll to position [0, 247]
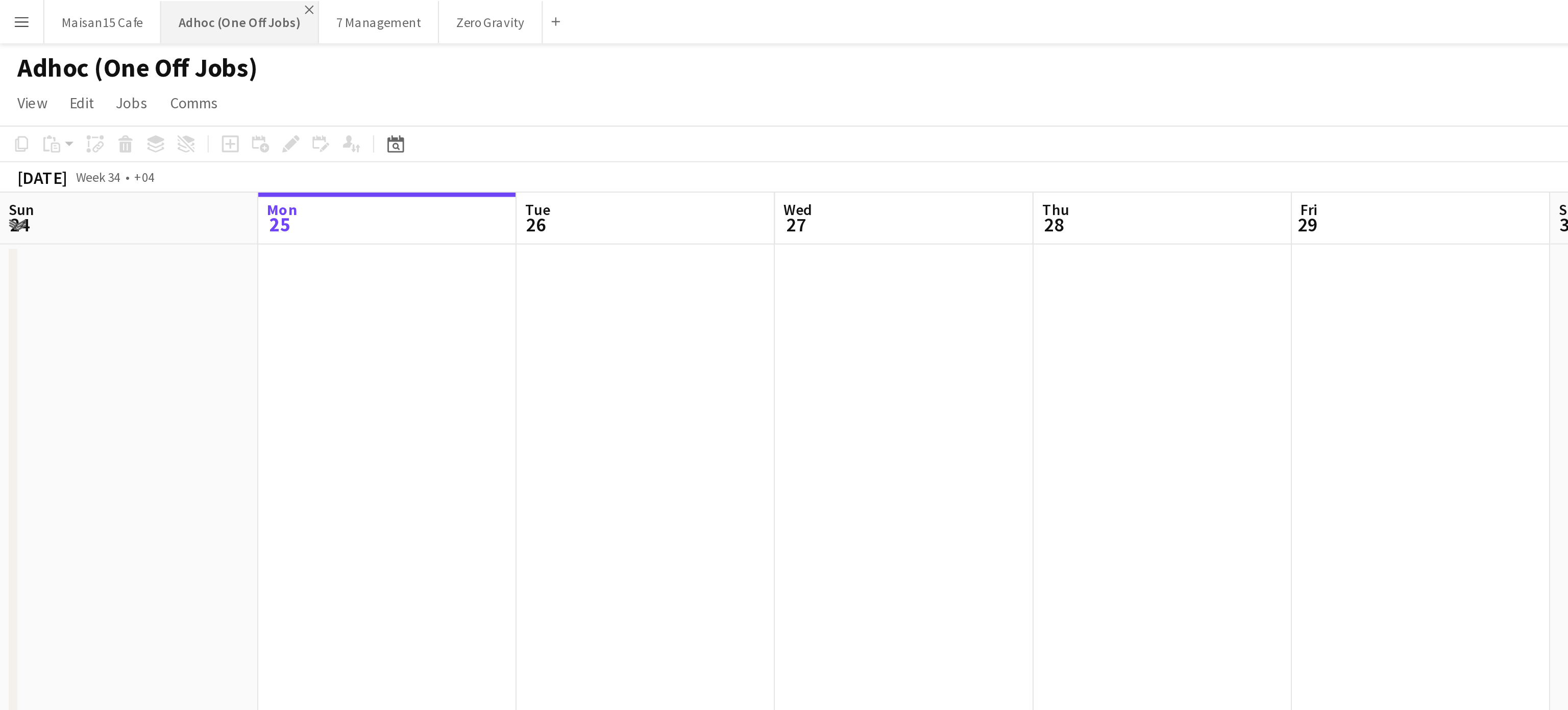
click at [144, 4] on app-icon "Close" at bounding box center [145, 4] width 4 height 4
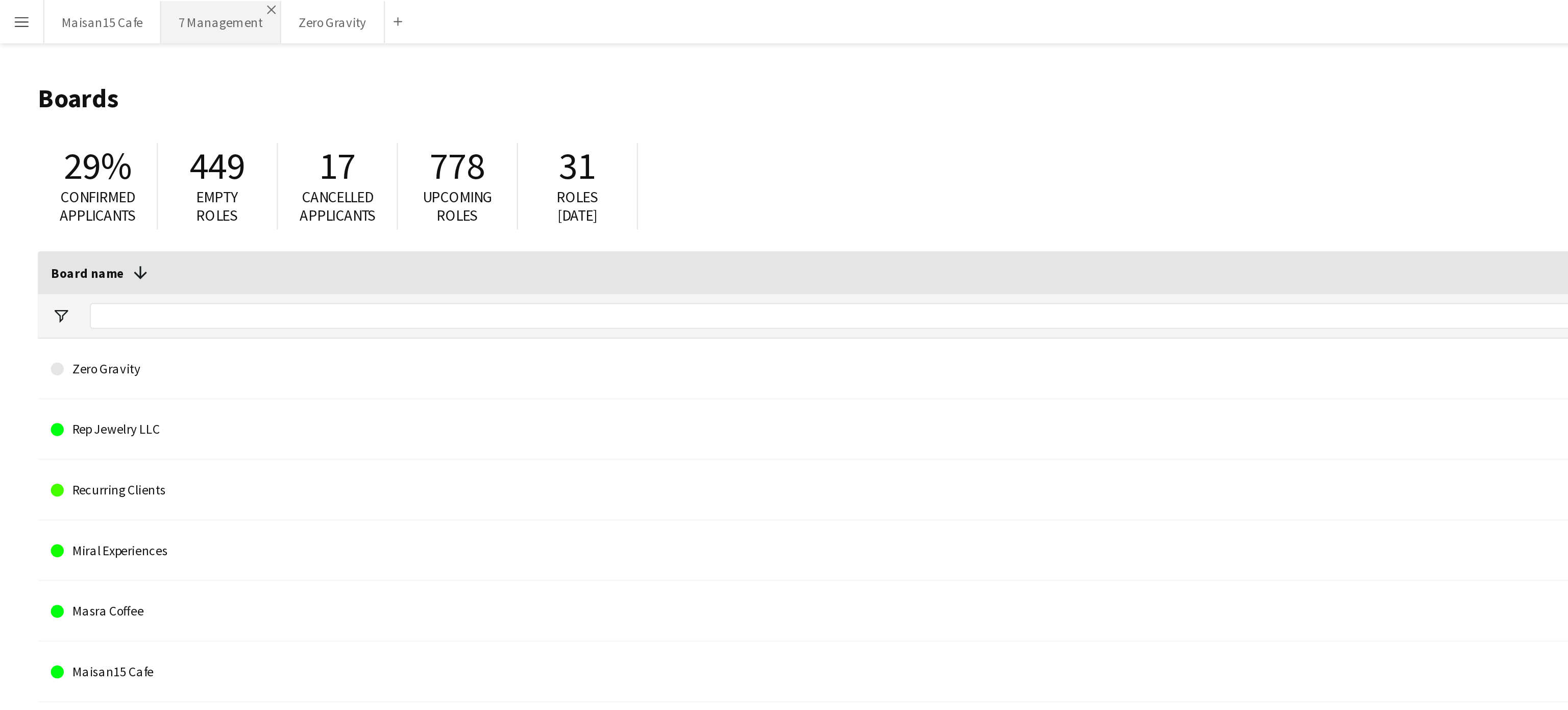
click at [127, 3] on app-icon "Close" at bounding box center [128, 4] width 4 height 4
click at [118, 4] on app-icon "Close" at bounding box center [120, 4] width 4 height 4
click at [70, 3] on app-icon "Close" at bounding box center [71, 4] width 4 height 4
click at [12, 9] on app-icon "Menu" at bounding box center [10, 10] width 9 height 9
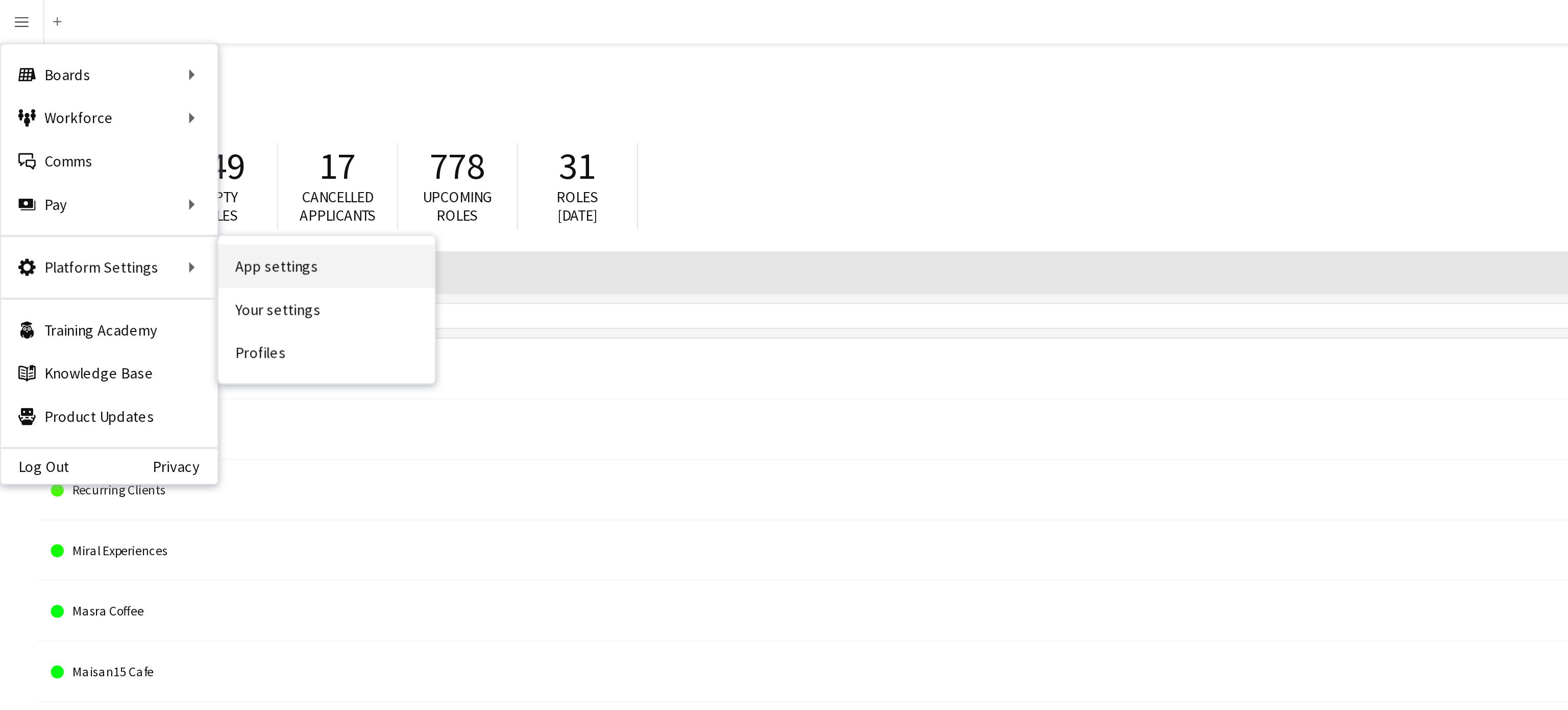
click at [110, 124] on link "App settings" at bounding box center [154, 126] width 102 height 20
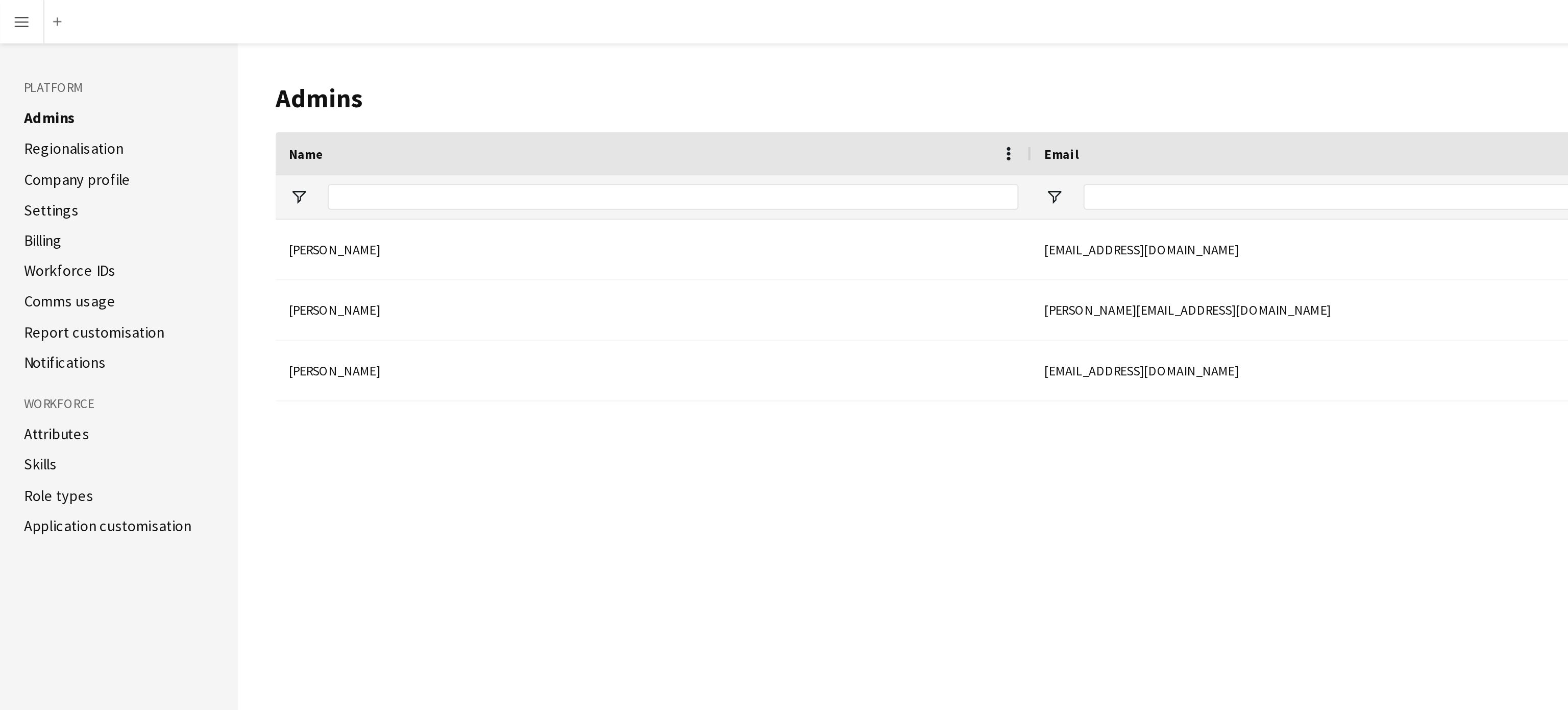
click at [37, 100] on li "Settings" at bounding box center [56, 99] width 90 height 9
click at [27, 99] on link "Settings" at bounding box center [24, 99] width 26 height 9
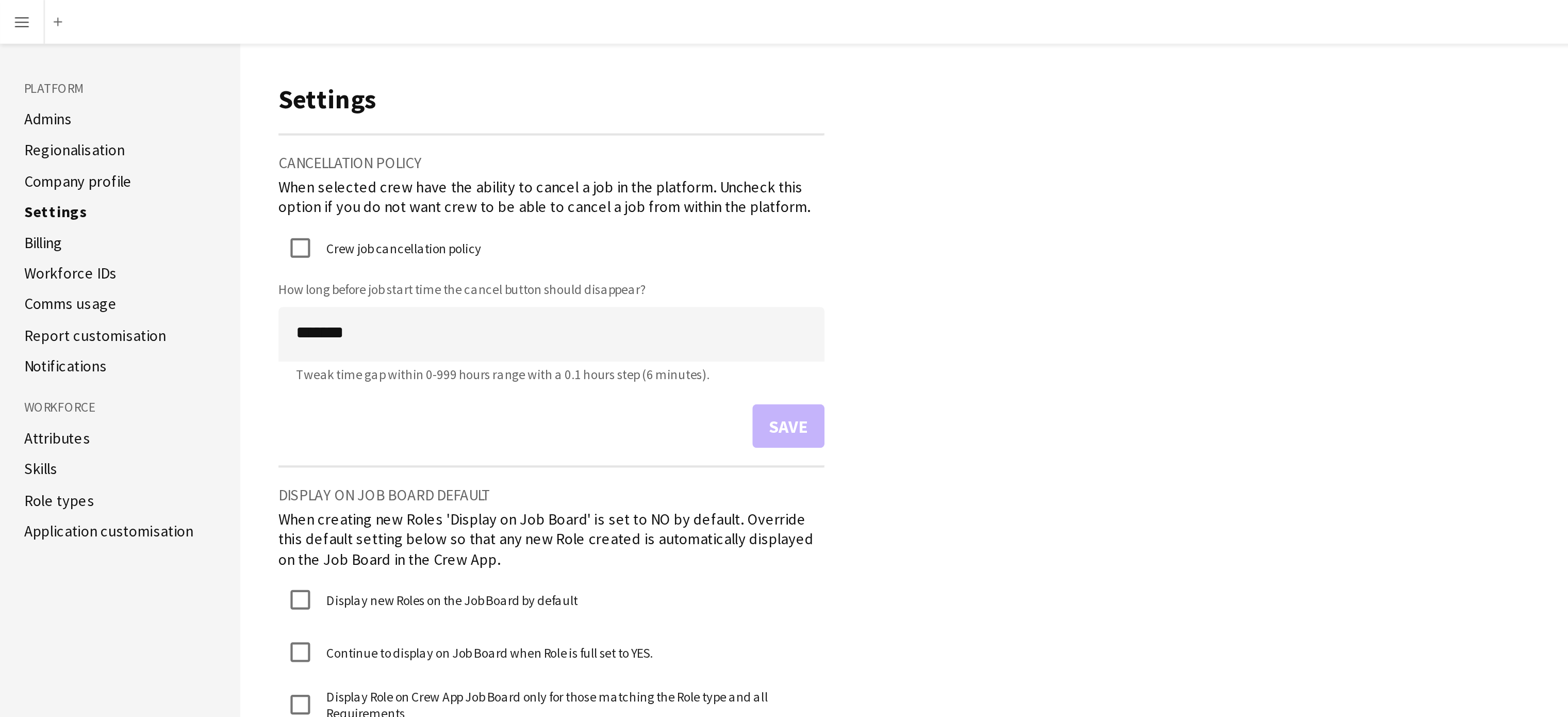
click at [47, 248] on link "Application customisation" at bounding box center [51, 250] width 80 height 9
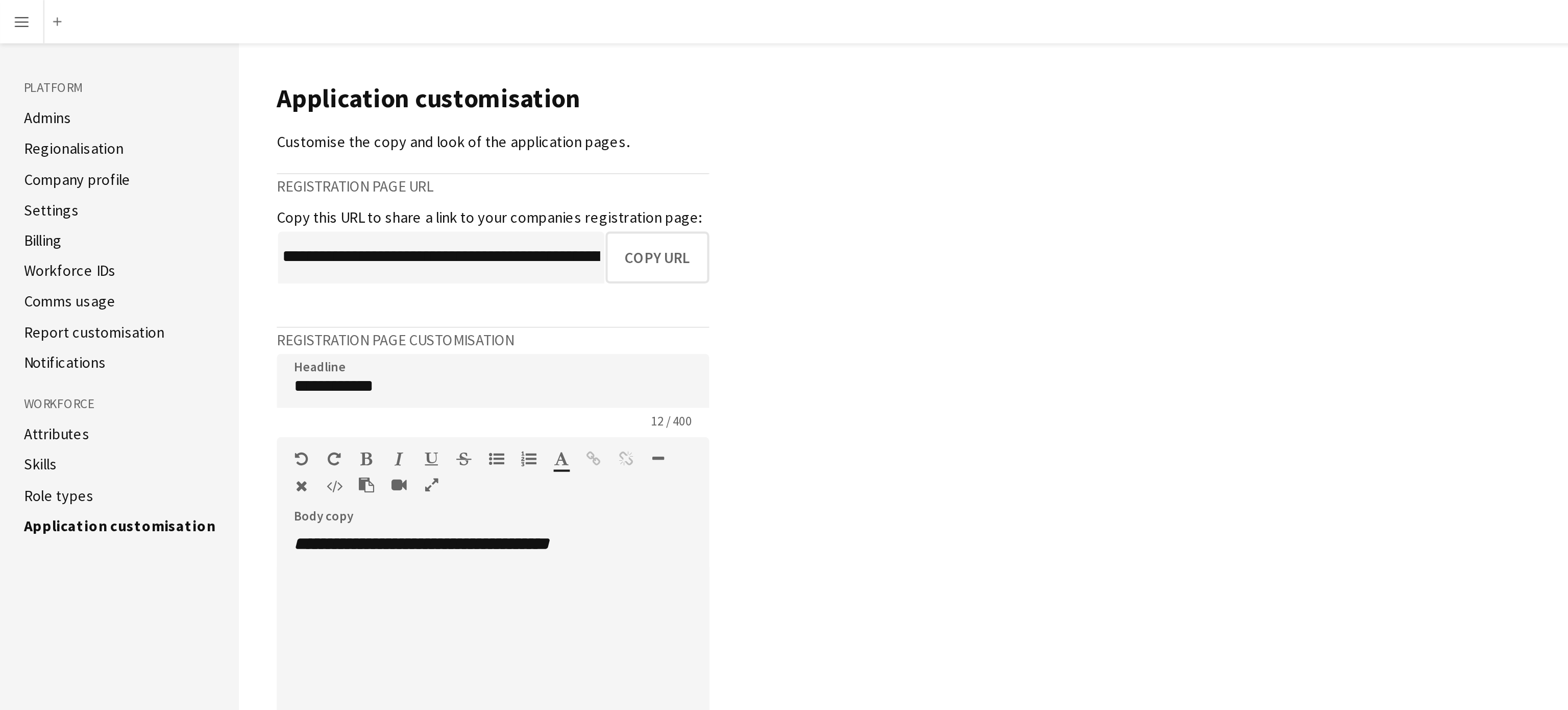
click at [21, 55] on link "Admins" at bounding box center [22, 55] width 22 height 9
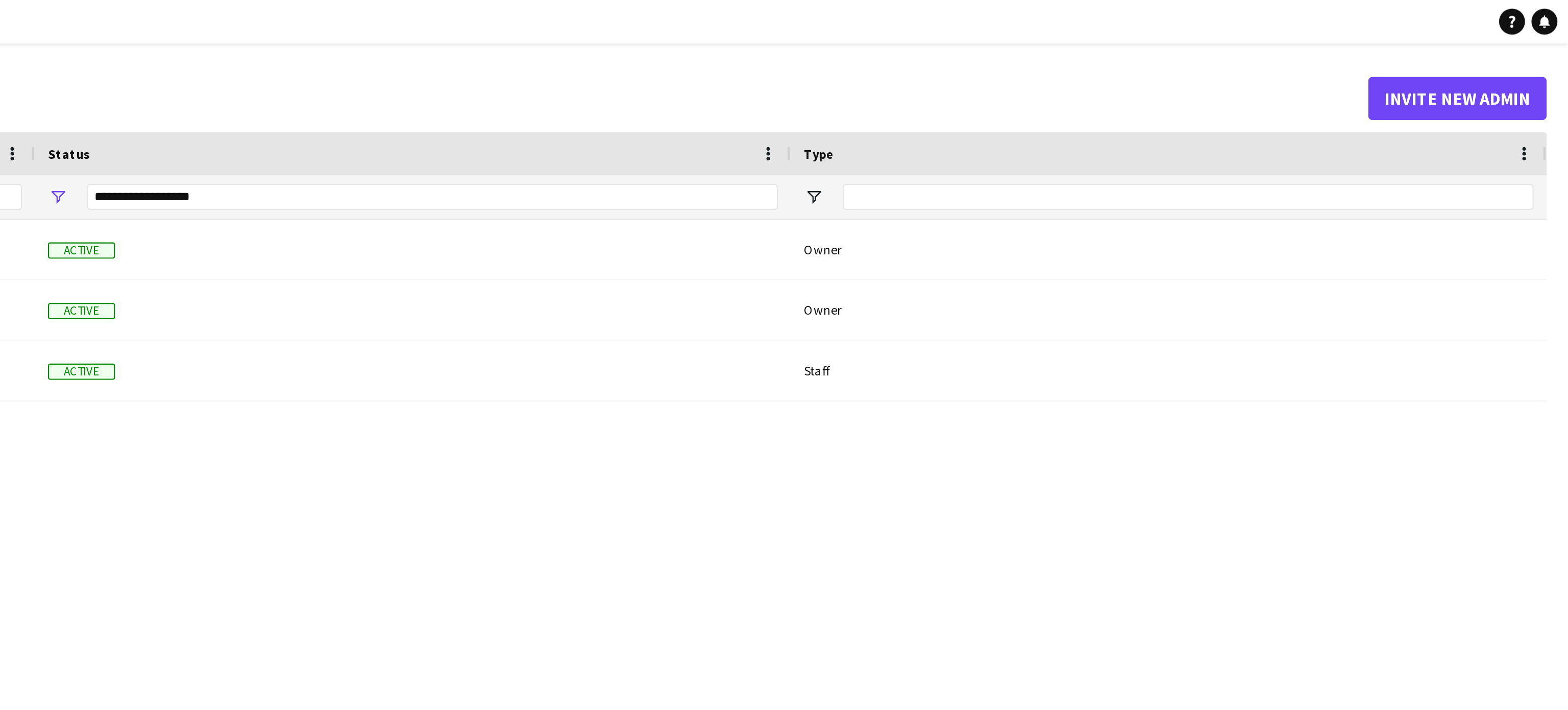
click at [995, 95] on div "**********" at bounding box center [1031, 93] width 326 height 12
click at [1120, 205] on div "Houssam Hussein houssam@gigzevents.com Active Owner Rudi Yriarte rudilyn@gigzev…" at bounding box center [844, 399] width 1428 height 591
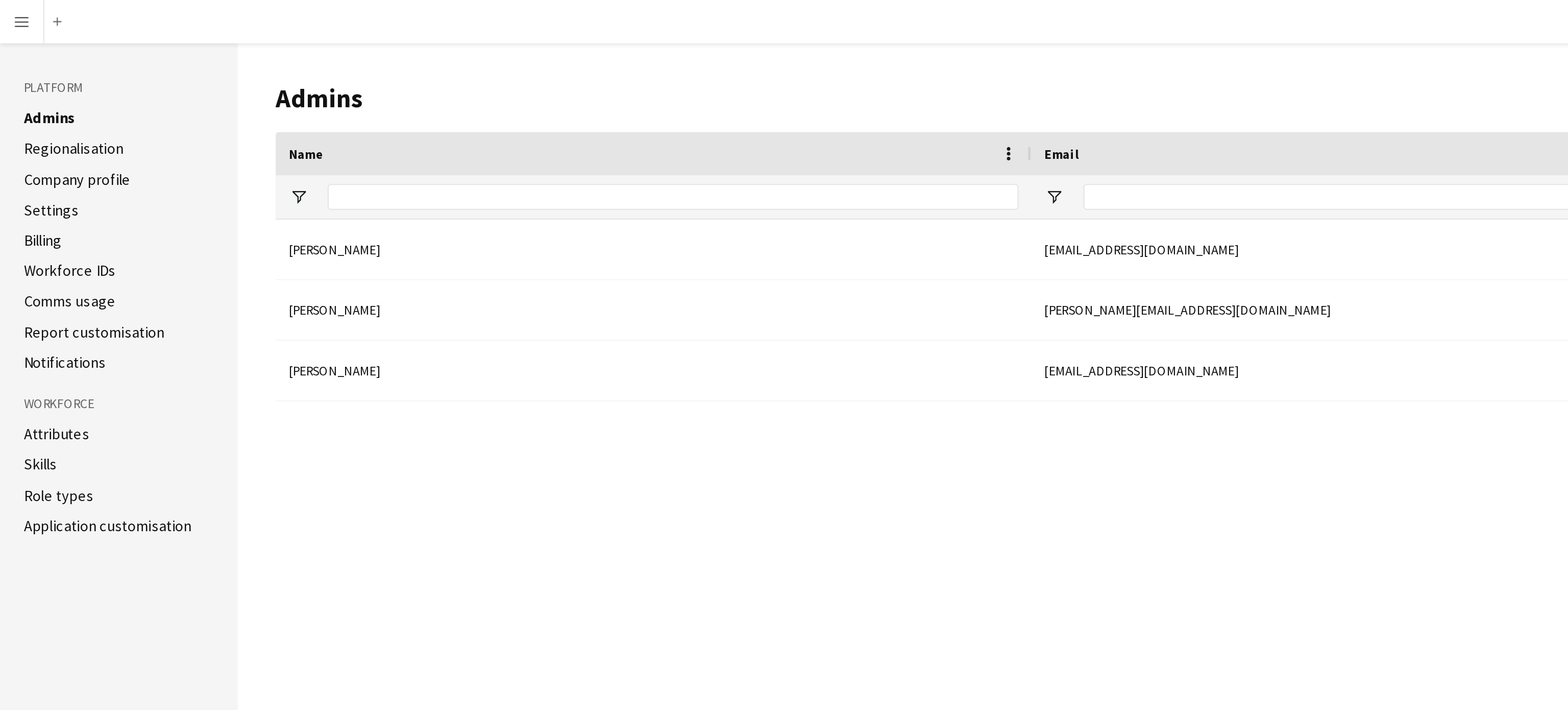
click at [10, 14] on app-icon "Menu" at bounding box center [10, 10] width 9 height 9
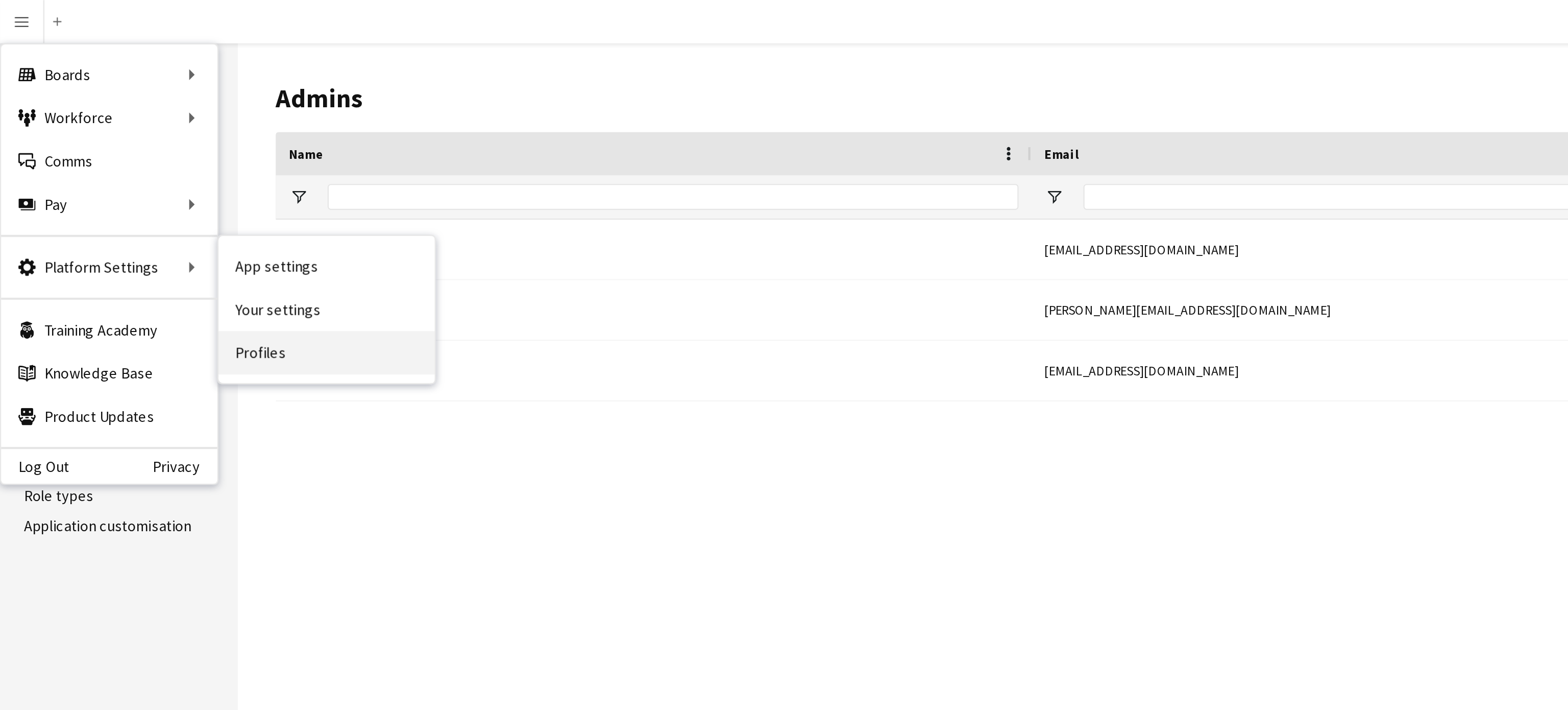
click at [129, 167] on link "Profiles" at bounding box center [154, 167] width 102 height 20
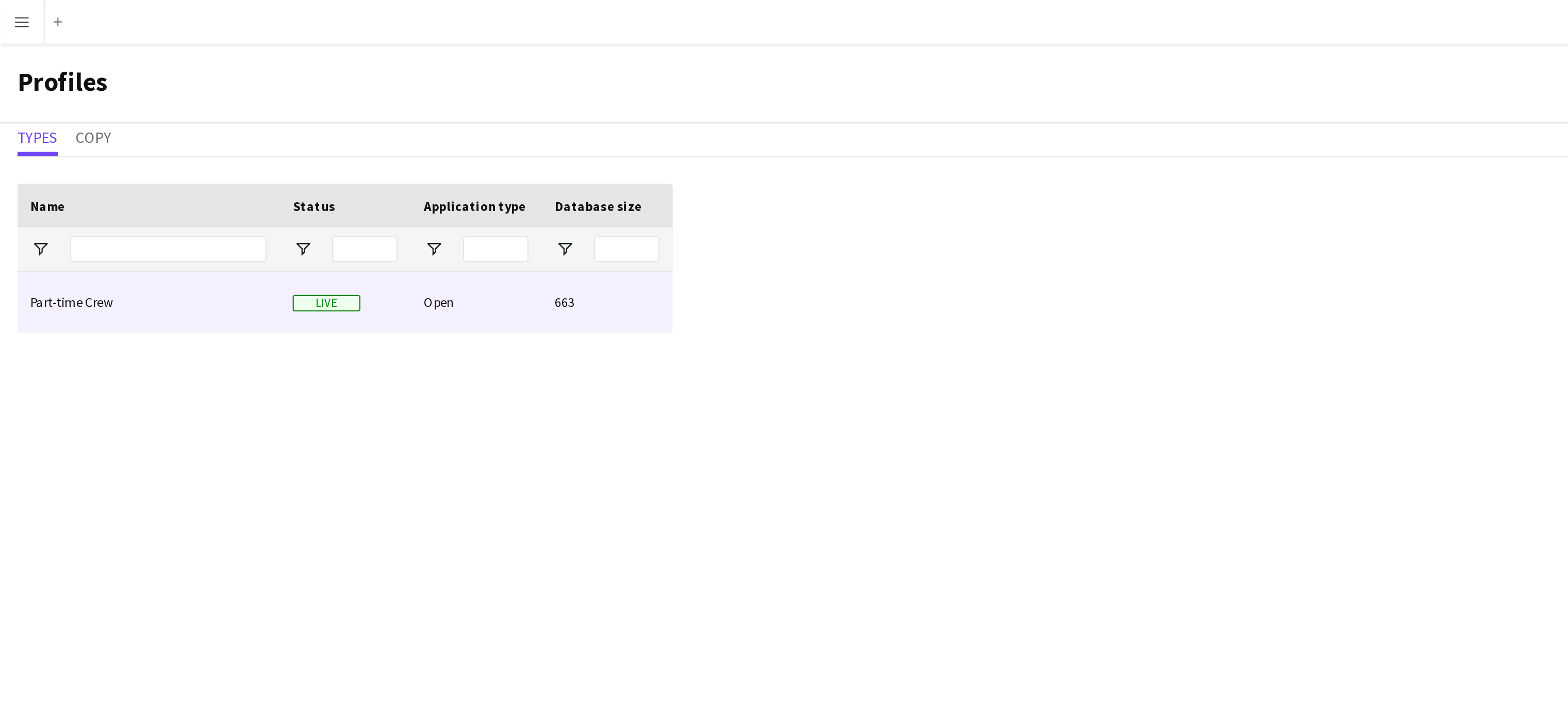
click at [65, 144] on div "Part-time Crew" at bounding box center [70, 142] width 124 height 28
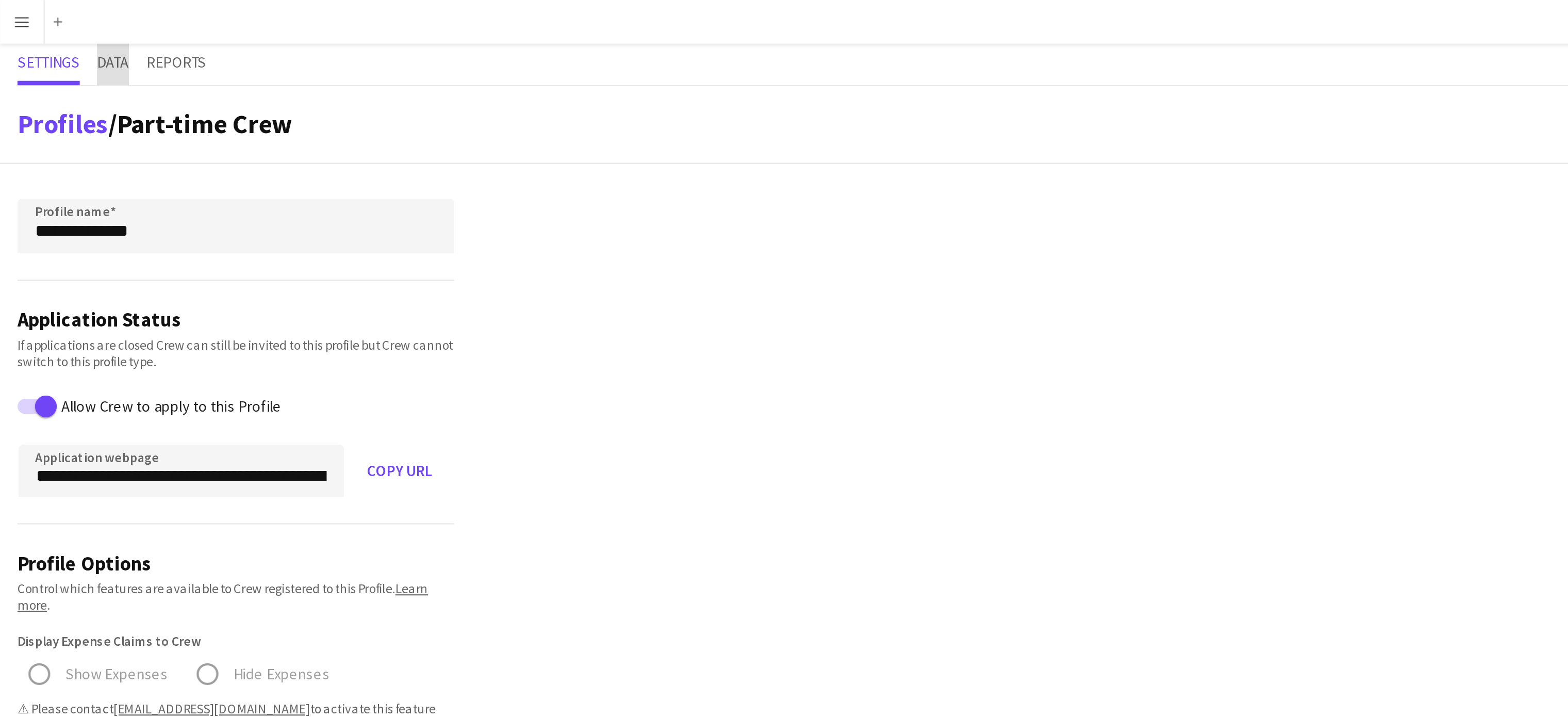
click at [51, 28] on span "Data" at bounding box center [52, 29] width 15 height 7
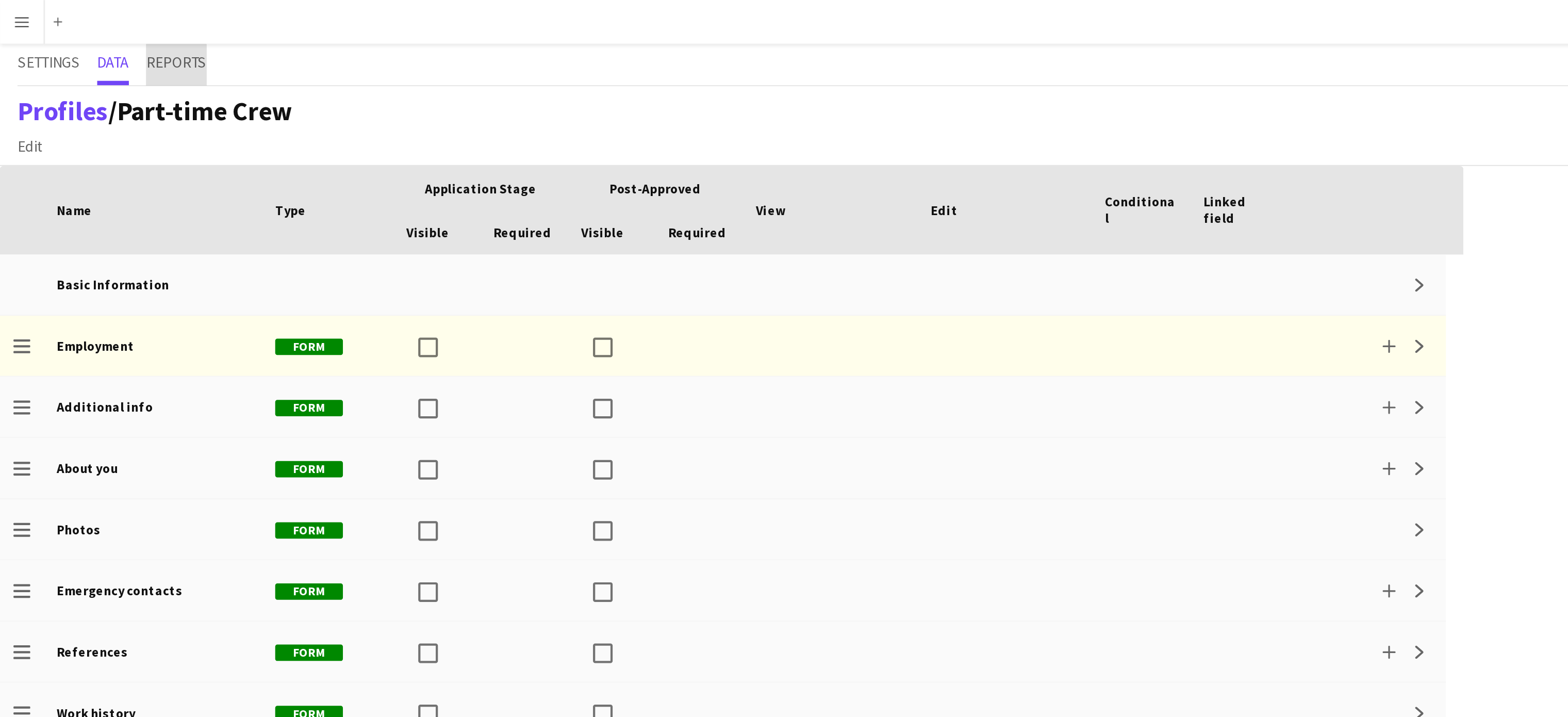
click at [79, 38] on span "Reports" at bounding box center [82, 30] width 28 height 20
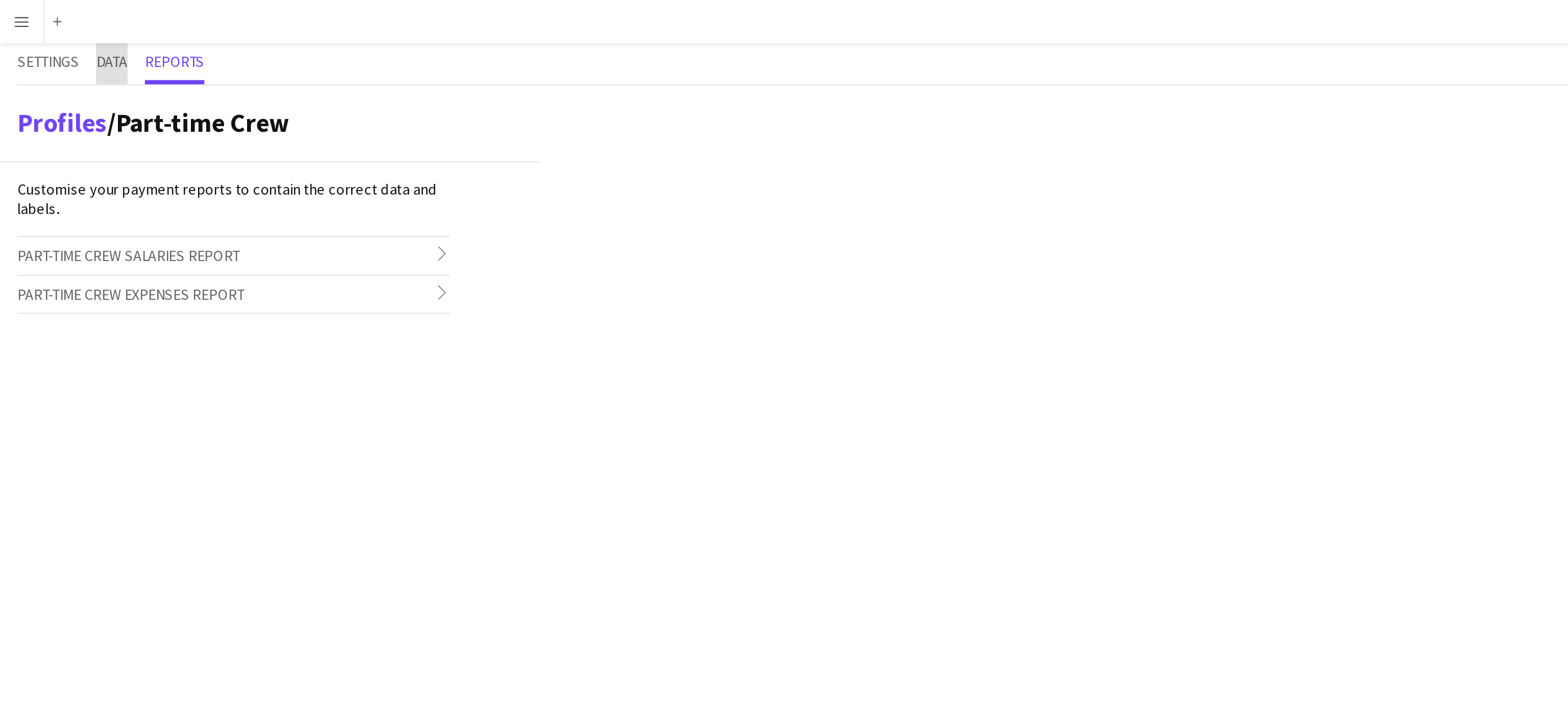
click at [54, 26] on span "Data" at bounding box center [52, 29] width 14 height 7
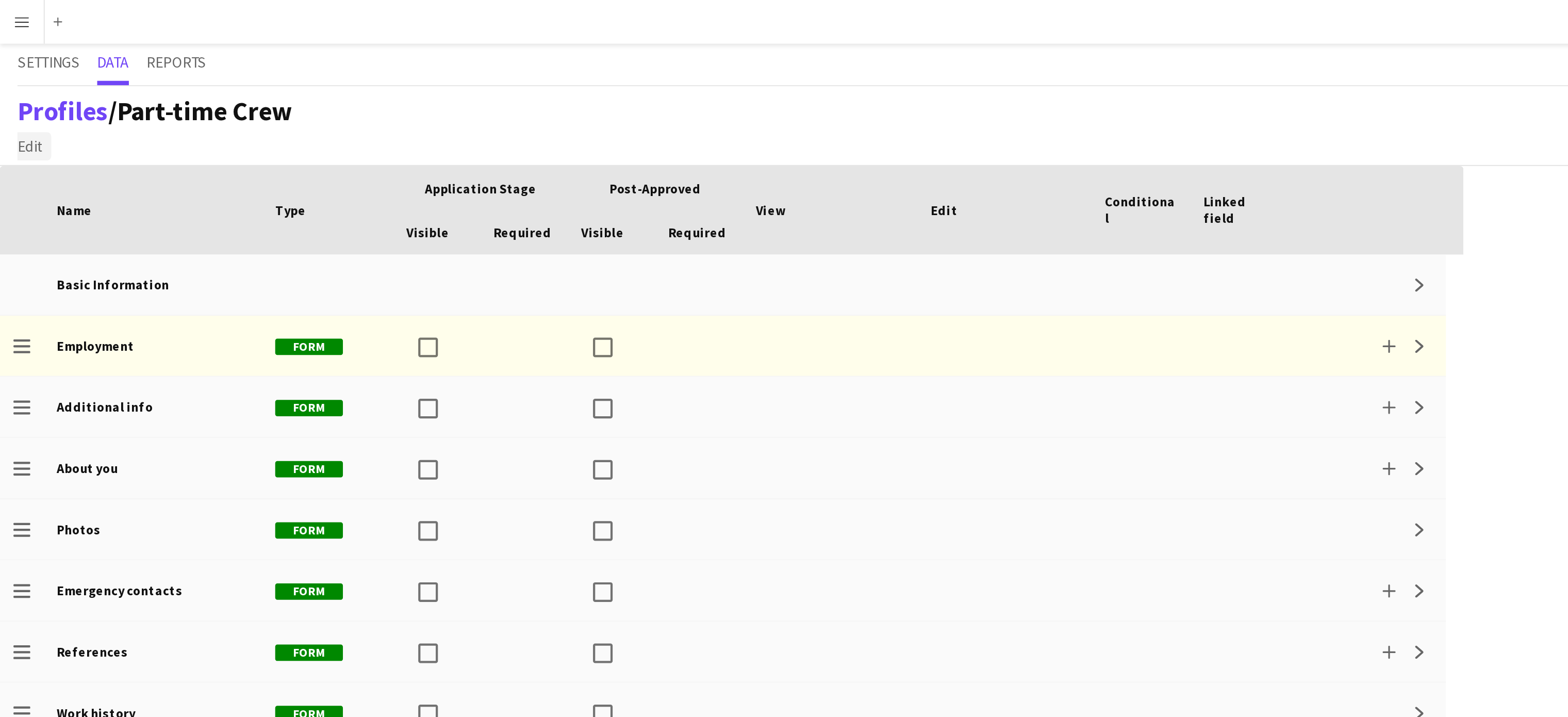
click at [11, 67] on span "Edit" at bounding box center [15, 69] width 12 height 9
click at [35, 89] on span "Add section" at bounding box center [31, 91] width 37 height 9
click at [15, 68] on span "Edit" at bounding box center [15, 69] width 12 height 9
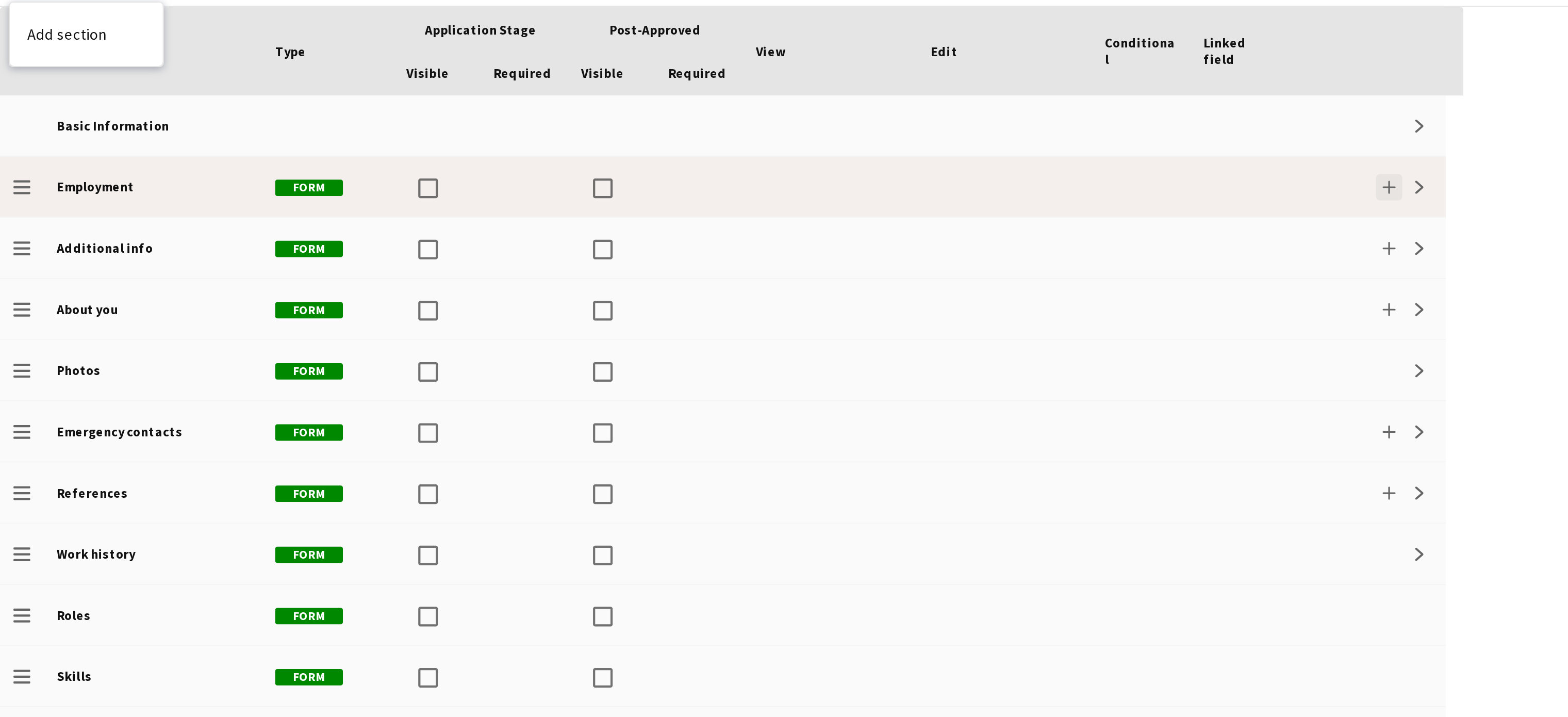
click at [656, 159] on button "Add" at bounding box center [656, 163] width 12 height 12
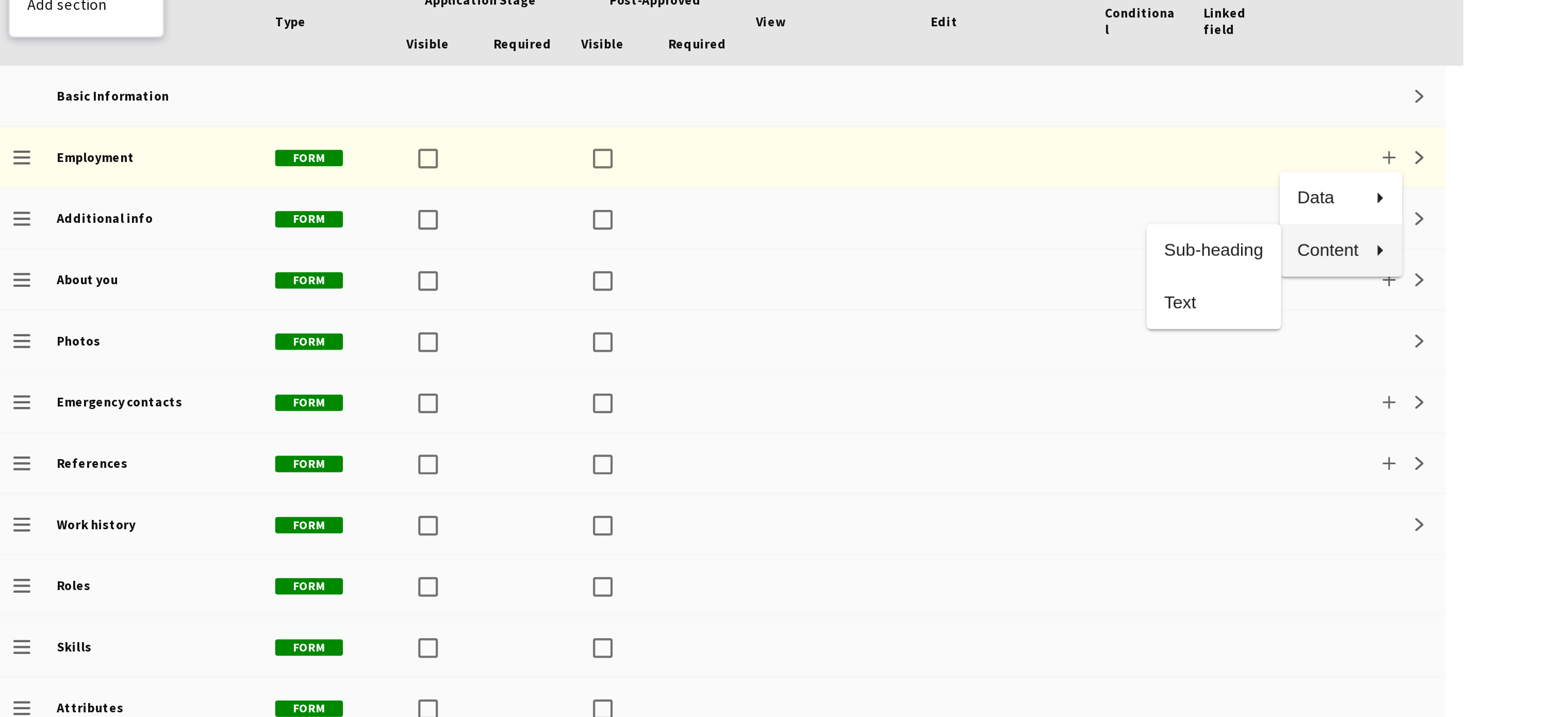
click at [671, 165] on div at bounding box center [784, 358] width 1568 height 717
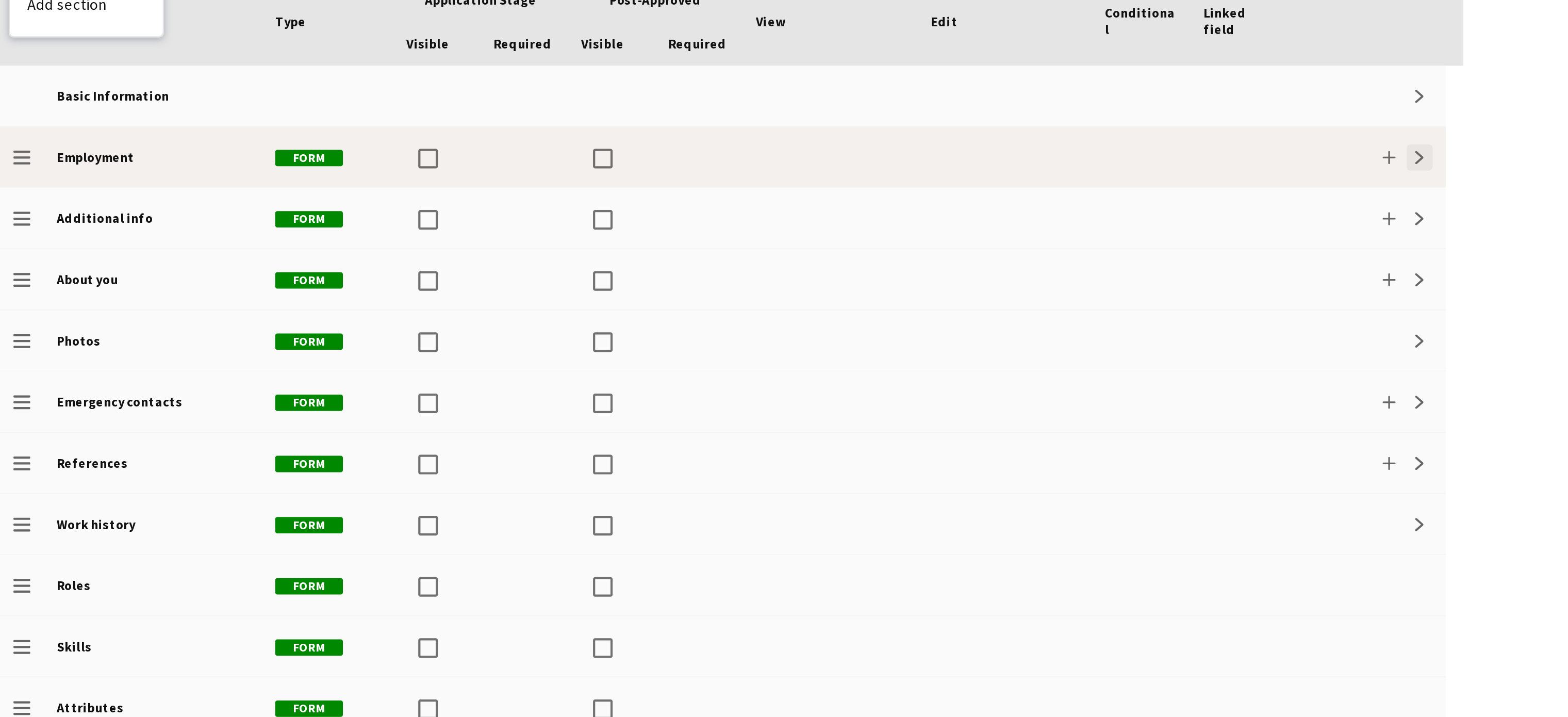
click at [671, 165] on app-icon "Expand" at bounding box center [669, 163] width 6 height 6
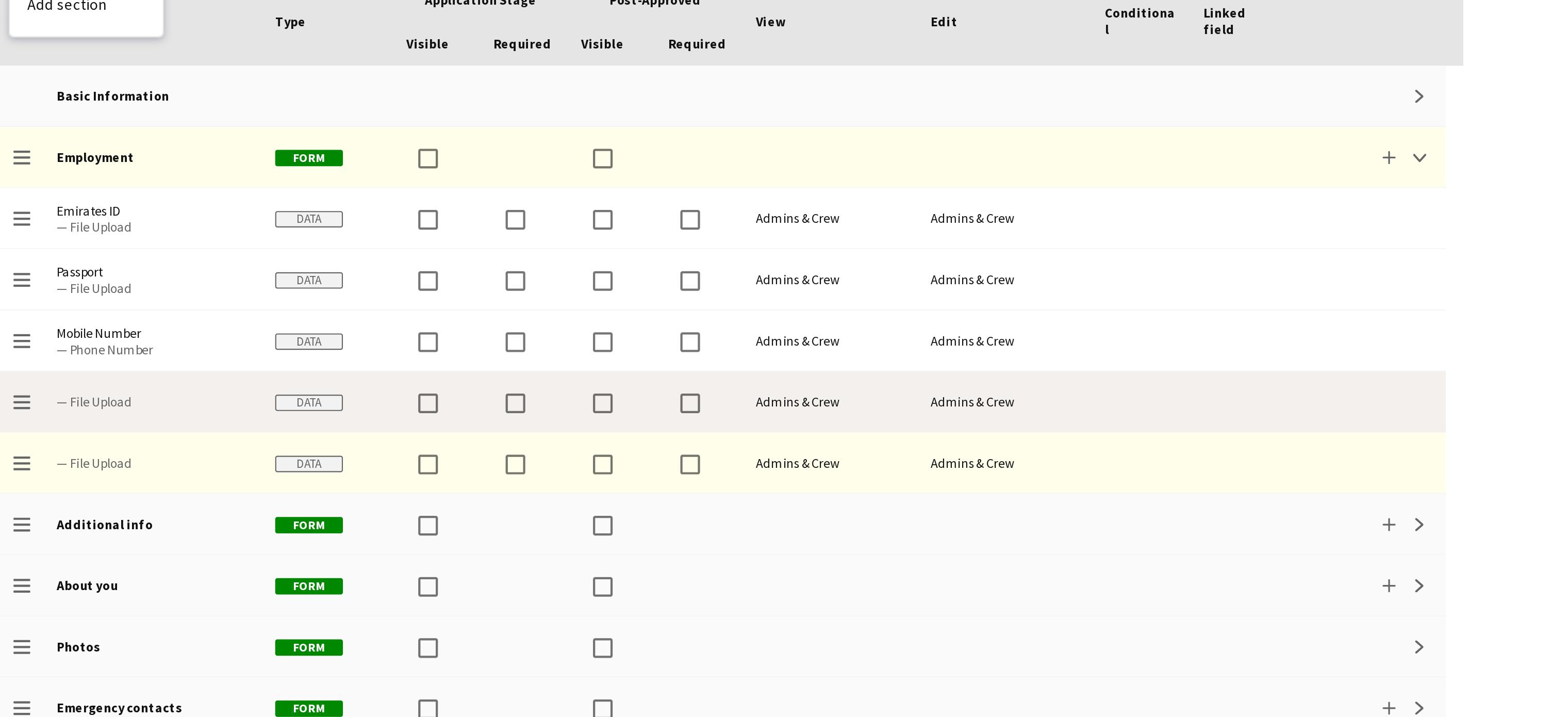
click at [60, 280] on span "— File Upload" at bounding box center [72, 279] width 91 height 8
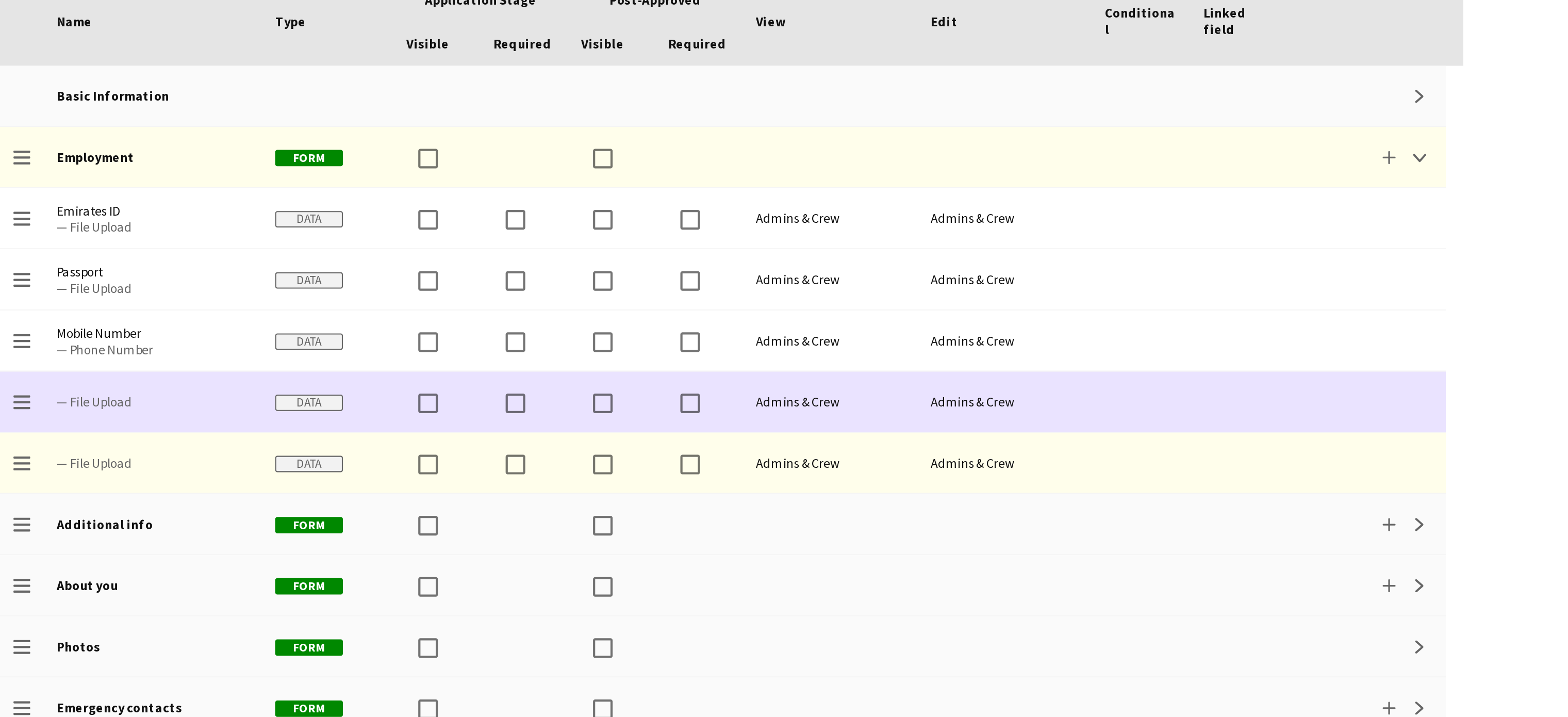
click at [60, 280] on span "— File Upload" at bounding box center [72, 279] width 91 height 8
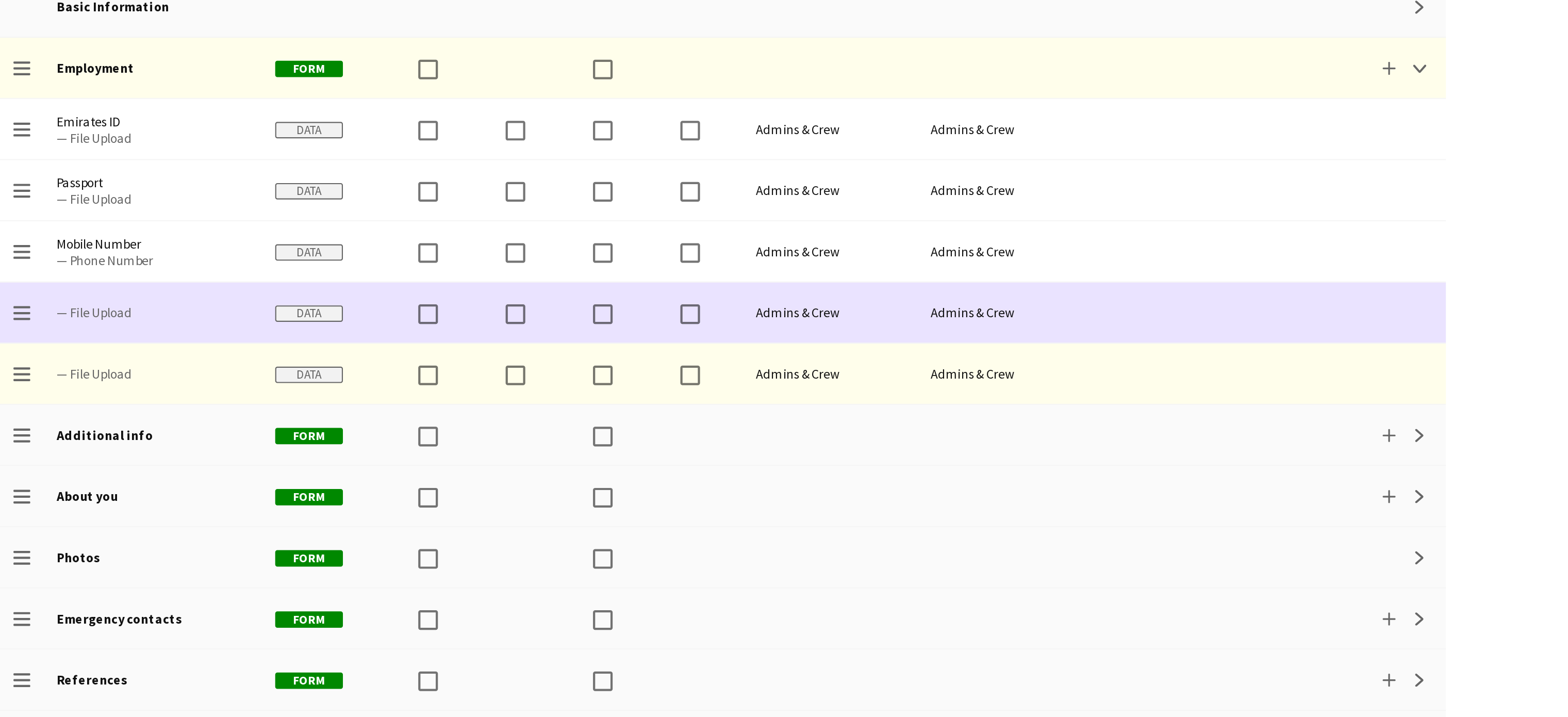
click at [387, 273] on div "Admins & Crew" at bounding box center [392, 279] width 82 height 28
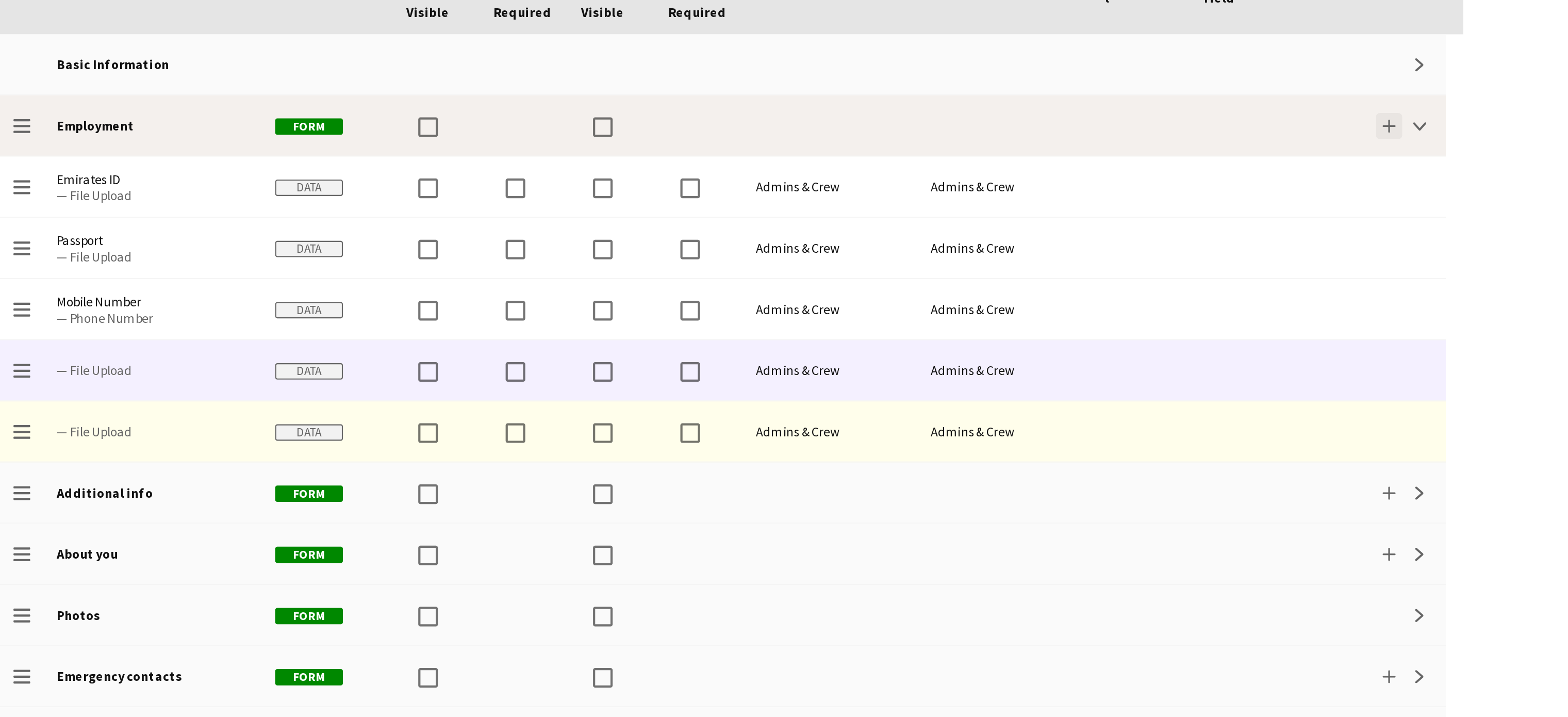
click at [656, 164] on app-icon "Add" at bounding box center [656, 163] width 6 height 6
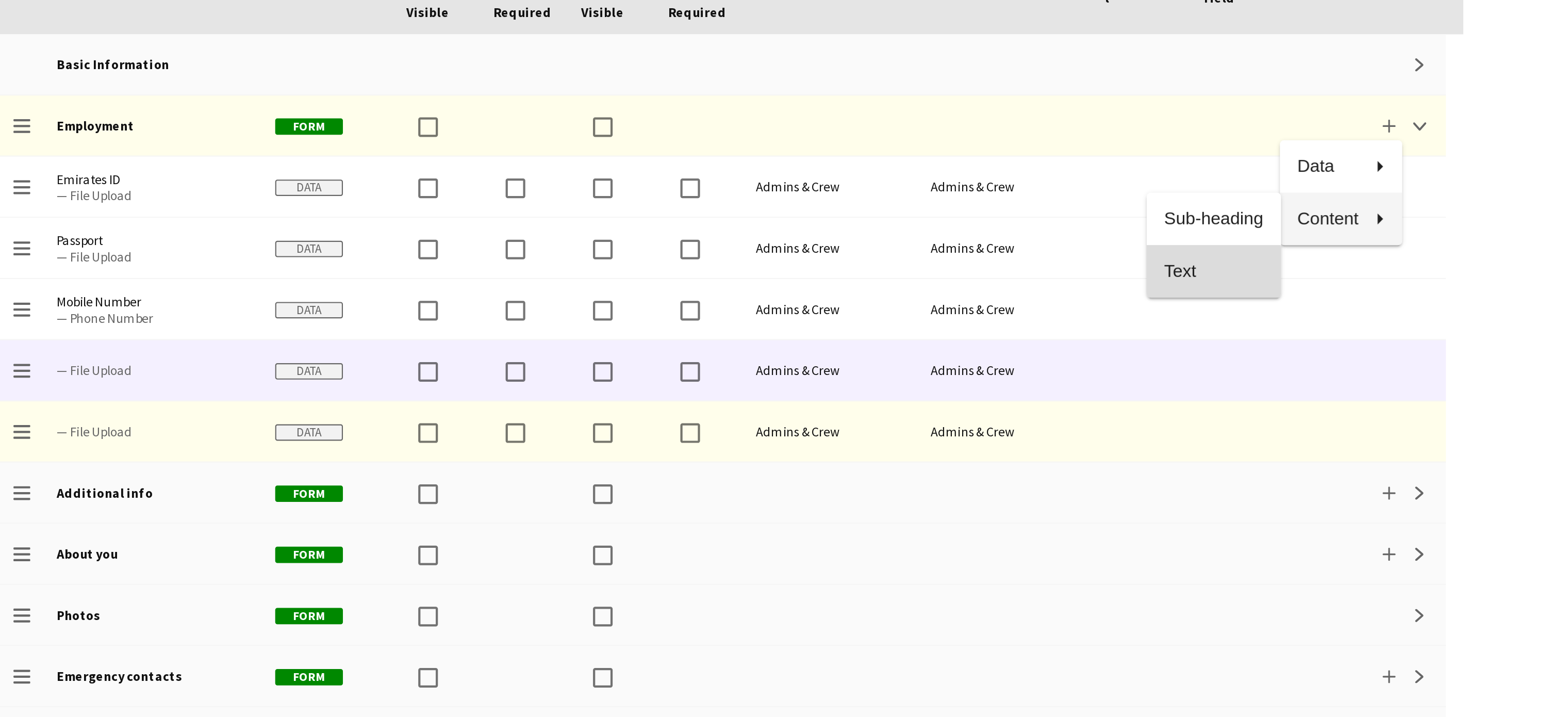
click at [573, 231] on span "Text" at bounding box center [573, 231] width 47 height 9
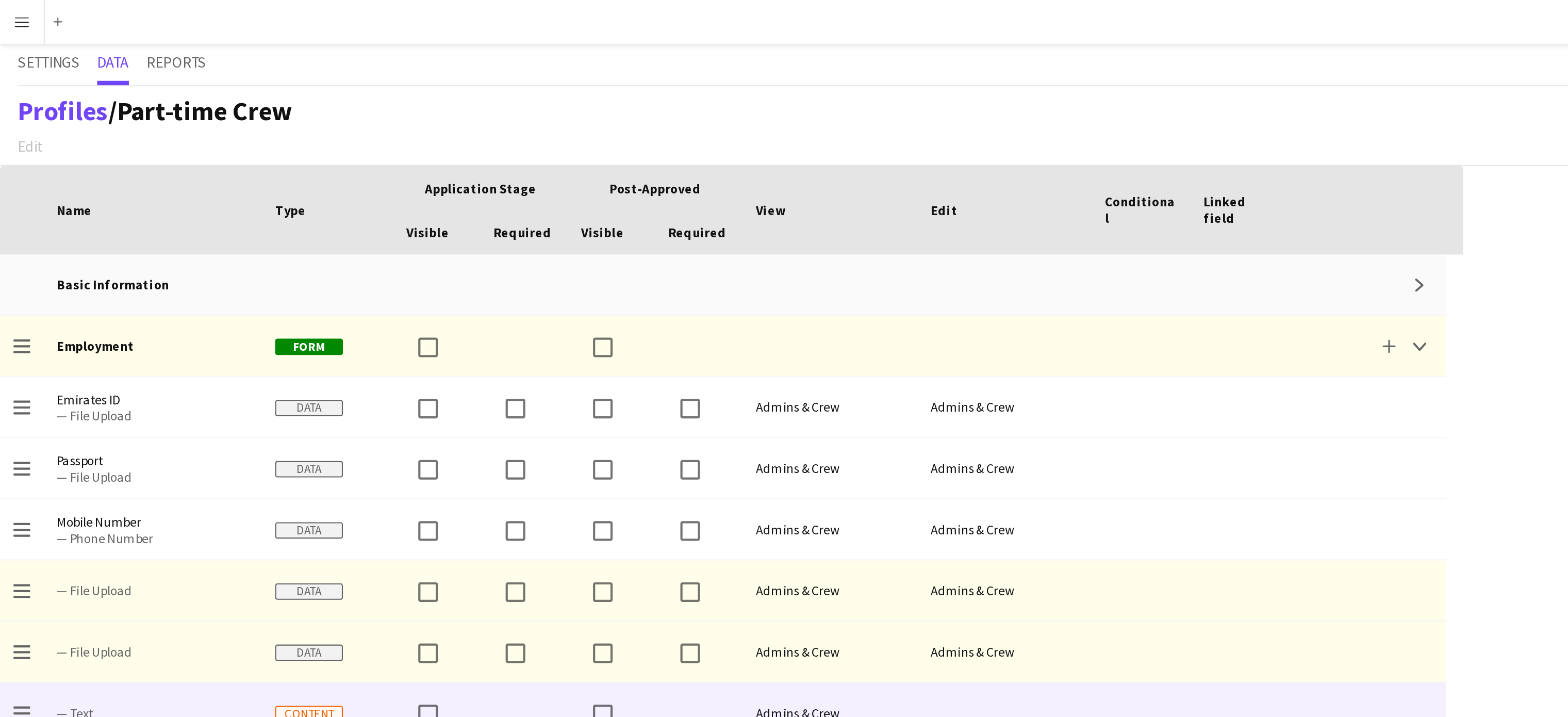
click at [114, 67] on app-page-menu "Edit Add section" at bounding box center [71, 68] width 134 height 15
click at [519, 66] on div "Profiles / Part-time Crew Edit Add section Draft saved at 25th Aug 9:01pm Publi…" at bounding box center [784, 59] width 1568 height 38
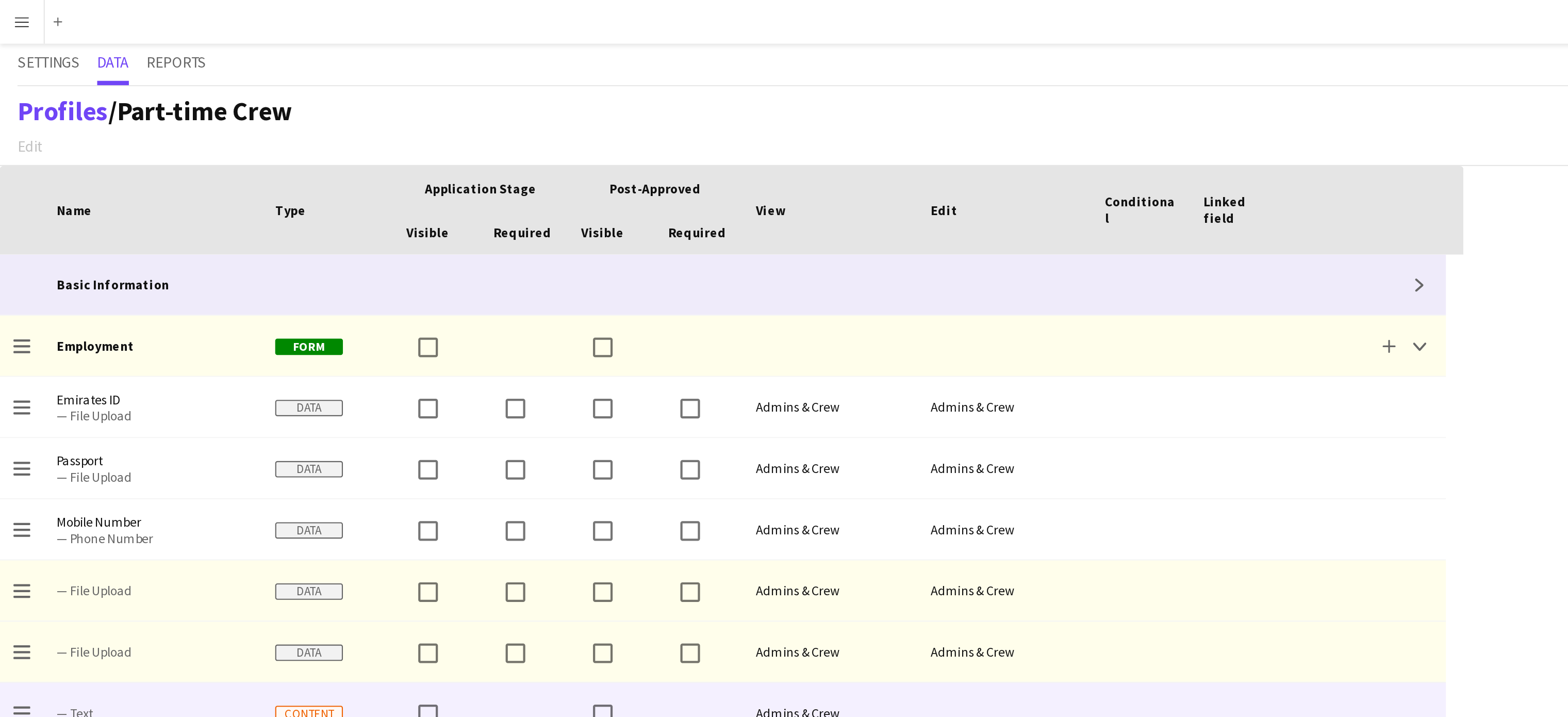
click at [146, 132] on div at bounding box center [155, 134] width 62 height 28
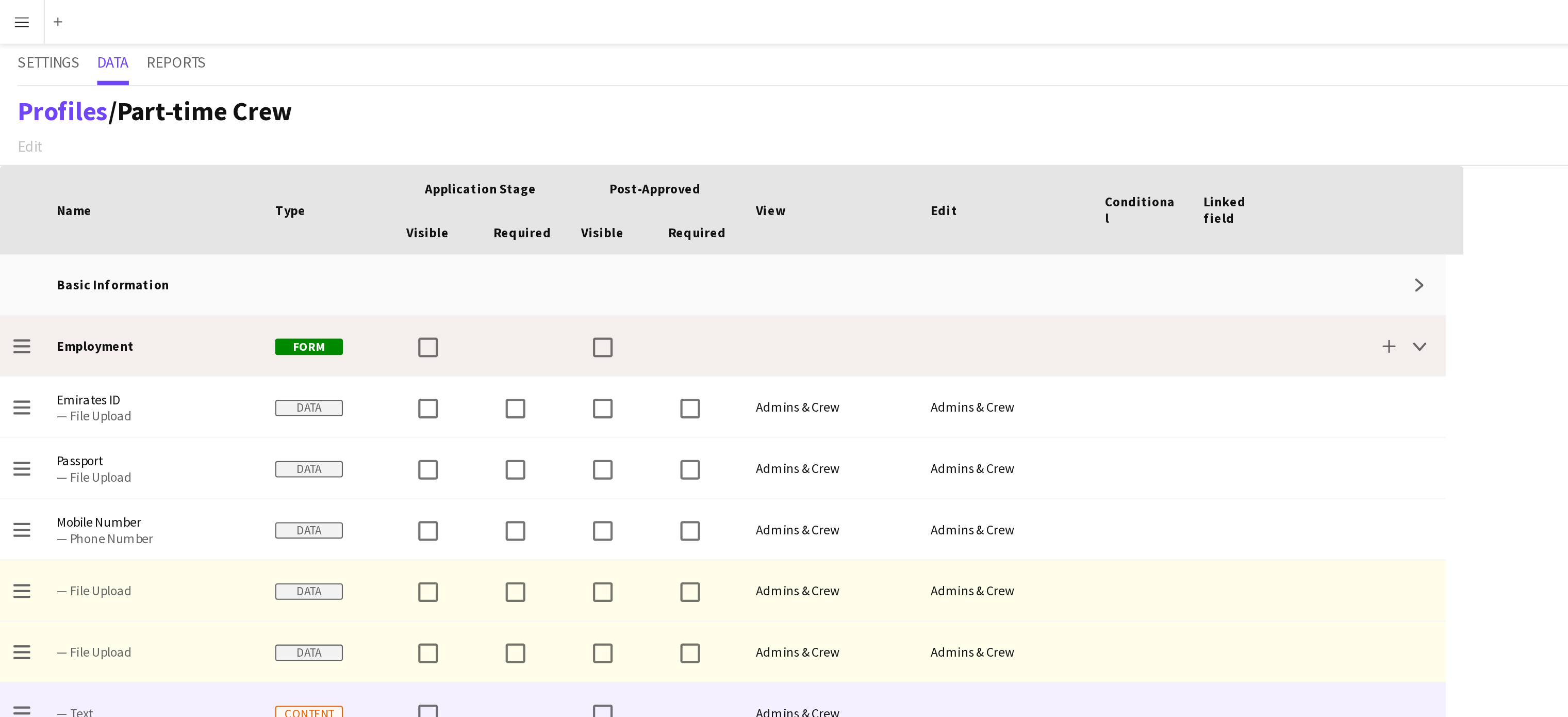
click at [64, 162] on div "Employment" at bounding box center [72, 162] width 103 height 28
click at [670, 163] on app-icon "Collapse" at bounding box center [669, 163] width 6 height 6
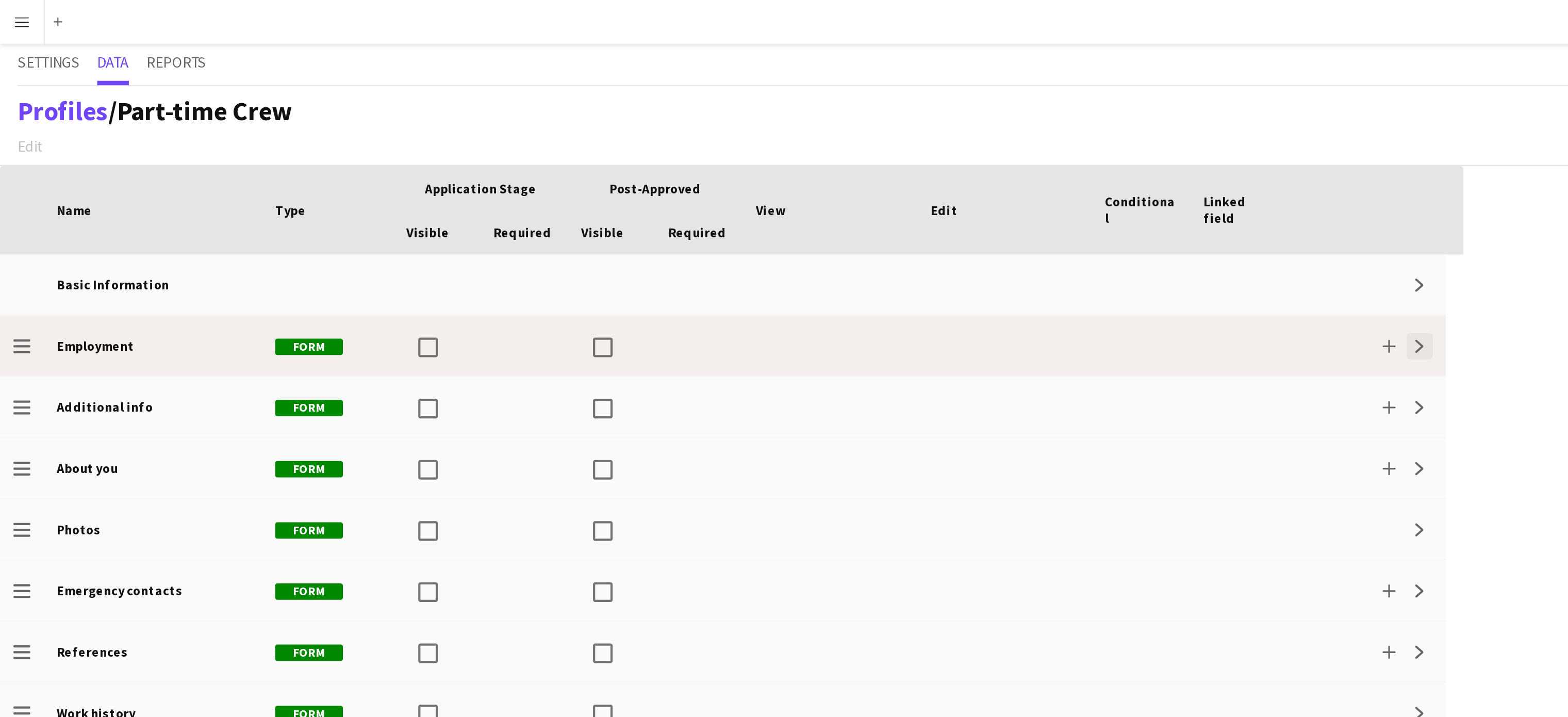
click at [670, 163] on app-icon "Expand" at bounding box center [669, 163] width 6 height 6
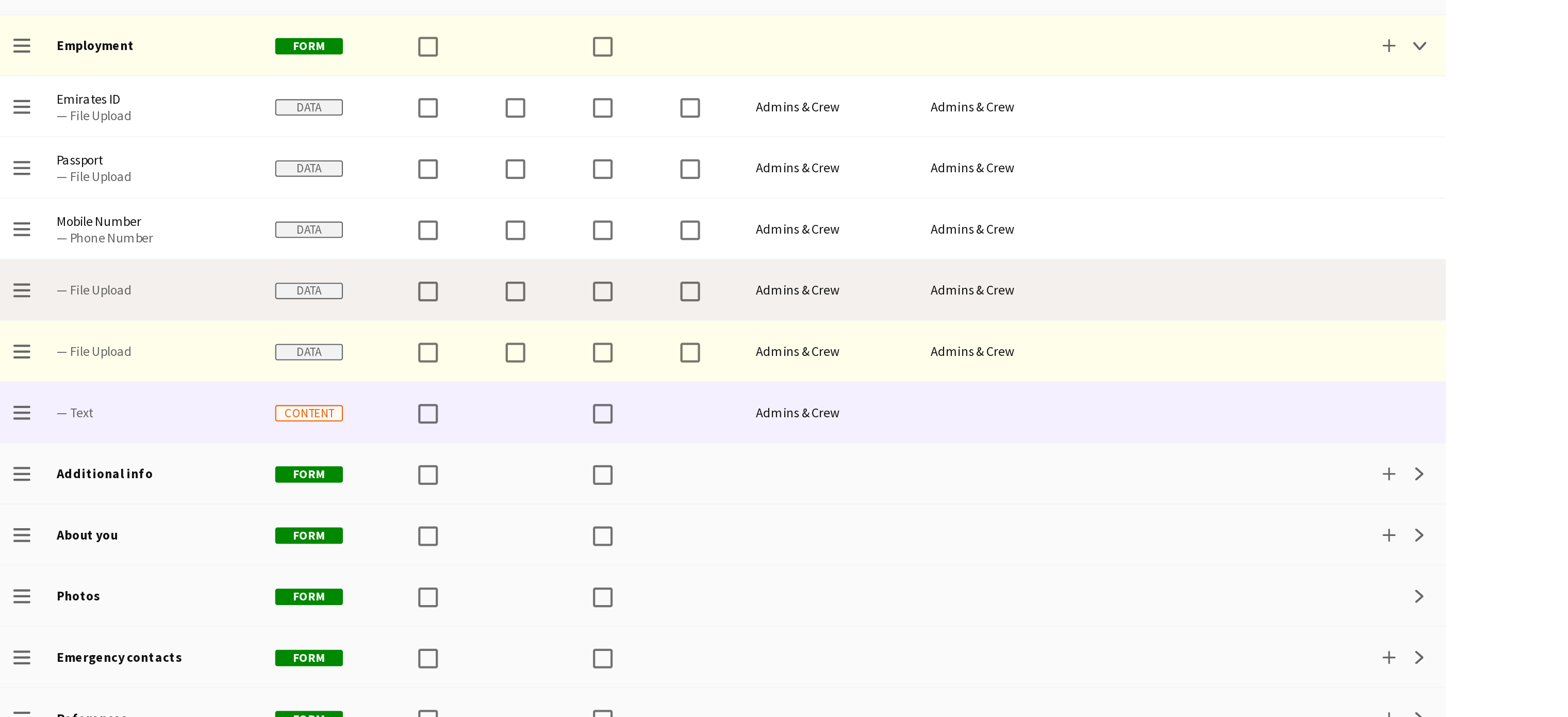
click at [70, 282] on span "— File Upload" at bounding box center [72, 279] width 91 height 8
click at [127, 276] on div "Data" at bounding box center [155, 279] width 62 height 28
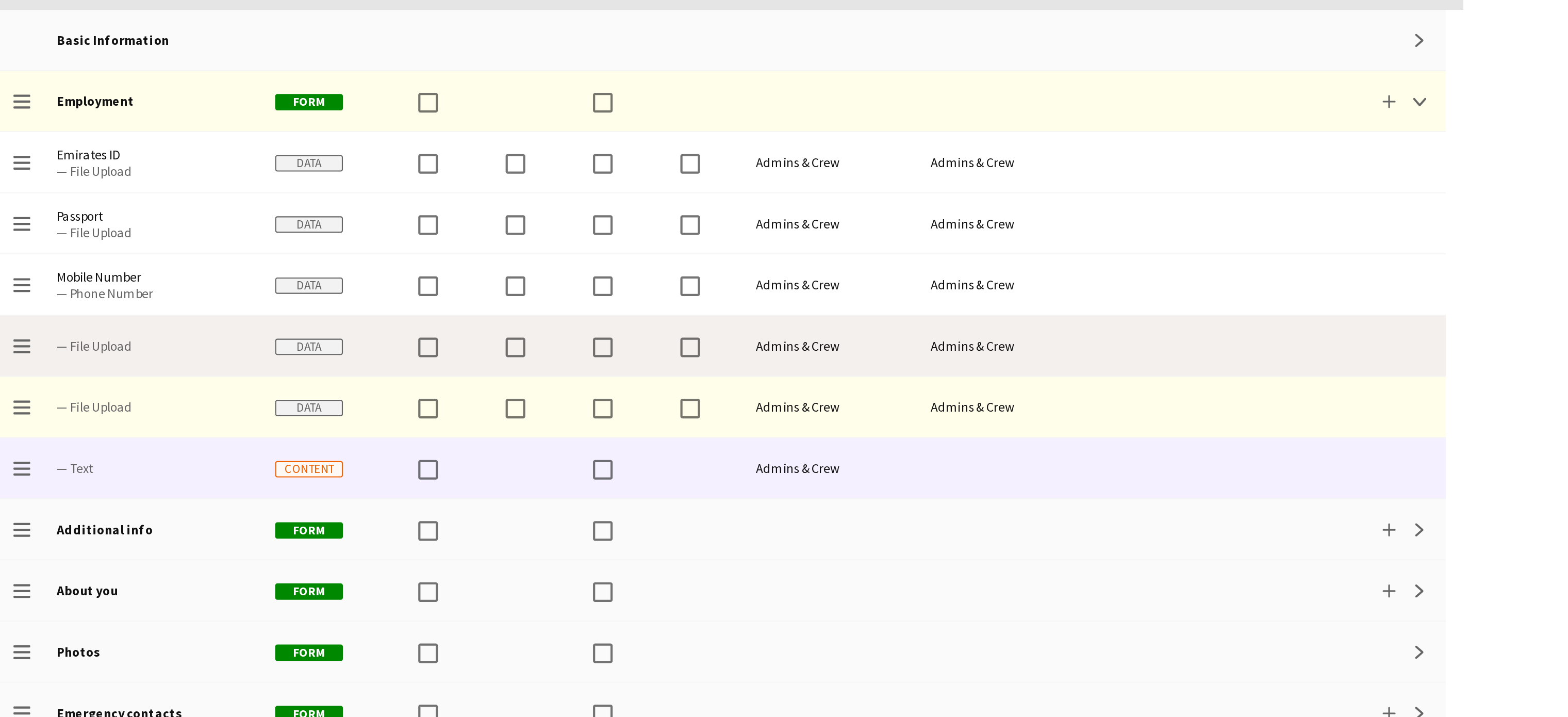
click at [90, 282] on span "— File Upload" at bounding box center [72, 279] width 91 height 8
click at [332, 298] on div "Basic Information Expand Drag to change order Employment Form Add Collapse Drag…" at bounding box center [341, 395] width 682 height 548
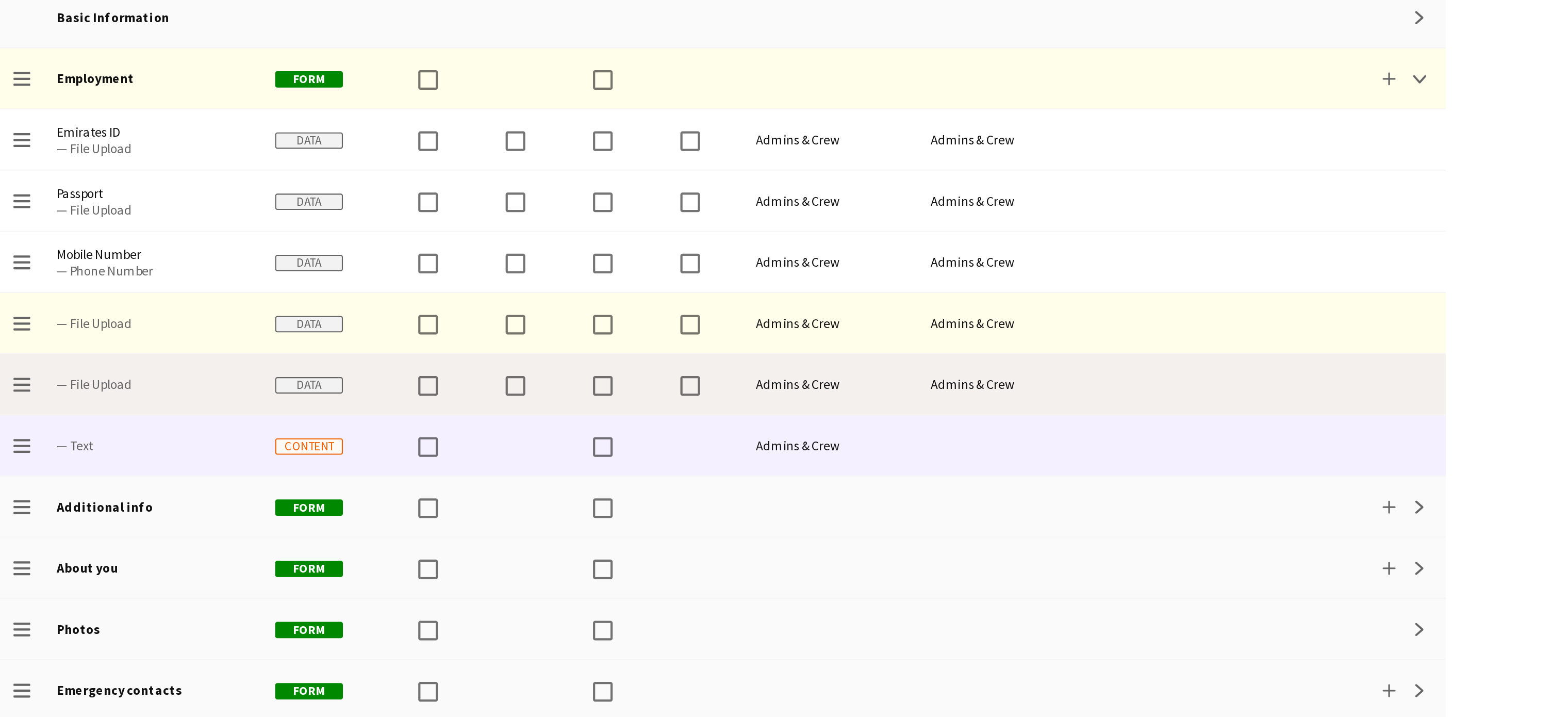
drag, startPoint x: 662, startPoint y: 334, endPoint x: 708, endPoint y: 300, distance: 57.2
click at [708, 300] on div "Press SPACE to select this row Drag here to set row groups Drag here to set col…" at bounding box center [784, 397] width 1568 height 639
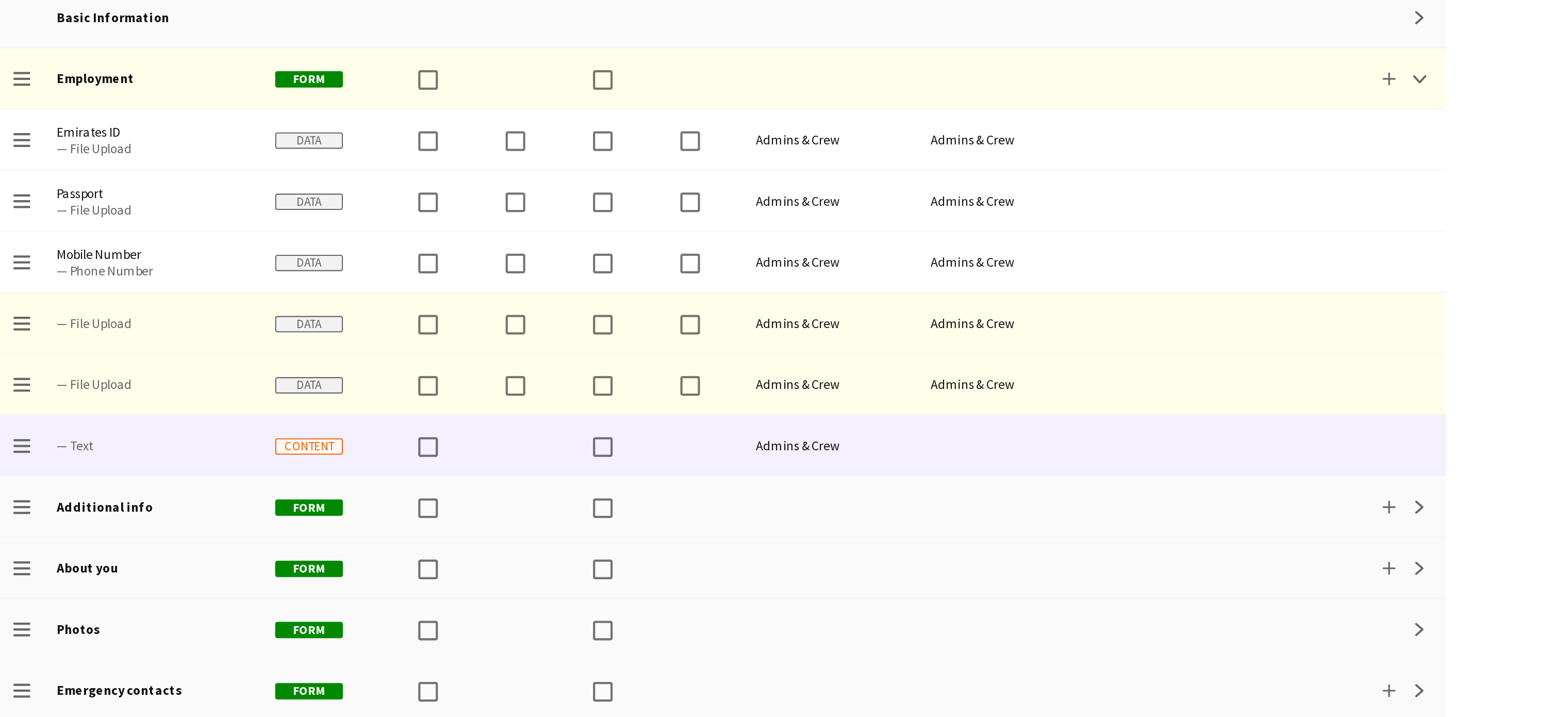
click at [708, 300] on div "Press SPACE to select this row Drag here to set row groups Drag here to set col…" at bounding box center [784, 397] width 1568 height 639
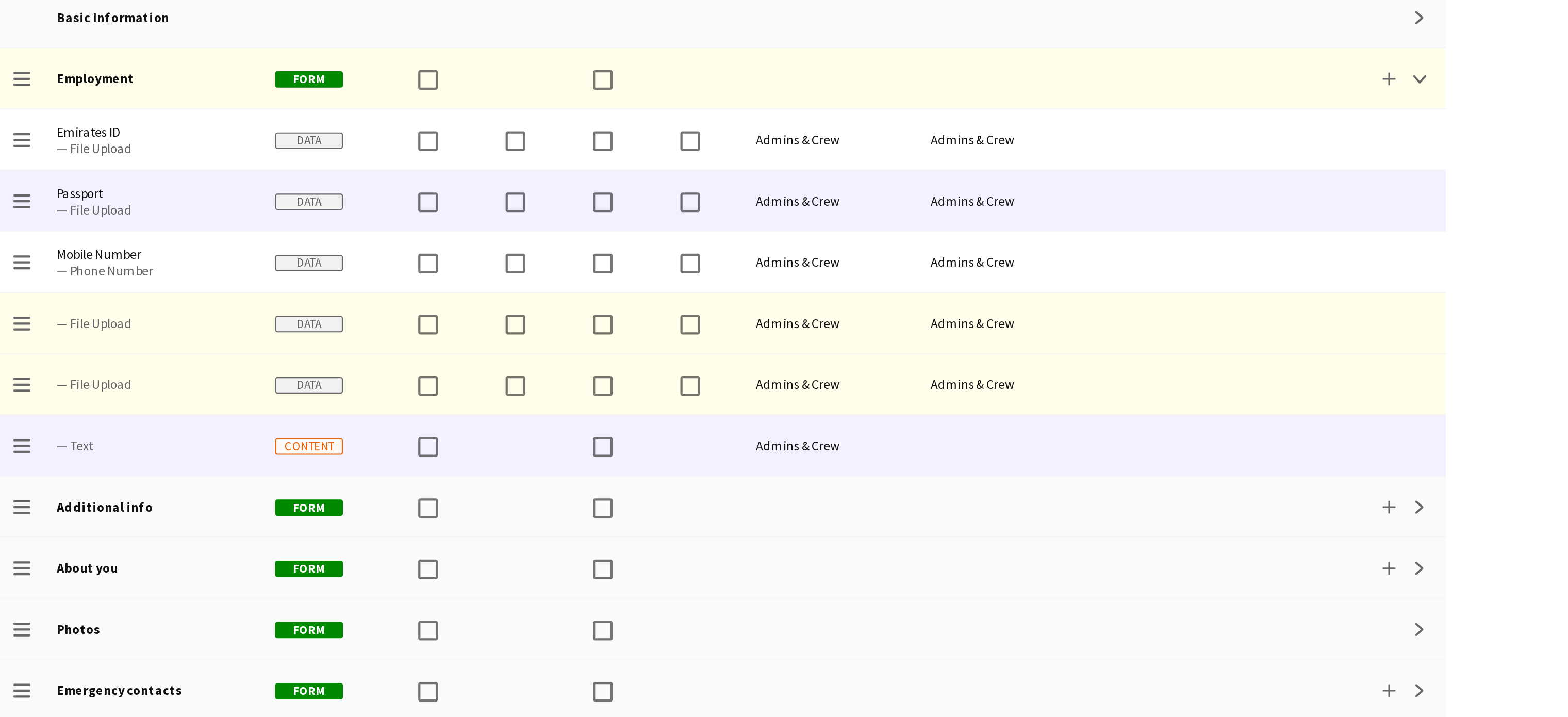
click at [648, 223] on div at bounding box center [645, 221] width 74 height 28
click at [632, 230] on div at bounding box center [645, 221] width 74 height 28
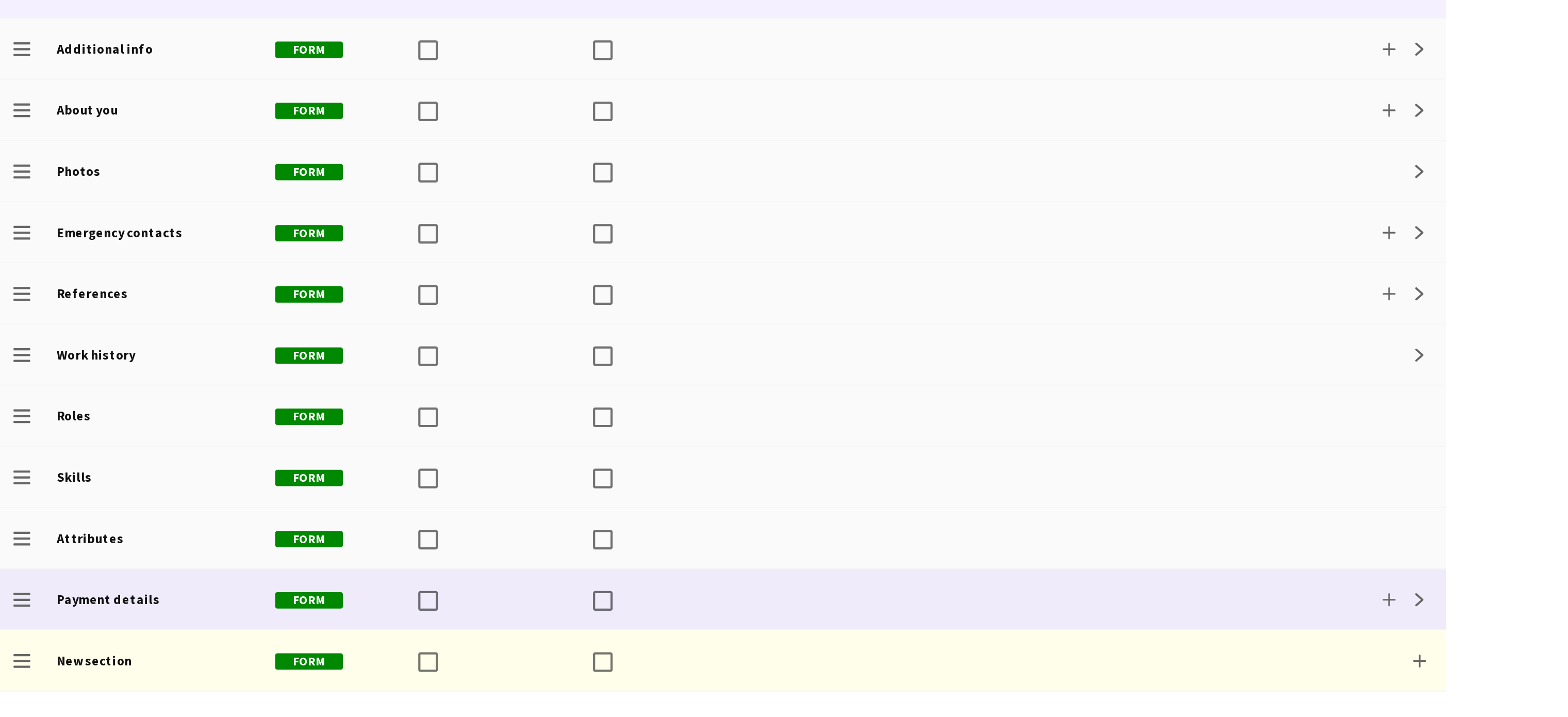
scroll to position [1, 0]
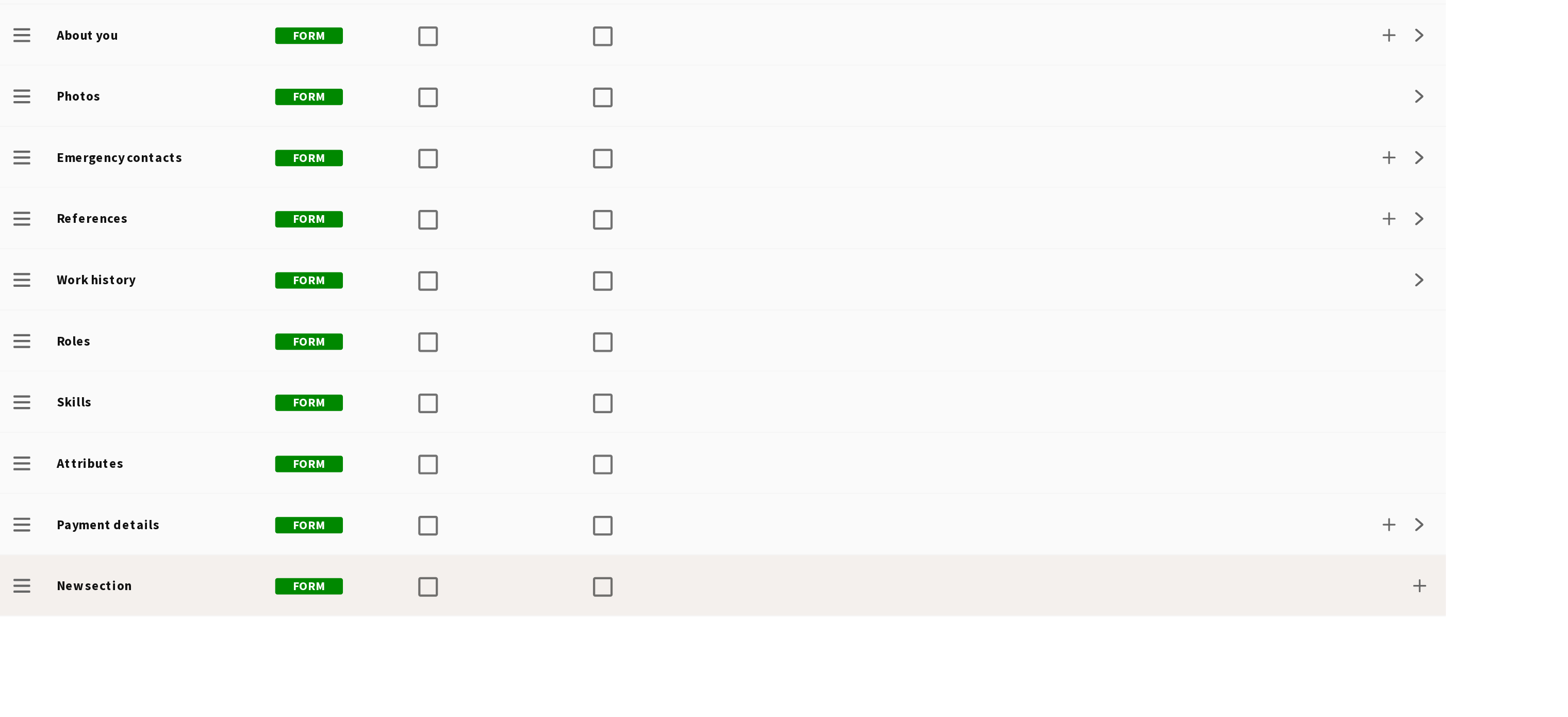
click at [403, 656] on div at bounding box center [392, 654] width 82 height 28
click at [11, 659] on app-icon "Drag to change order" at bounding box center [10, 654] width 9 height 28
click at [46, 651] on b "New section" at bounding box center [44, 654] width 35 height 8
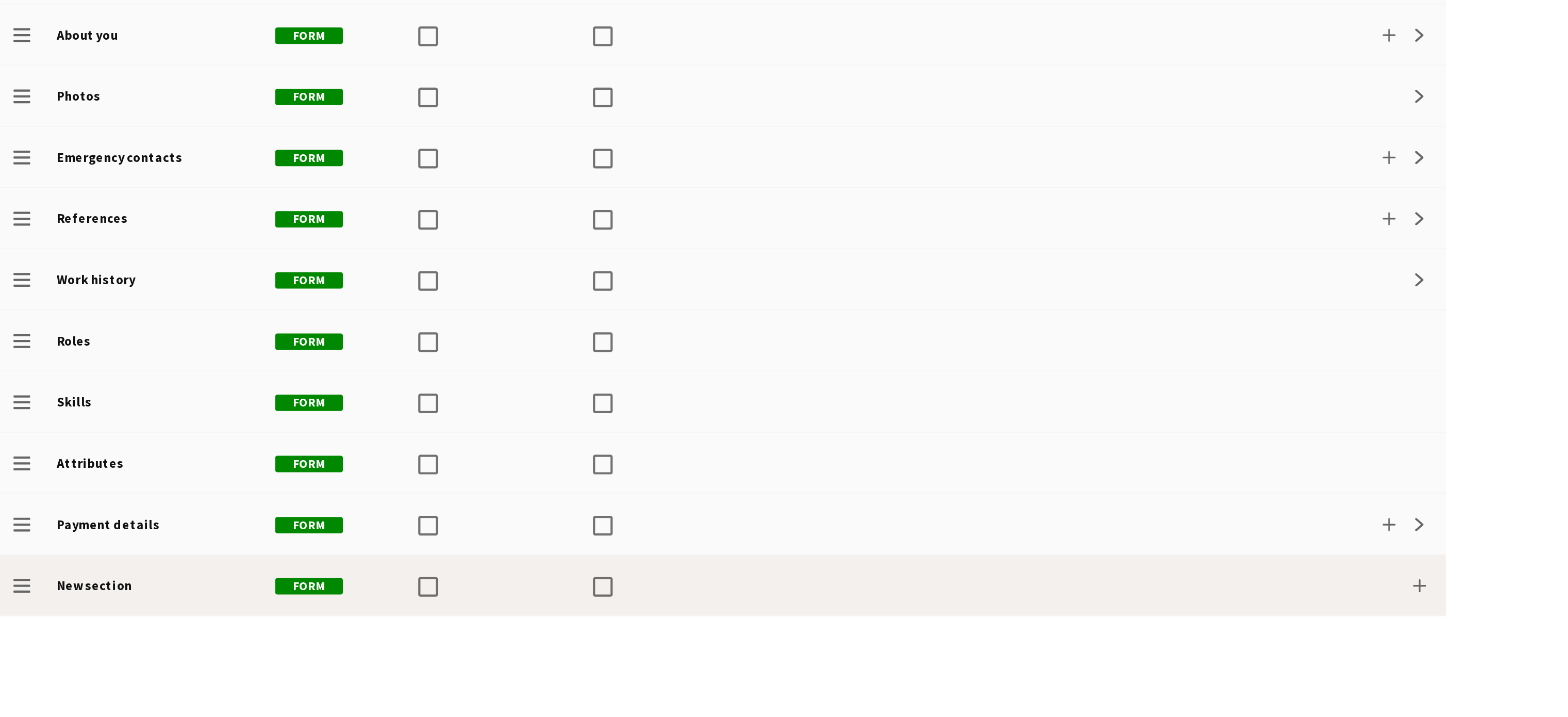
click at [46, 651] on b "New section" at bounding box center [44, 654] width 35 height 8
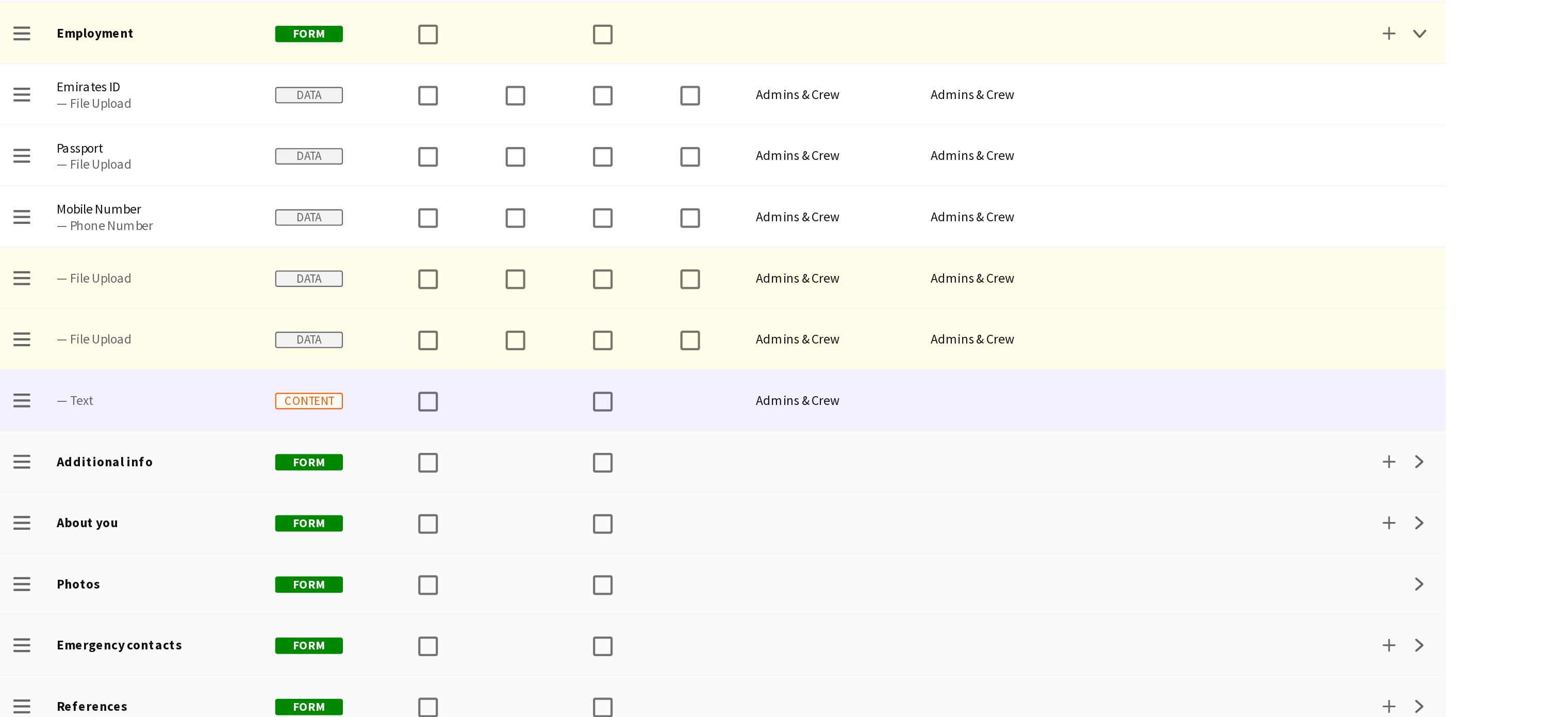
scroll to position [0, 0]
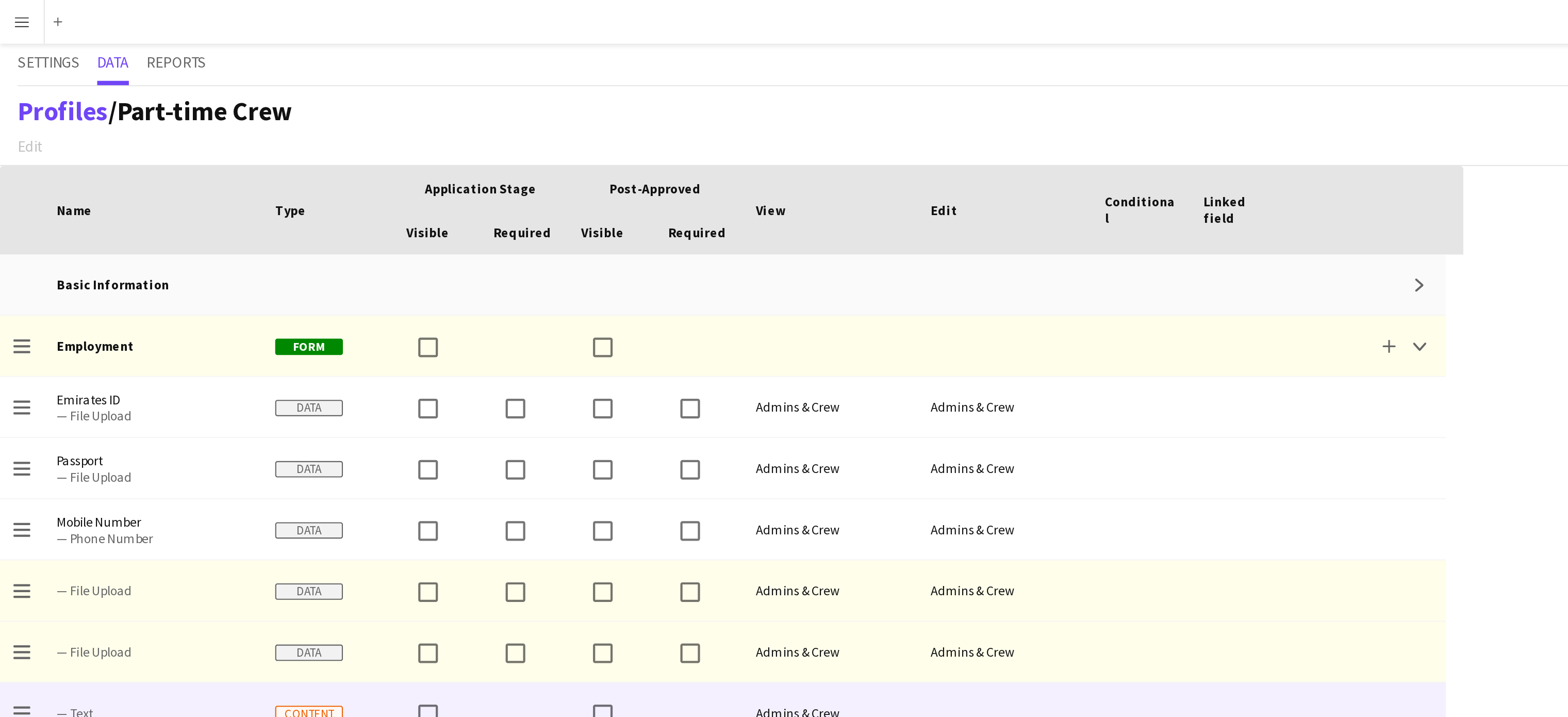
click at [82, 52] on span "Part-time Crew" at bounding box center [96, 52] width 83 height 16
click at [40, 57] on link "Profiles" at bounding box center [30, 52] width 43 height 16
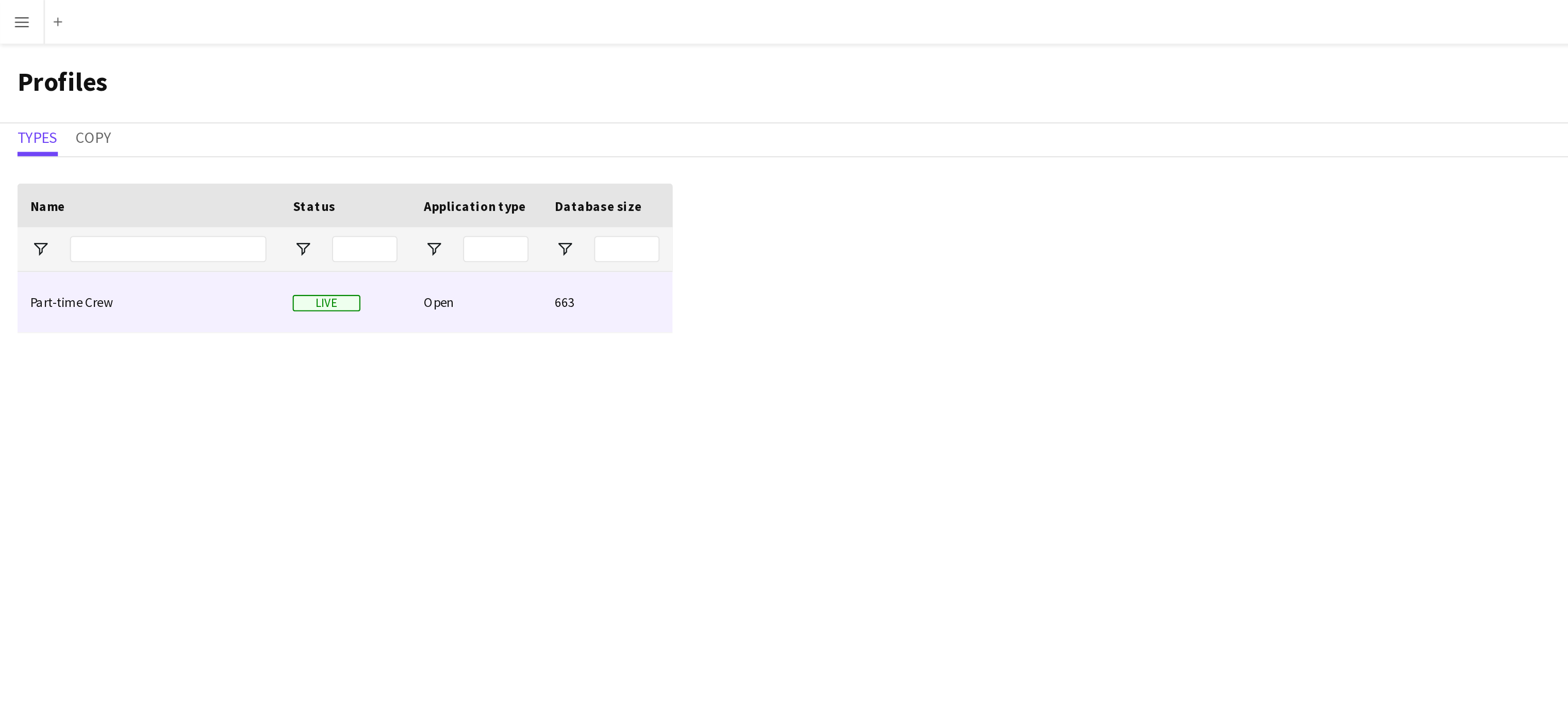
click at [51, 137] on div "Part-time Crew" at bounding box center [70, 142] width 124 height 28
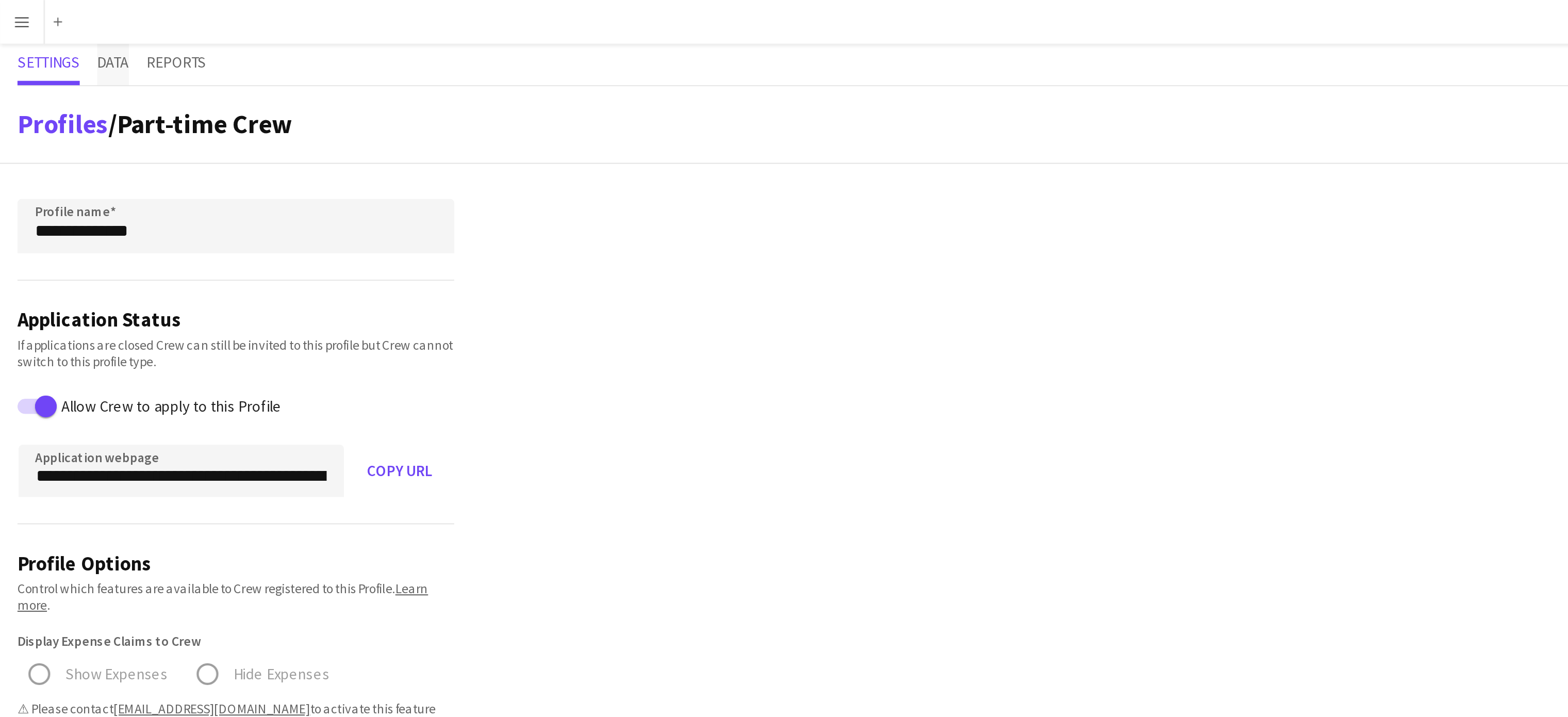
click at [53, 31] on span "Data" at bounding box center [52, 29] width 15 height 7
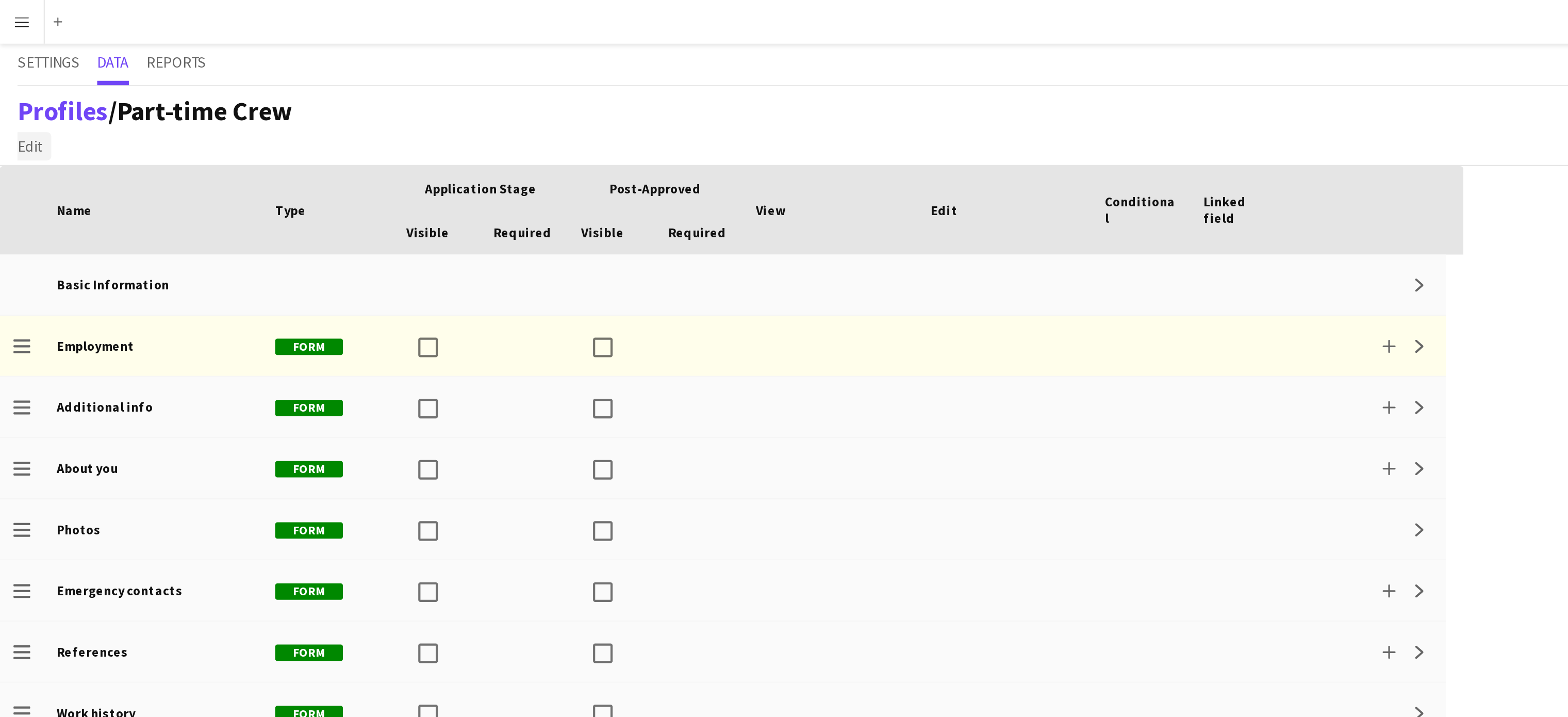
click at [13, 68] on span "Edit" at bounding box center [15, 69] width 12 height 9
click at [73, 66] on app-page-menu "Edit Add section" at bounding box center [71, 68] width 134 height 15
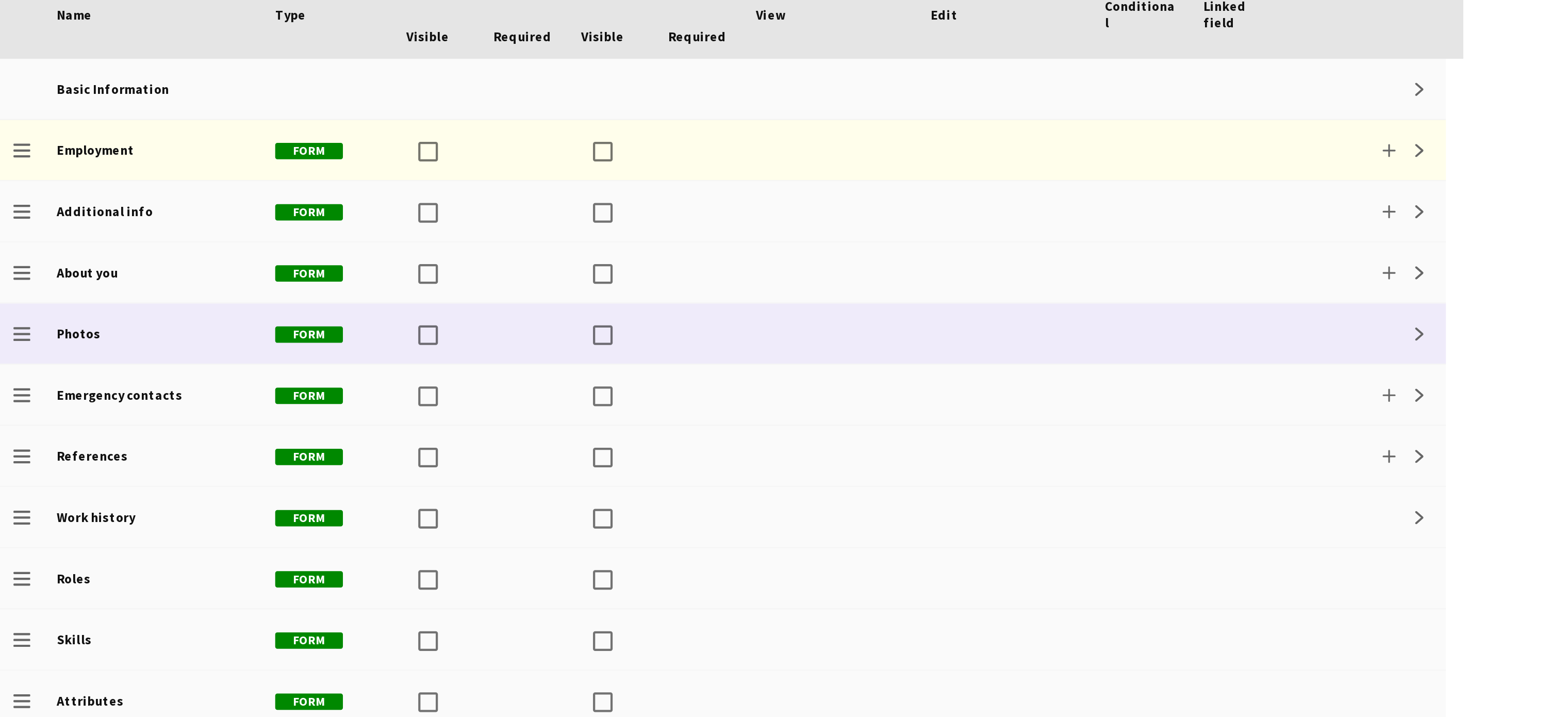
scroll to position [1, 0]
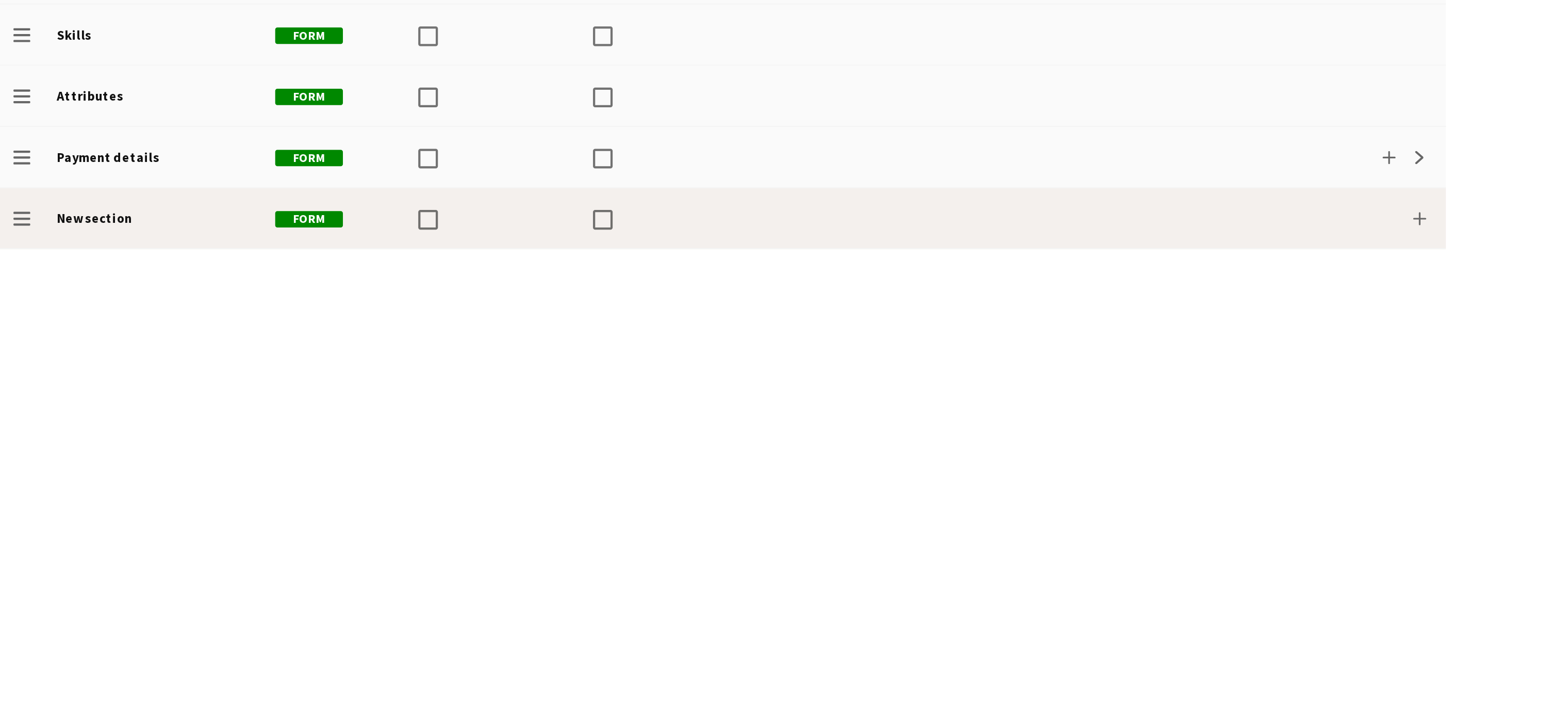
click at [631, 488] on div "Add" at bounding box center [645, 481] width 74 height 28
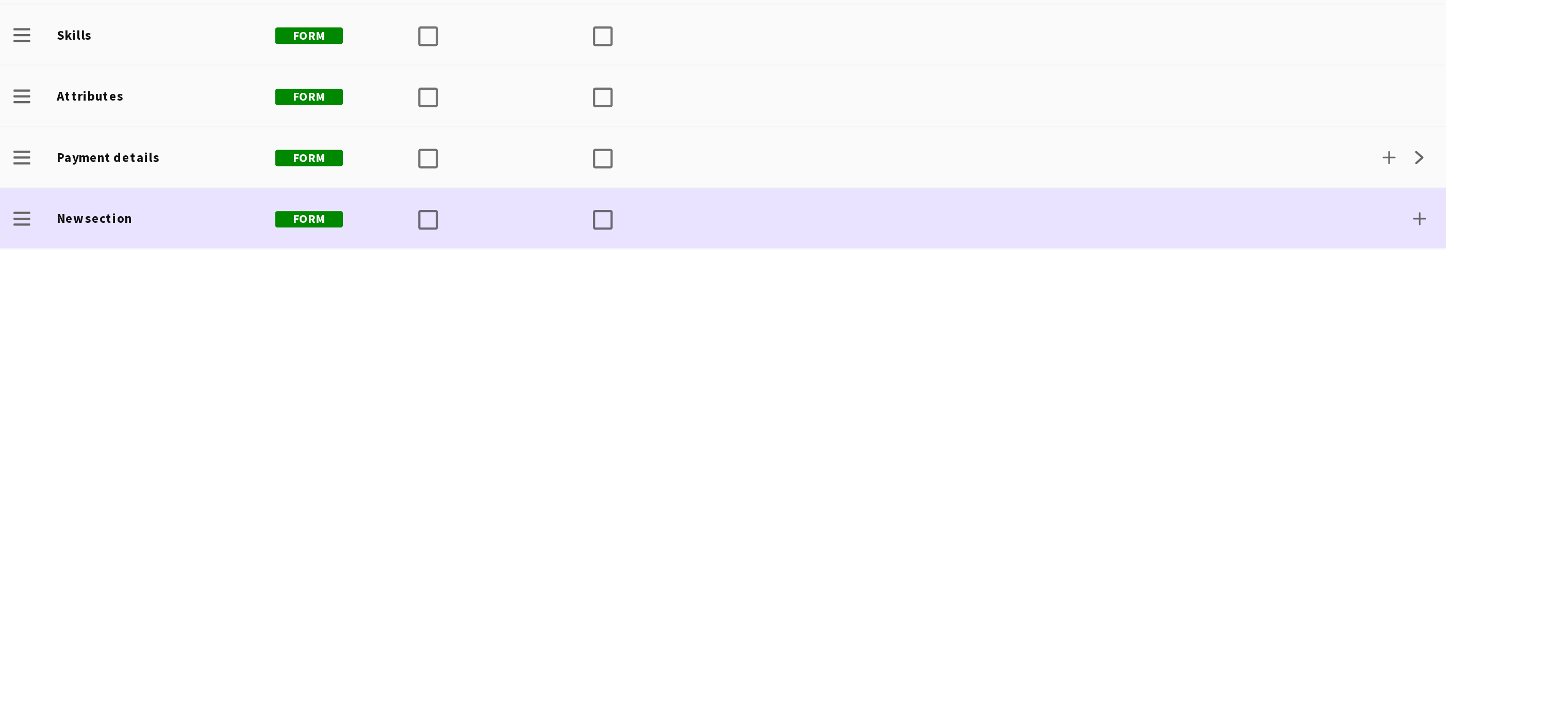
click at [592, 483] on div at bounding box center [585, 481] width 46 height 28
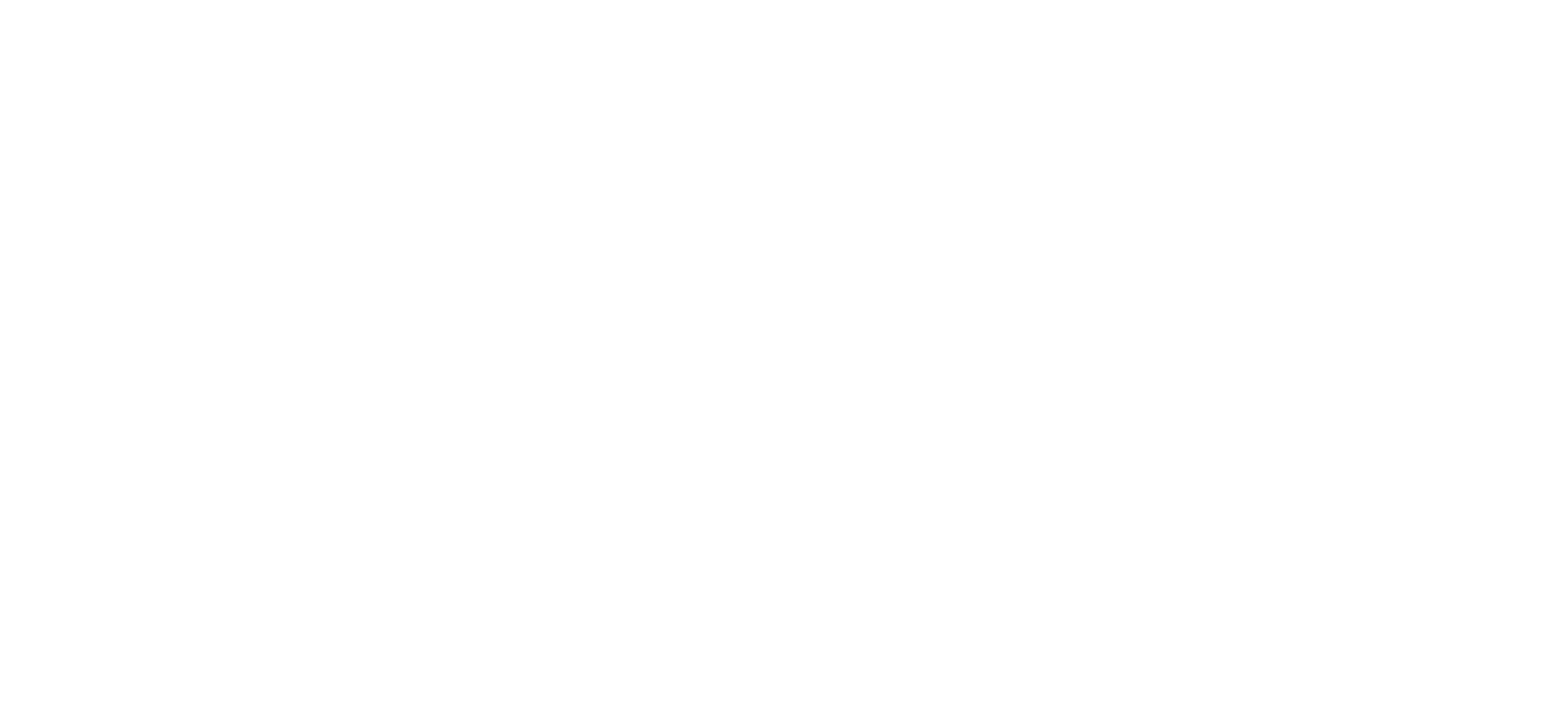
scroll to position [1, 0]
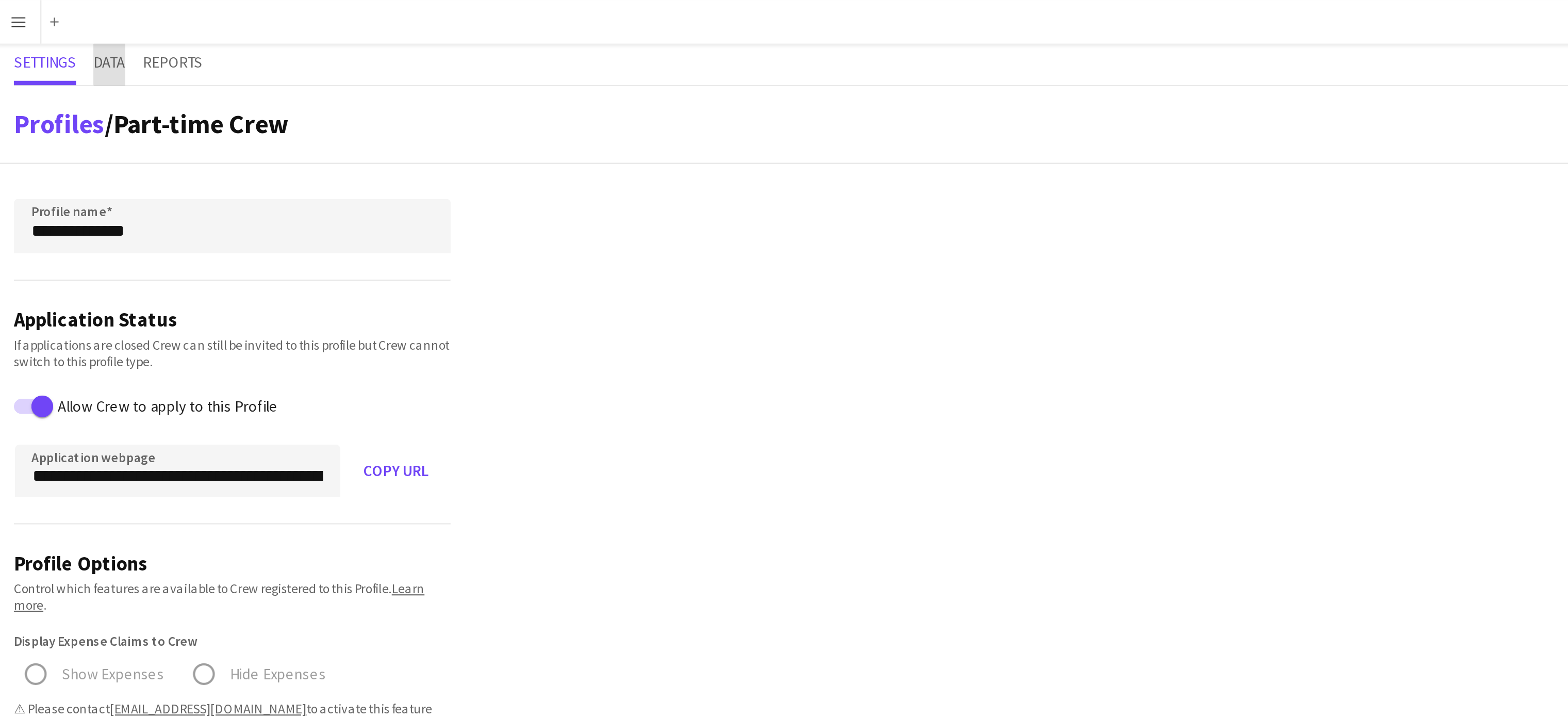
click at [56, 30] on span "Data" at bounding box center [52, 29] width 15 height 7
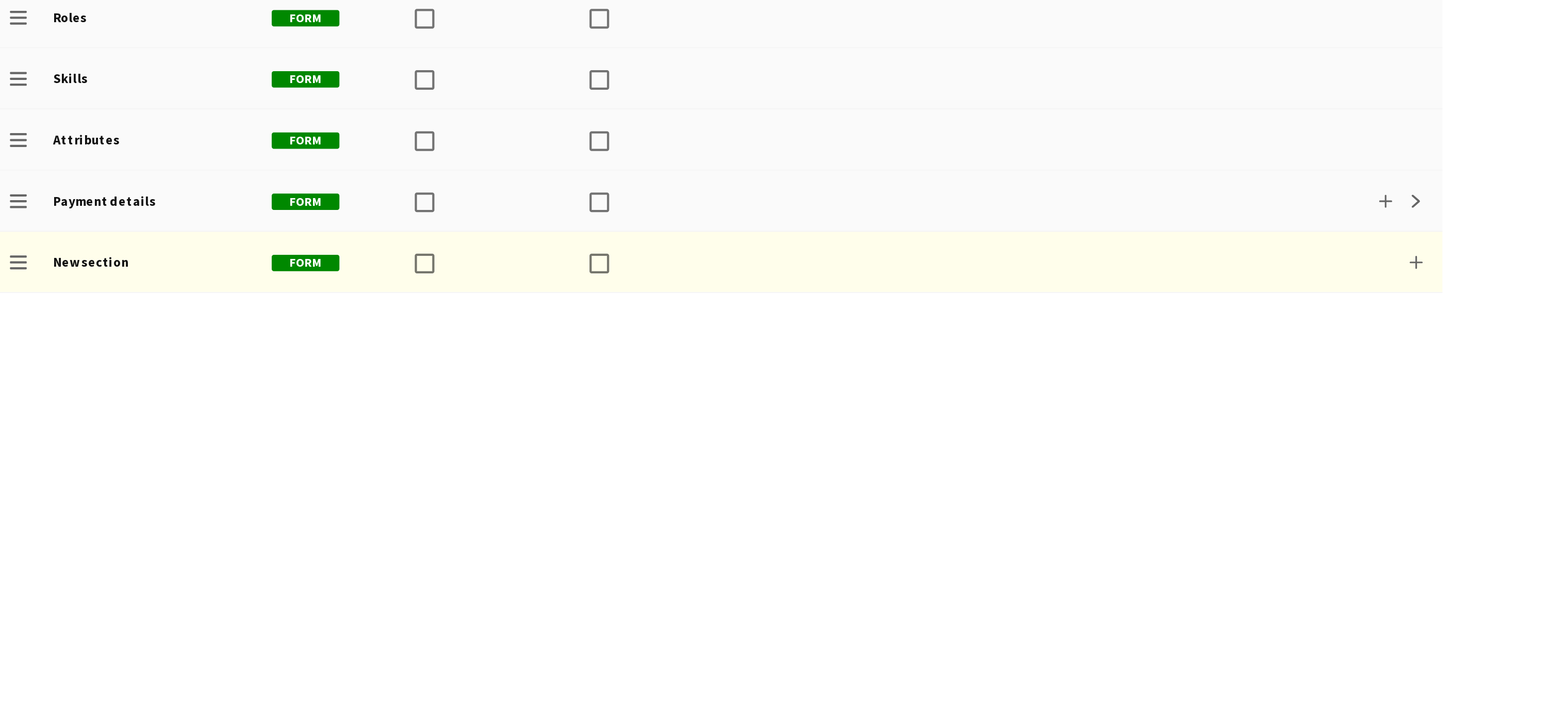
scroll to position [1, 0]
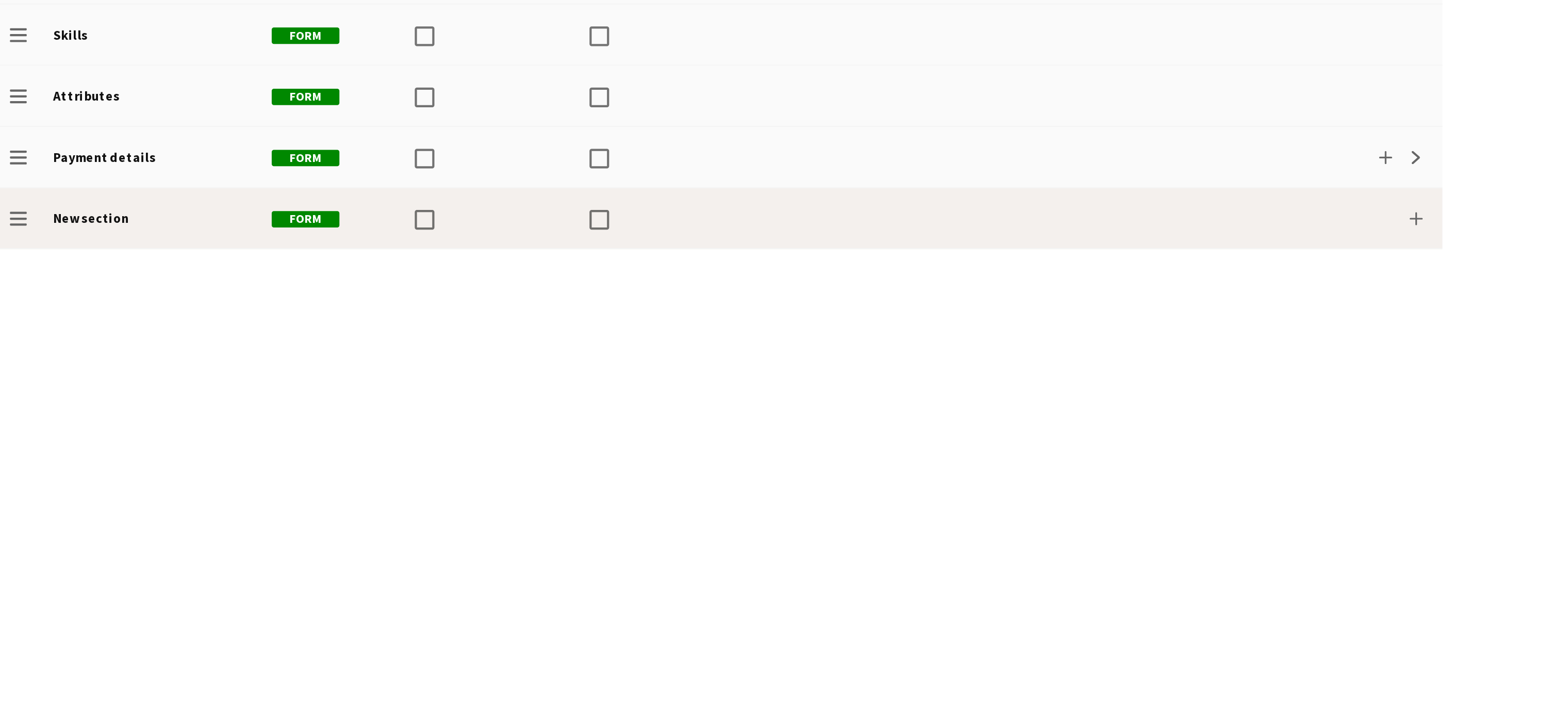
click at [65, 489] on div "New section" at bounding box center [72, 481] width 103 height 28
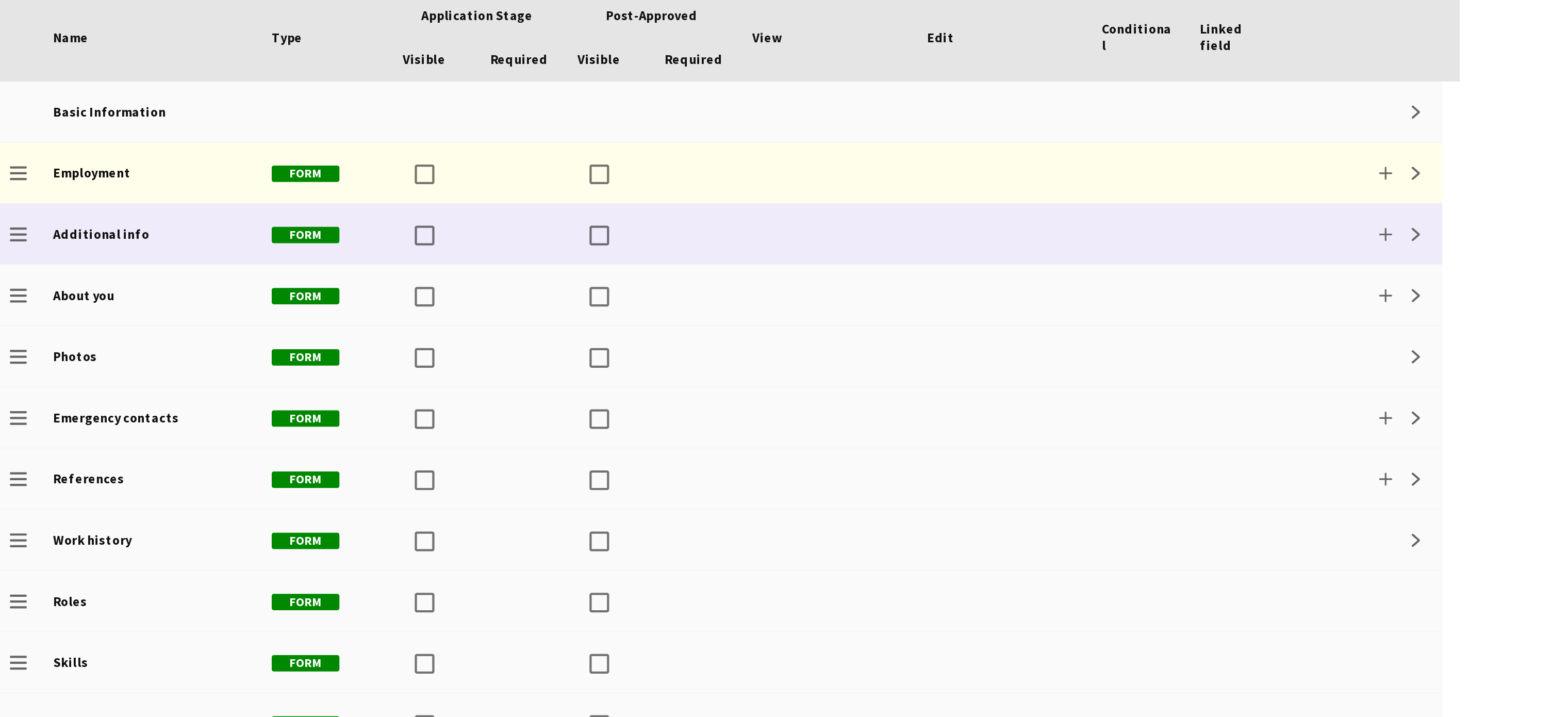
scroll to position [0, 0]
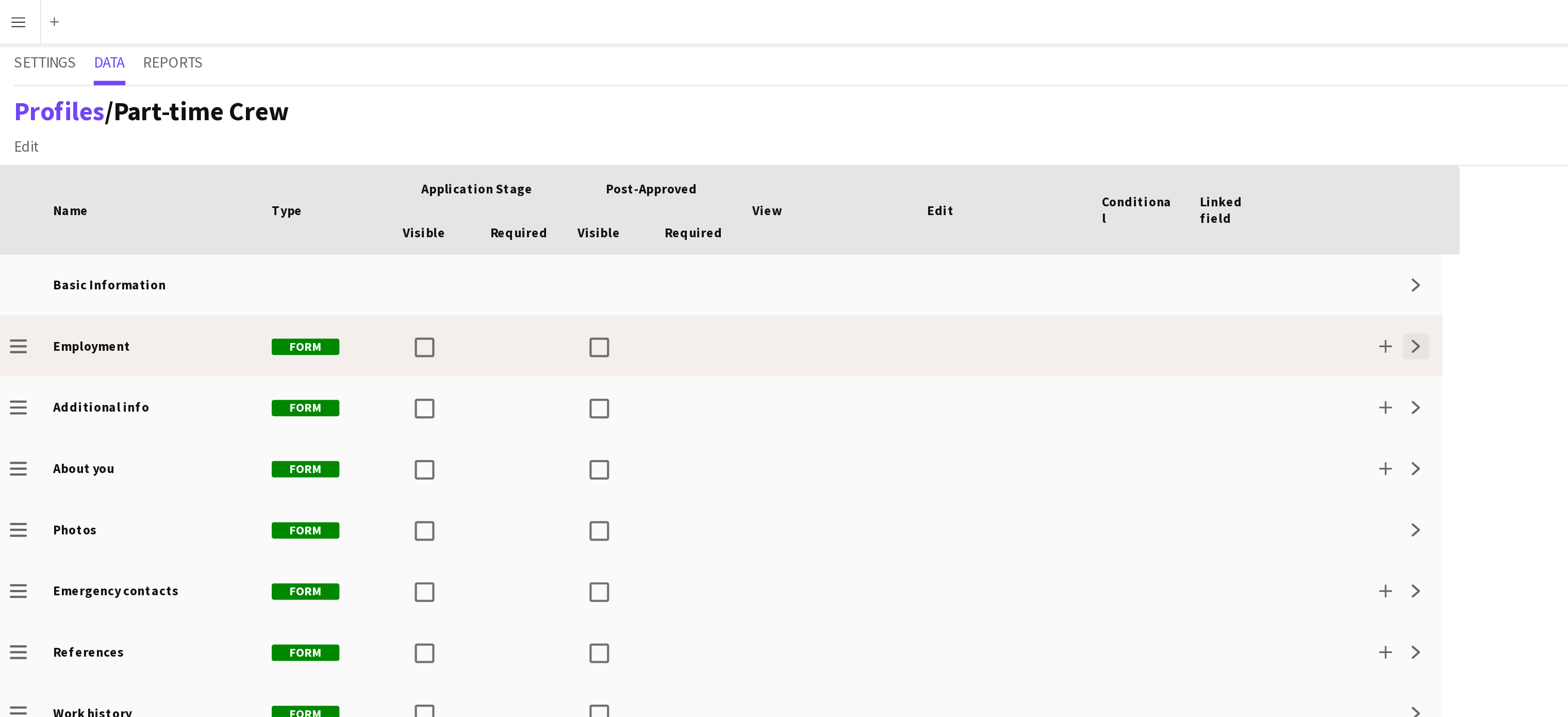
click at [674, 160] on button "Expand" at bounding box center [670, 163] width 12 height 12
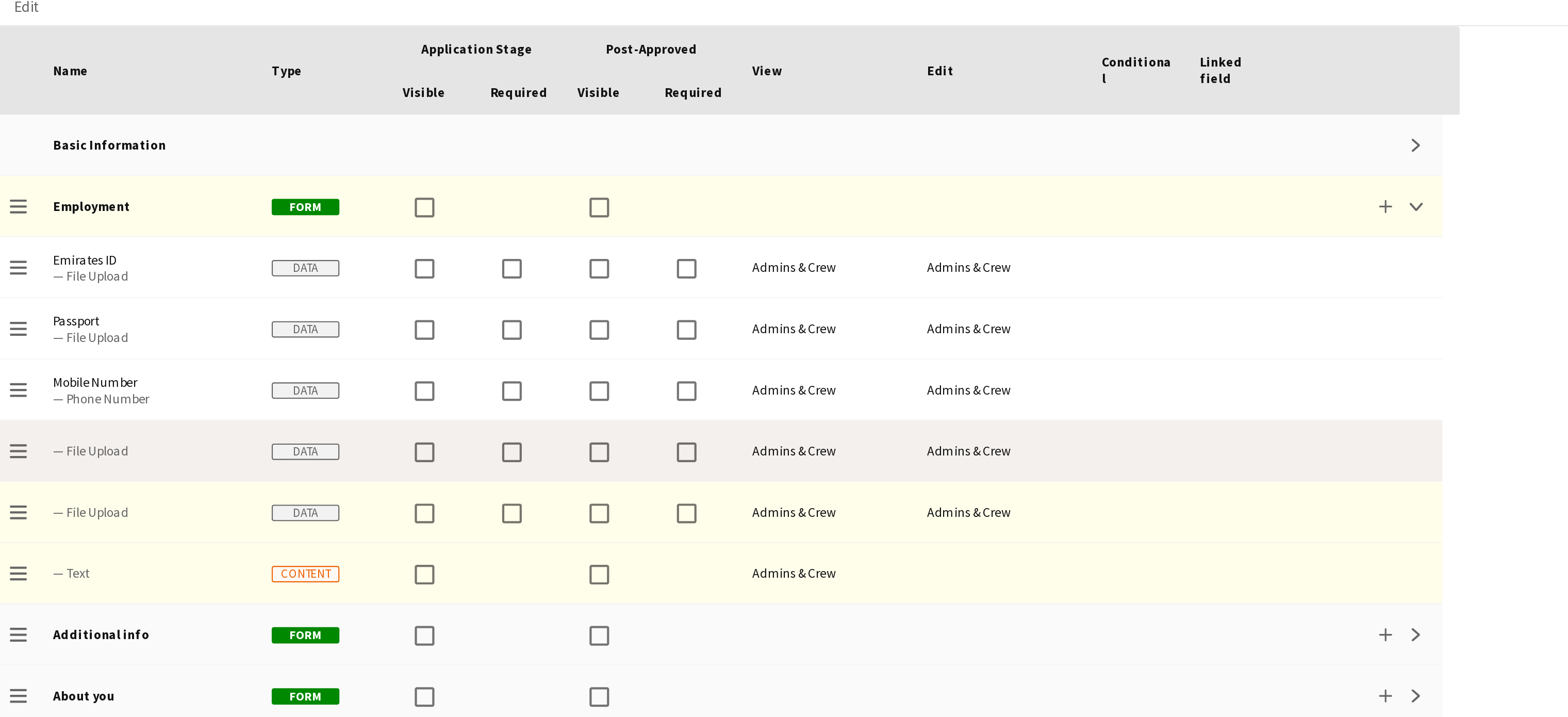
click at [64, 275] on span "— File Upload" at bounding box center [72, 279] width 91 height 8
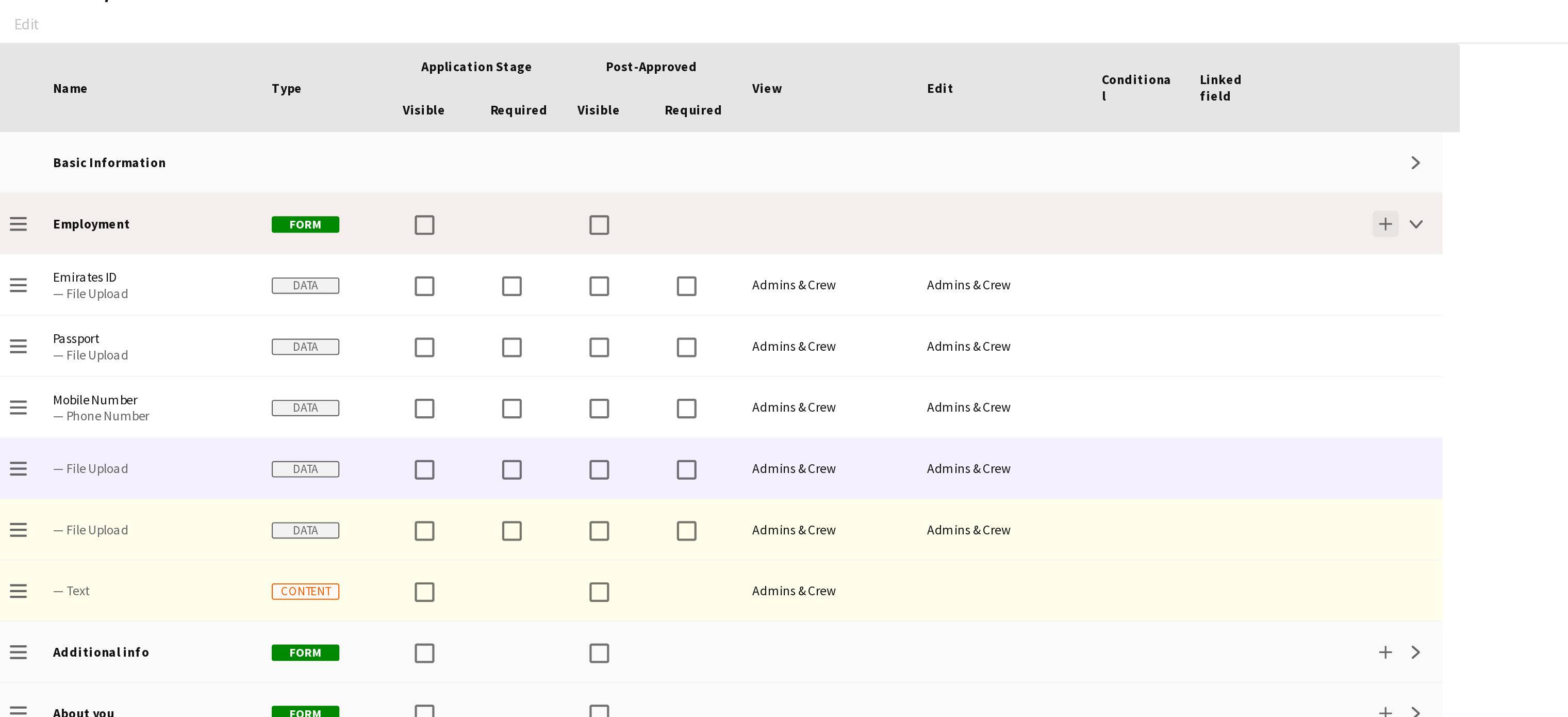
click at [656, 162] on app-icon "Add" at bounding box center [656, 163] width 6 height 6
